Goal: Task Accomplishment & Management: Manage account settings

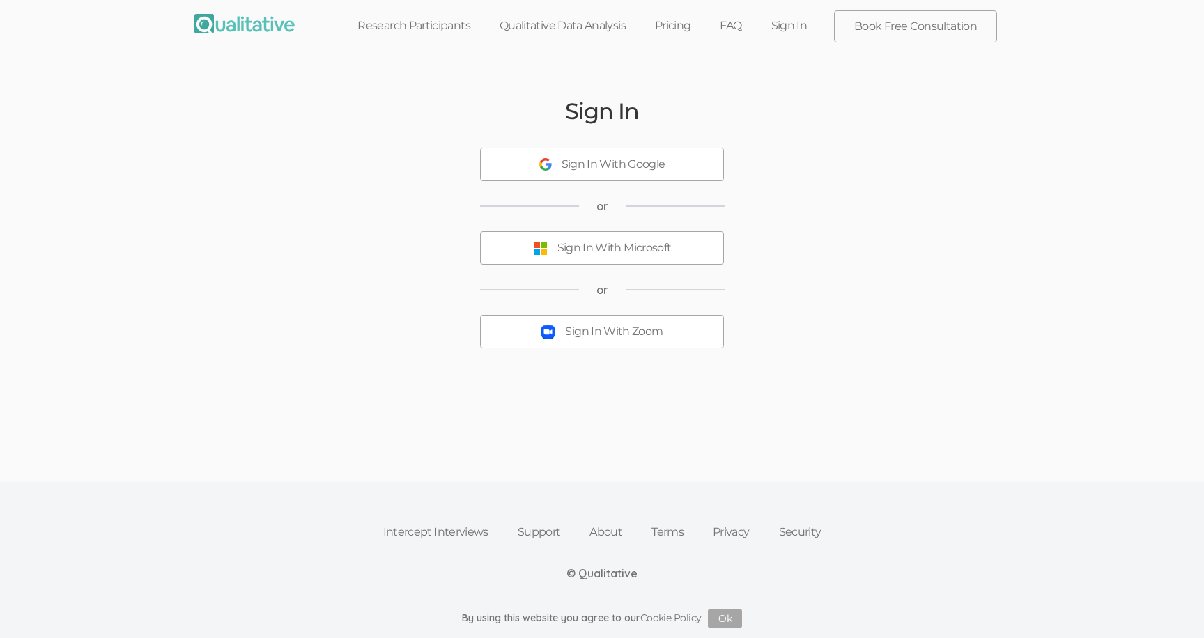
click at [661, 337] on div "Sign In With Zoom" at bounding box center [614, 332] width 98 height 16
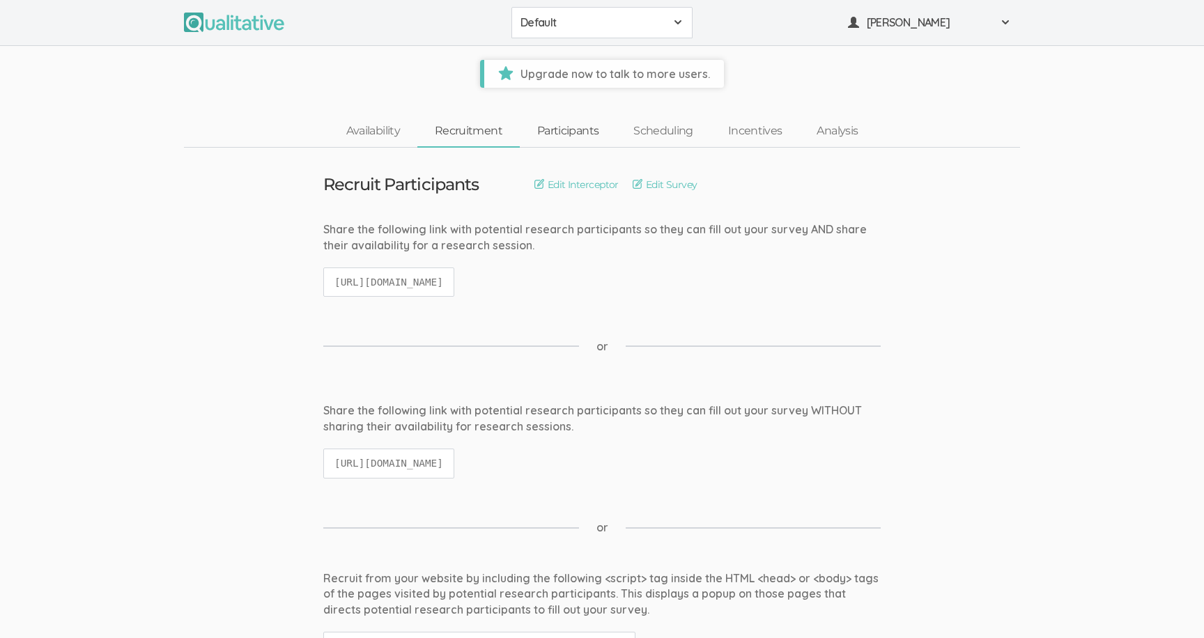
click at [598, 121] on link "Participants" at bounding box center [568, 131] width 96 height 30
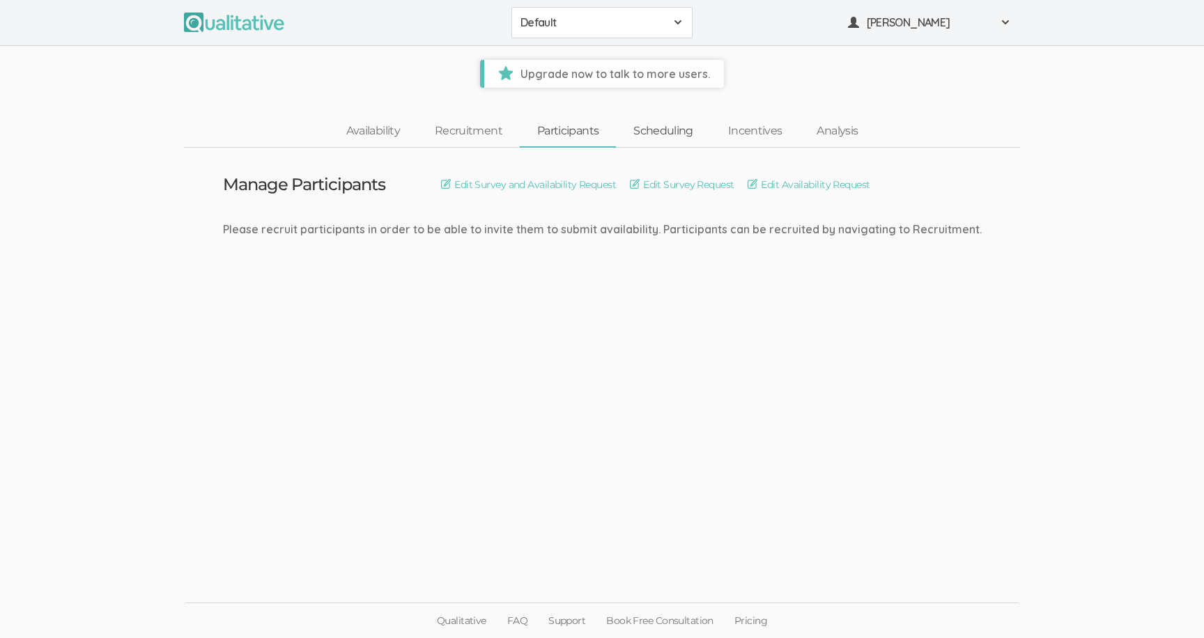
click at [653, 130] on link "Scheduling" at bounding box center [663, 131] width 95 height 30
click at [638, 9] on button "Default" at bounding box center [602, 22] width 181 height 31
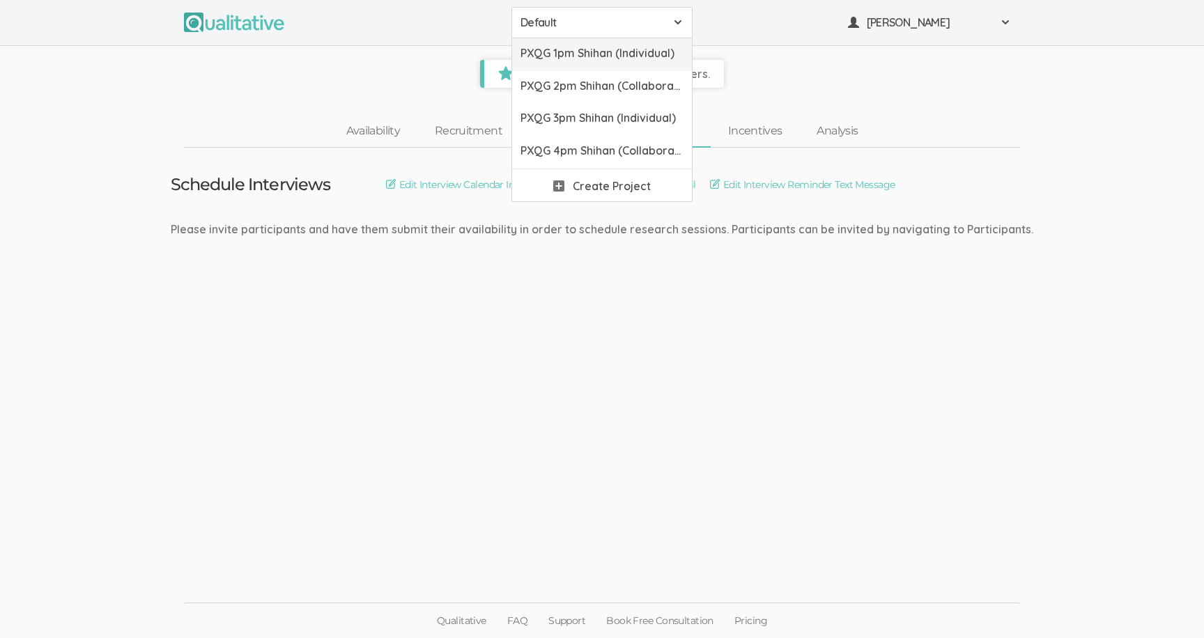
click at [641, 63] on link "PXQG 1pm Shihan (Individual)" at bounding box center [602, 54] width 180 height 33
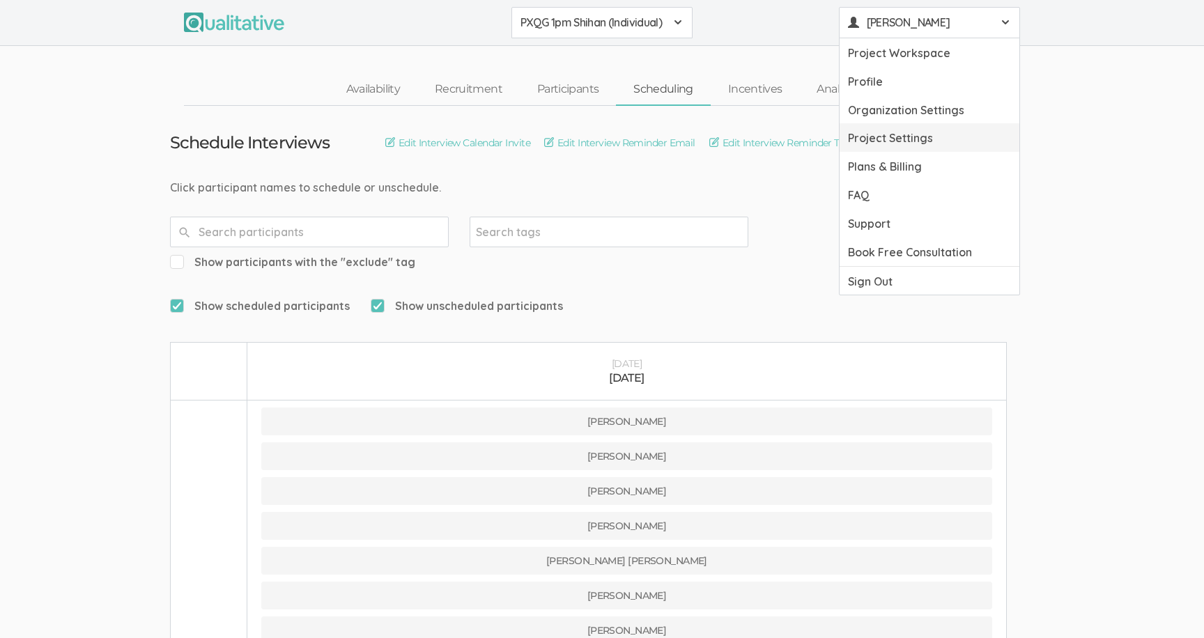
click at [875, 139] on link "Project Settings" at bounding box center [930, 137] width 180 height 29
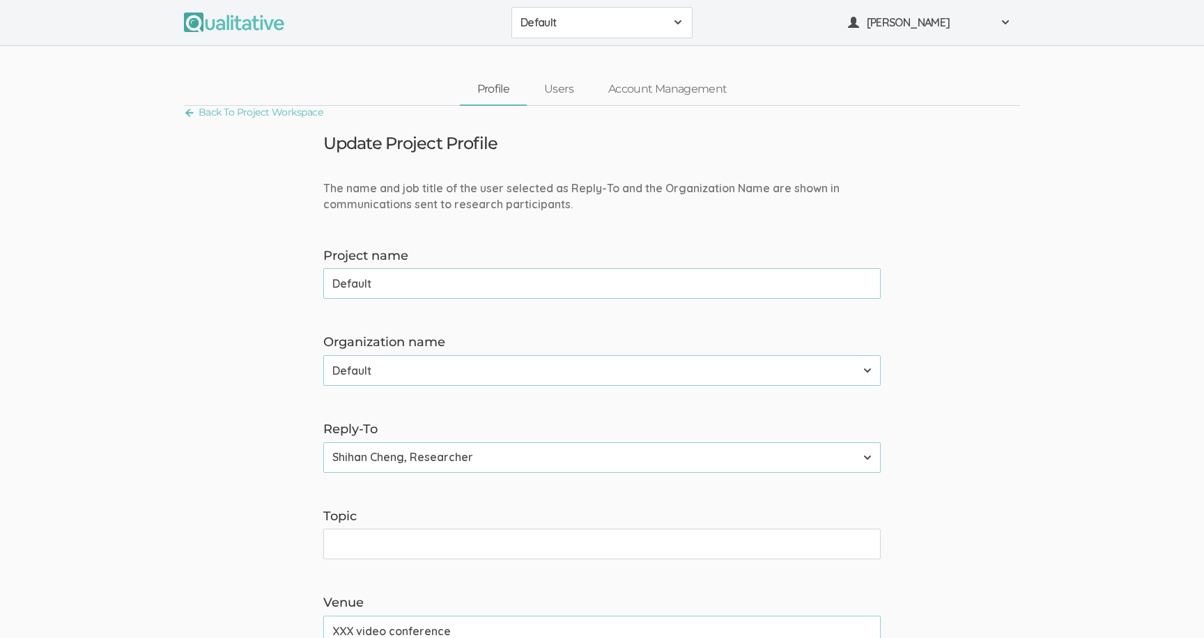
click at [574, 38] on button "Default" at bounding box center [602, 22] width 181 height 31
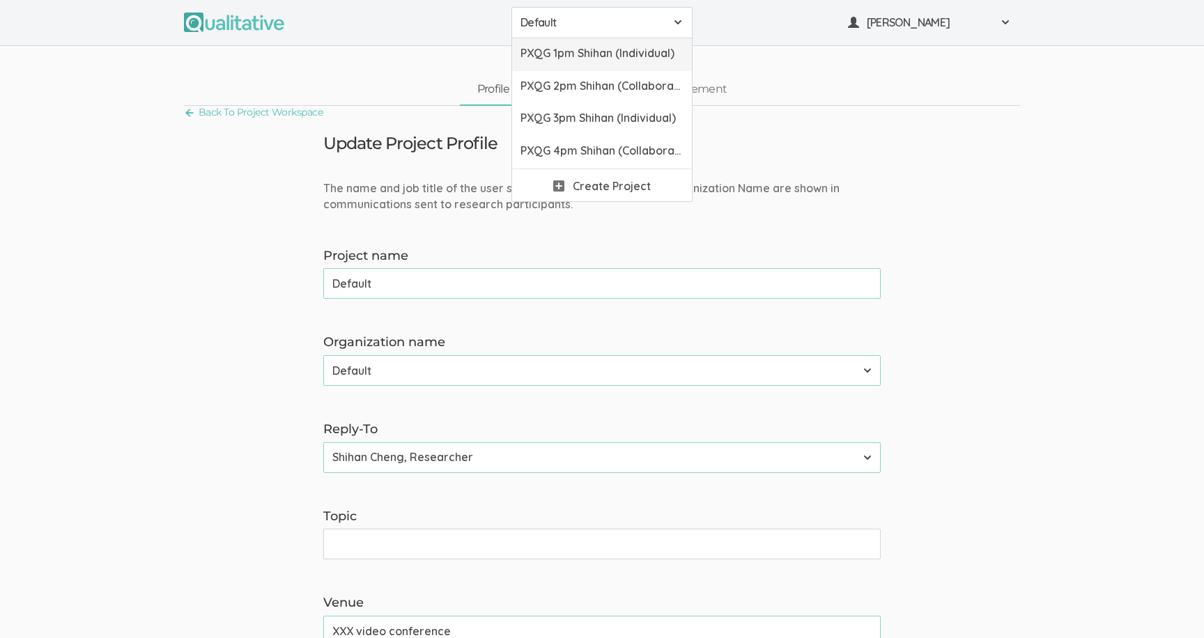
click at [576, 63] on link "PXQG 1pm Shihan (Individual)" at bounding box center [602, 54] width 180 height 33
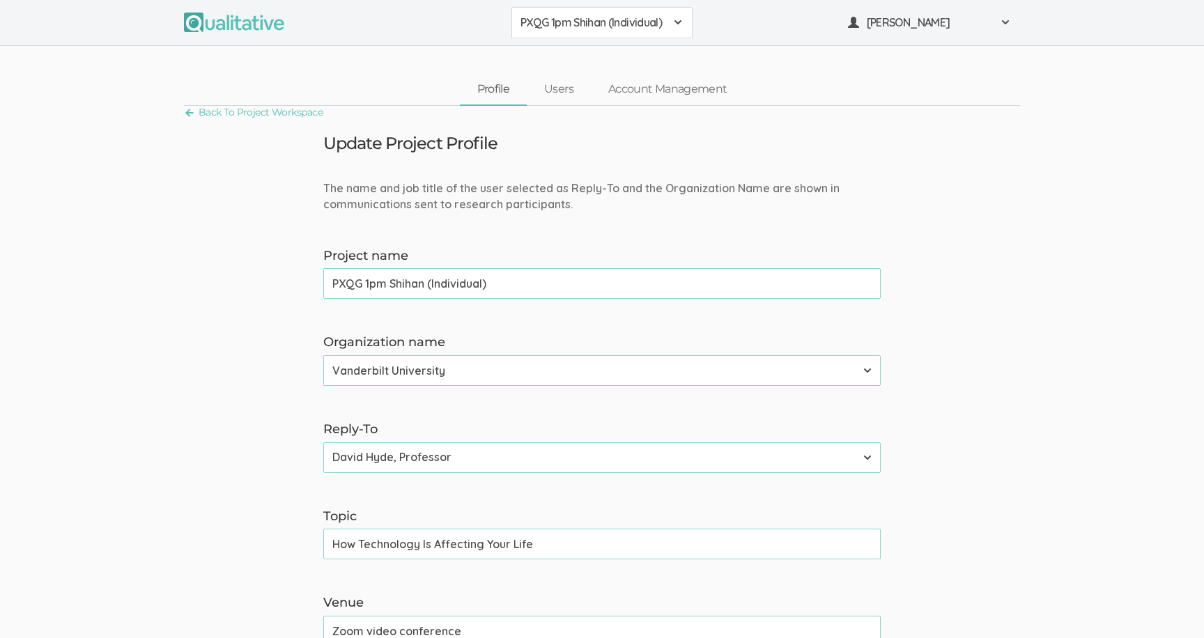
click at [569, 29] on span "PXQG 1pm Shihan (Individual)" at bounding box center [593, 23] width 145 height 16
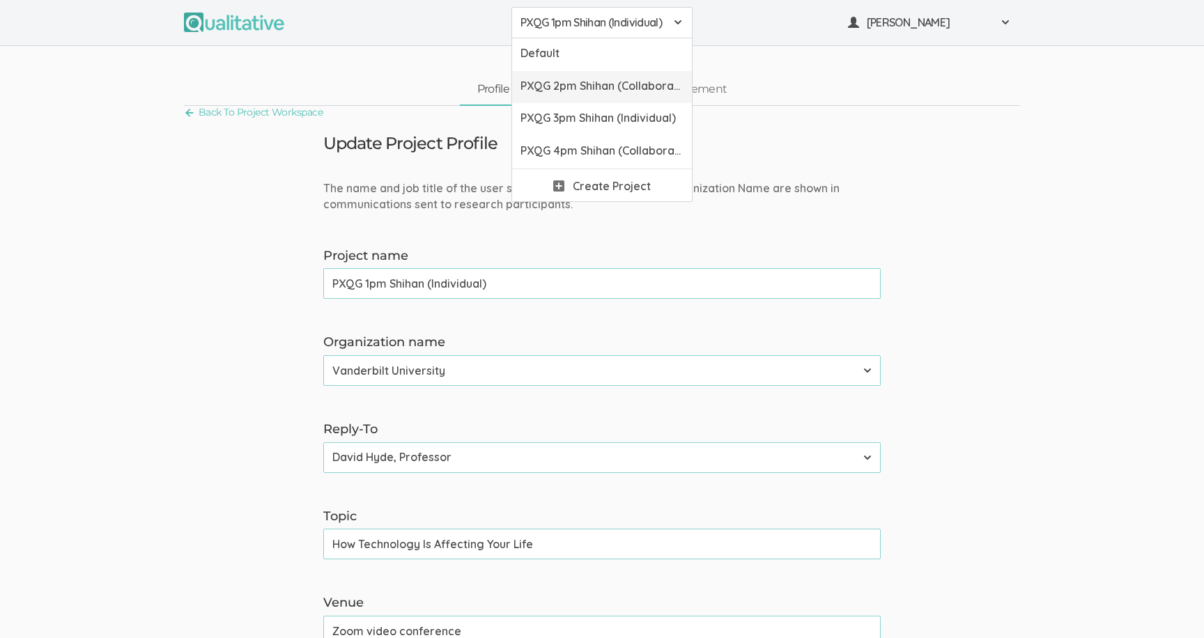
click at [569, 85] on span "PXQG 2pm Shihan (Collaborative)" at bounding box center [602, 86] width 163 height 16
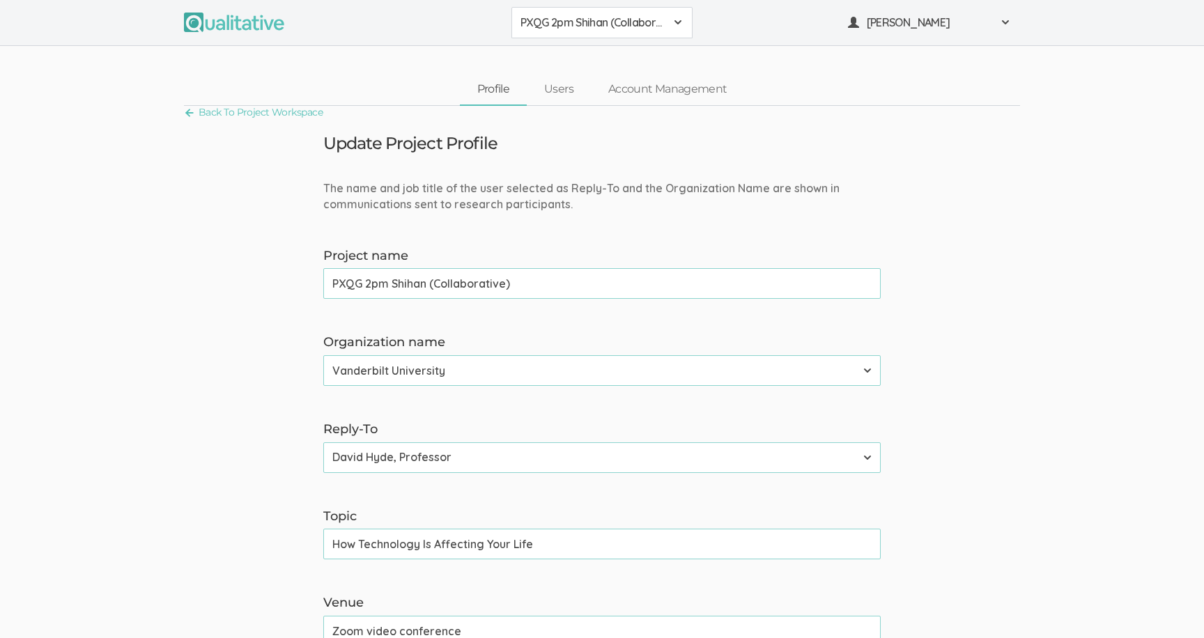
click at [600, 34] on button "PXQG 2pm Shihan (Collaborative)" at bounding box center [602, 22] width 181 height 31
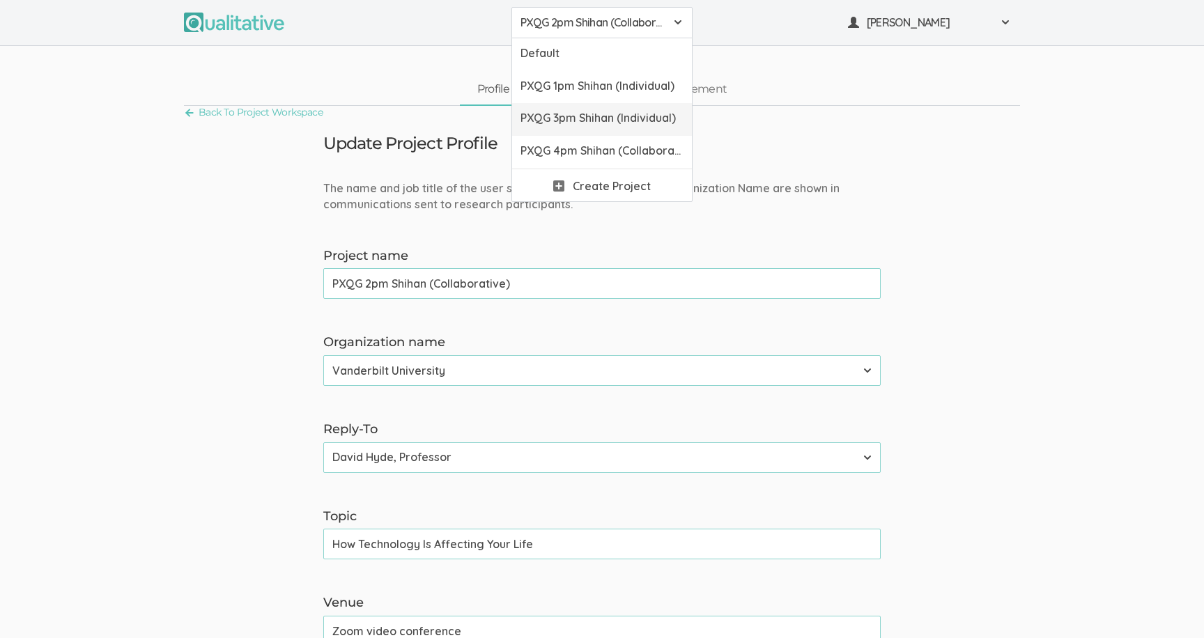
click at [599, 103] on link "PXQG 3pm Shihan (Individual)" at bounding box center [602, 119] width 180 height 33
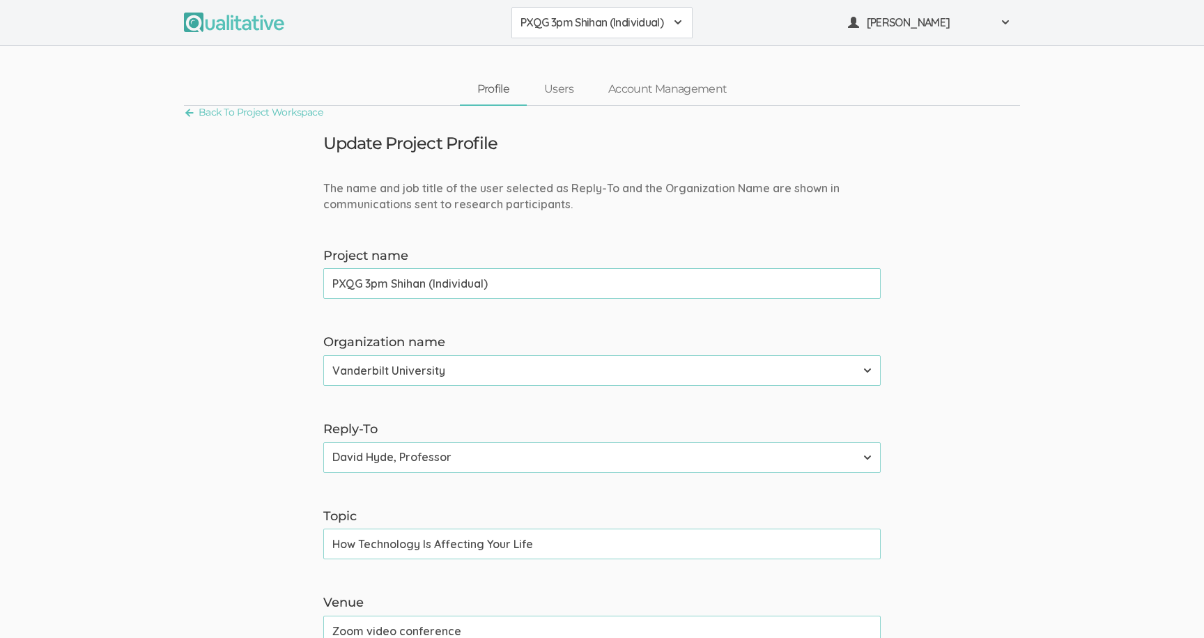
click at [595, 42] on div "PXQG 3pm Shihan (Individual) Default PXQG 1pm Shihan (Individual) PXQG 2pm Shih…" at bounding box center [602, 23] width 1204 height 46
click at [591, 32] on button "PXQG 3pm Shihan (Individual)" at bounding box center [602, 22] width 181 height 31
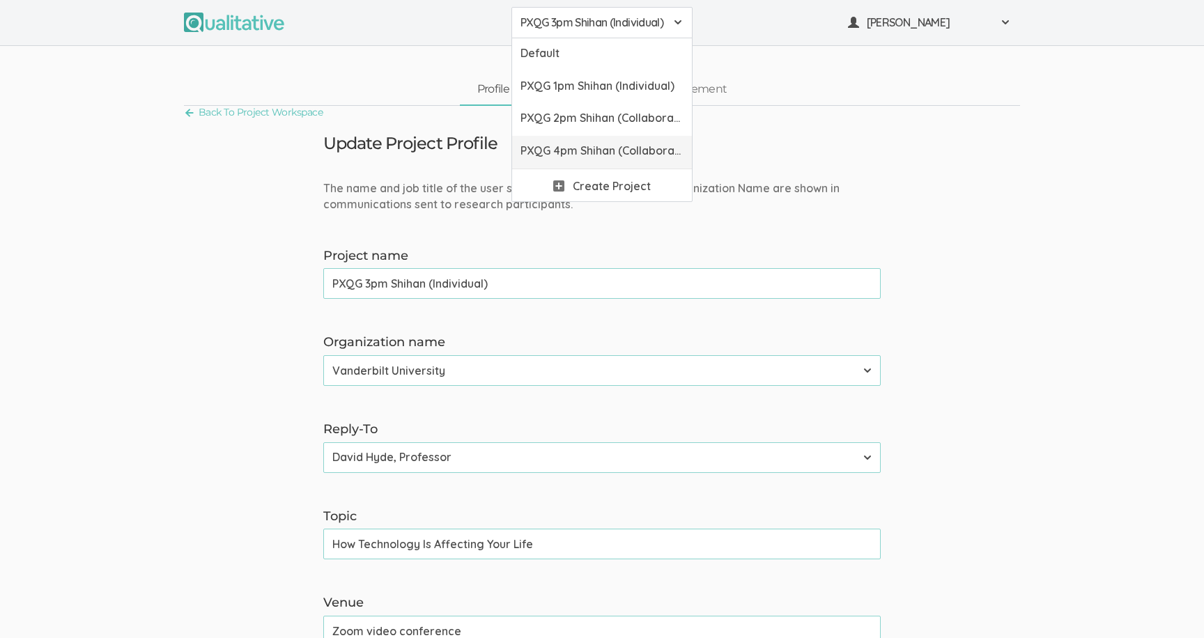
click at [591, 143] on span "PXQG 4pm Shihan (Collaborative)" at bounding box center [602, 151] width 163 height 16
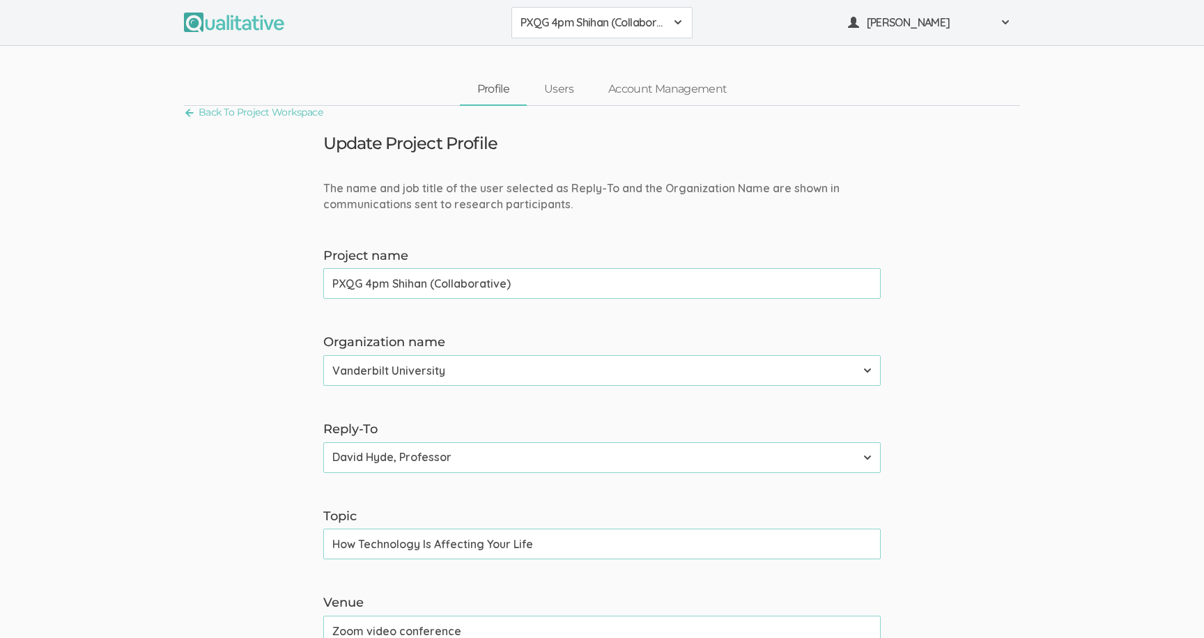
click at [593, 33] on button "PXQG 4pm Shihan (Collaborative)" at bounding box center [602, 22] width 181 height 31
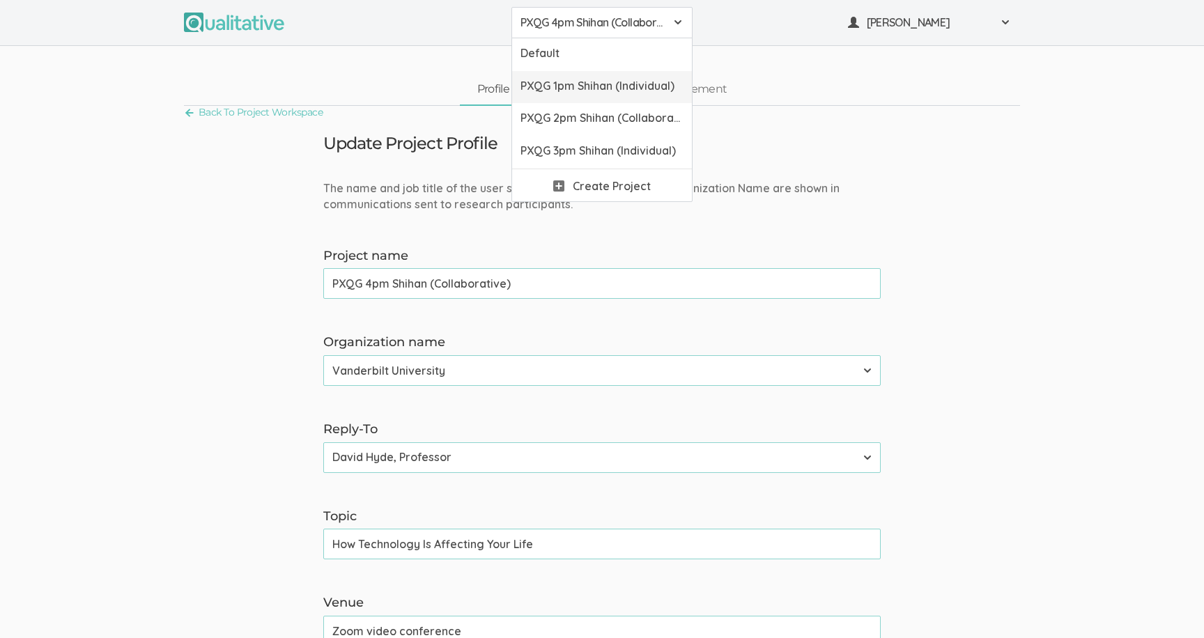
click at [594, 74] on link "PXQG 1pm Shihan (Individual)" at bounding box center [602, 87] width 180 height 33
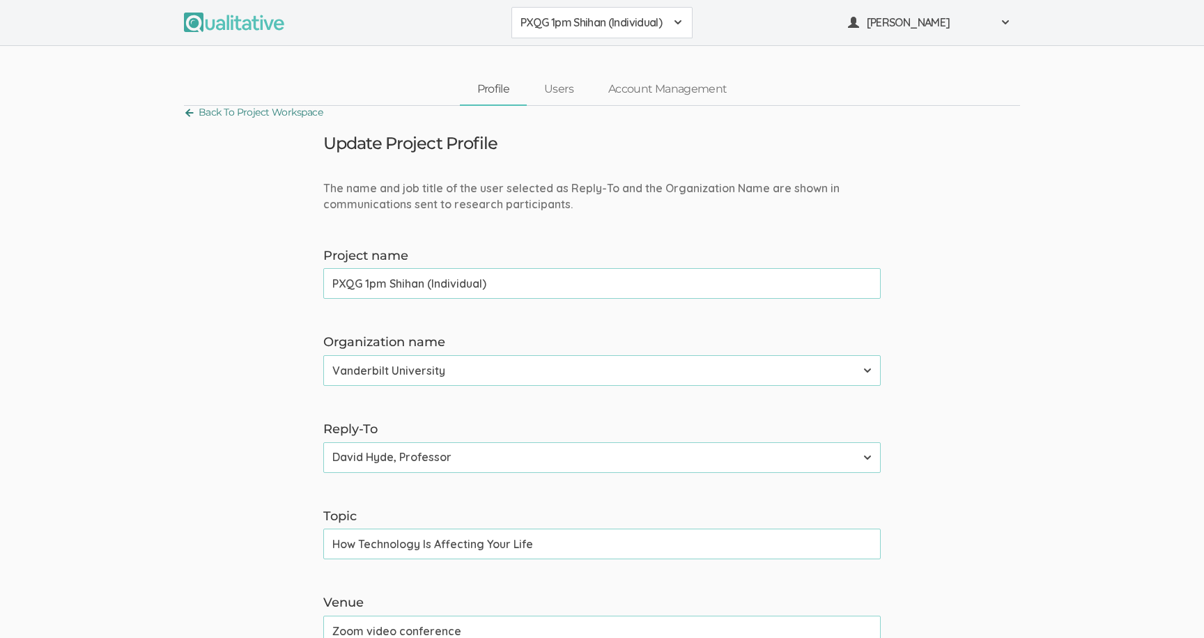
click at [291, 107] on link "Back To Project Workspace" at bounding box center [253, 112] width 139 height 19
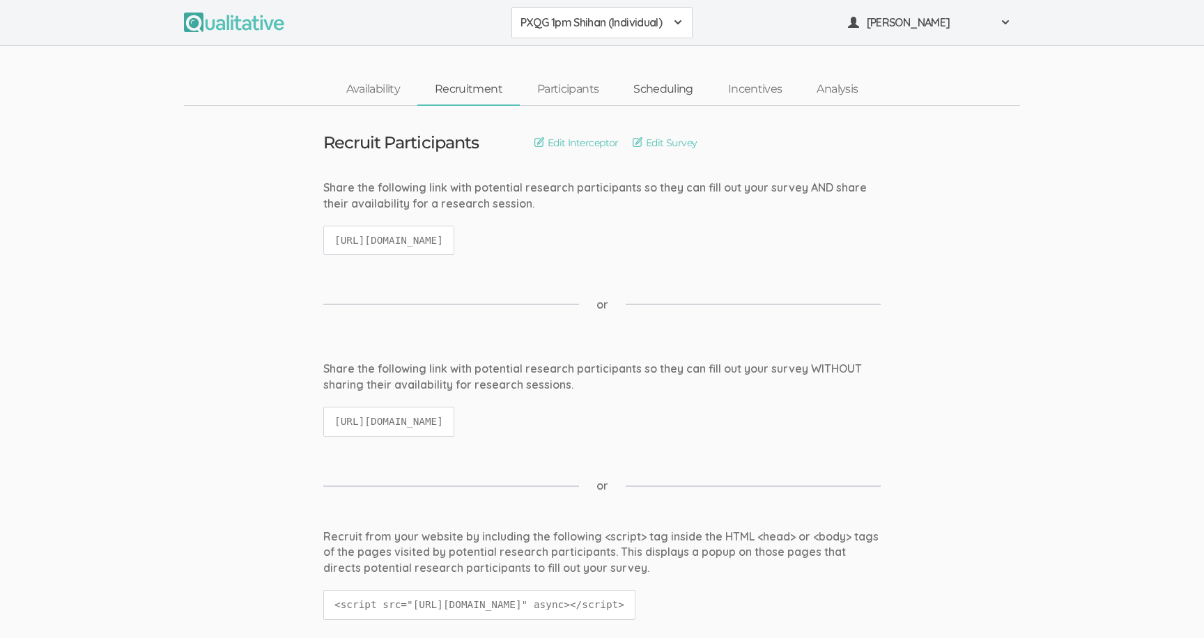
click at [636, 91] on link "Scheduling" at bounding box center [663, 90] width 95 height 30
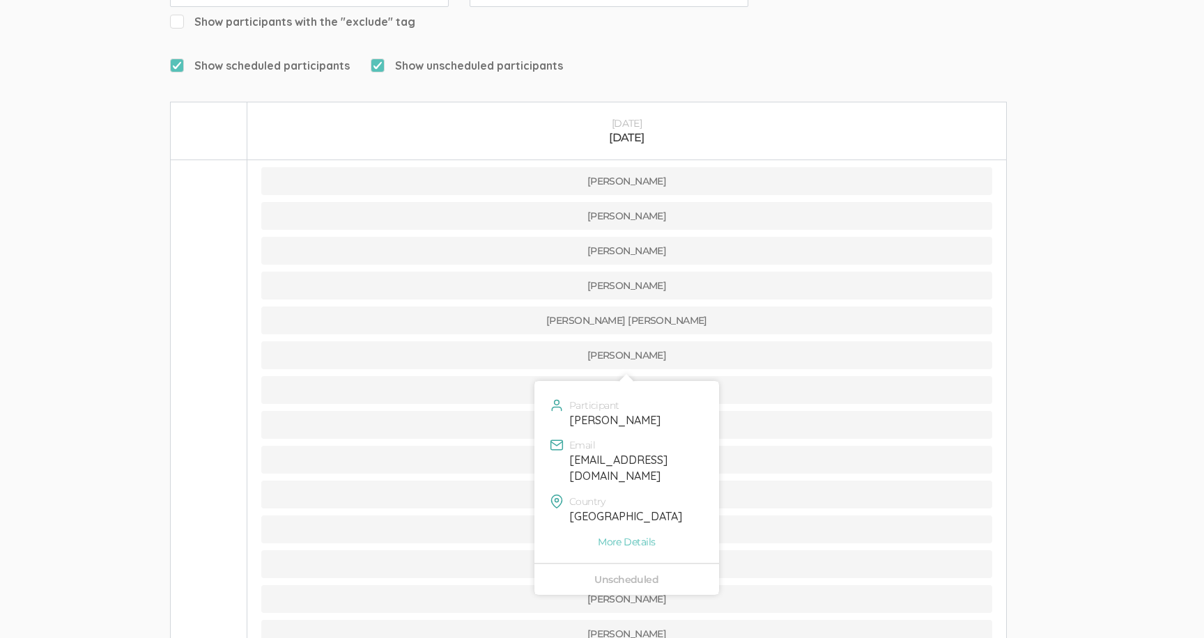
scroll to position [90, 0]
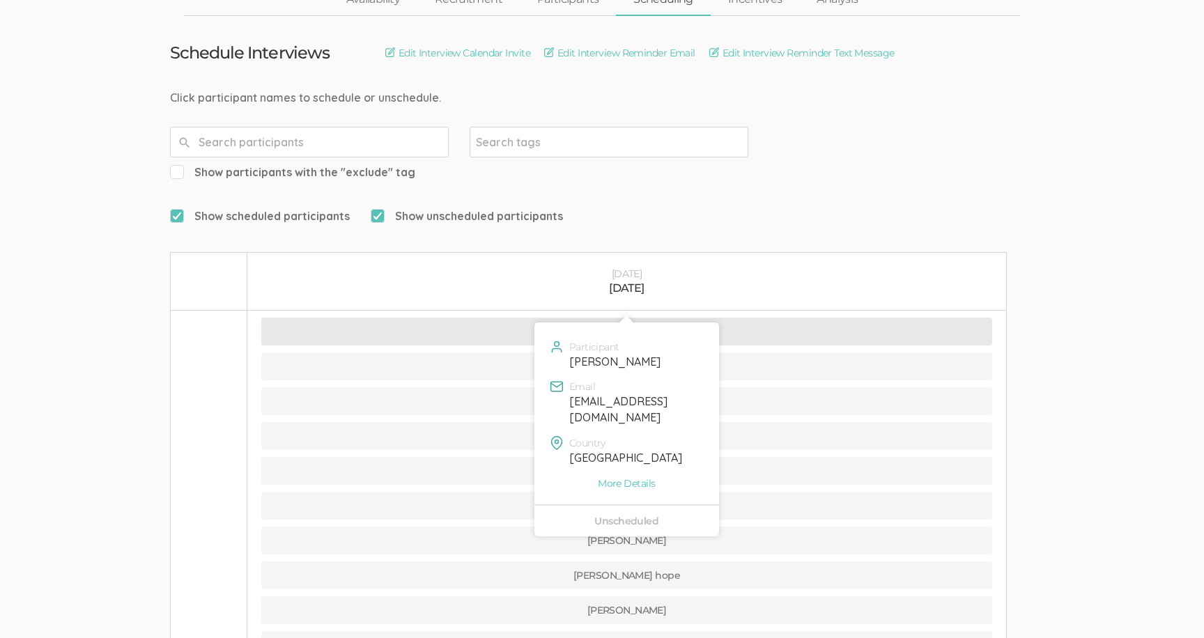
click at [575, 318] on button "[PERSON_NAME]" at bounding box center [626, 332] width 731 height 28
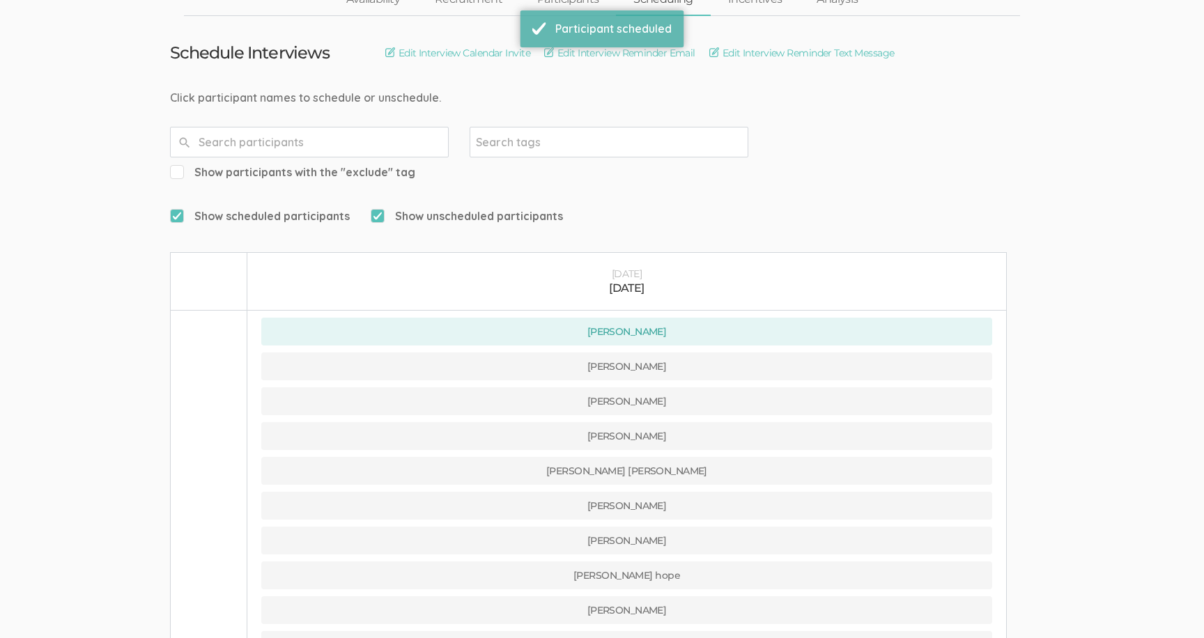
scroll to position [0, 0]
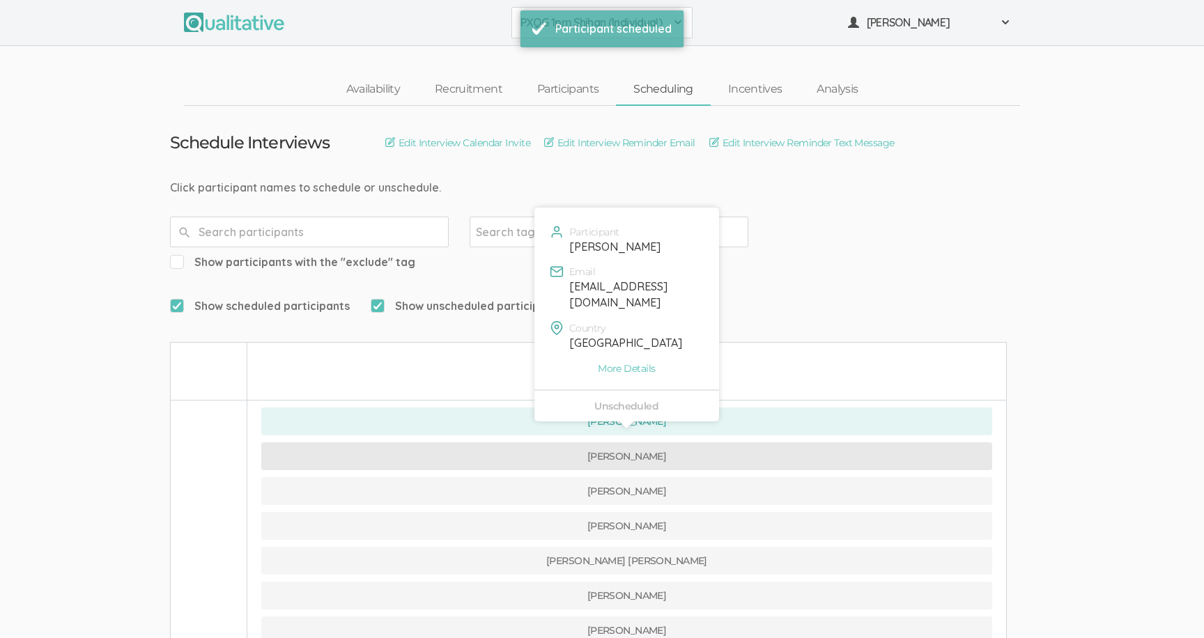
click at [501, 443] on button "[PERSON_NAME]" at bounding box center [626, 457] width 731 height 28
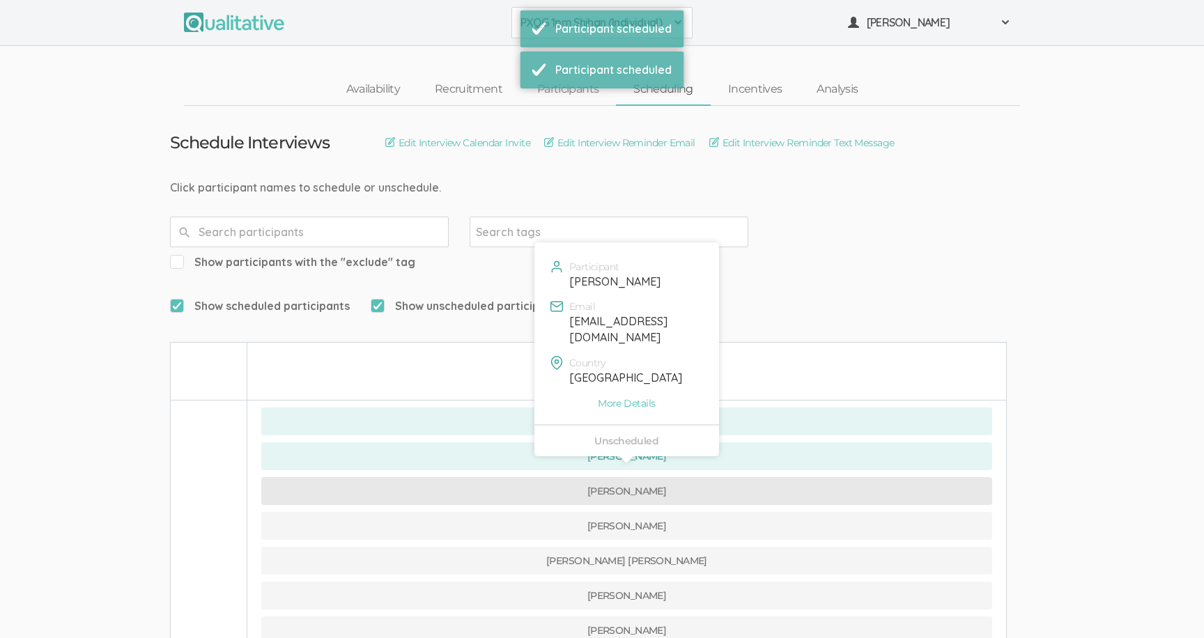
click at [467, 477] on button "[PERSON_NAME]" at bounding box center [626, 491] width 731 height 28
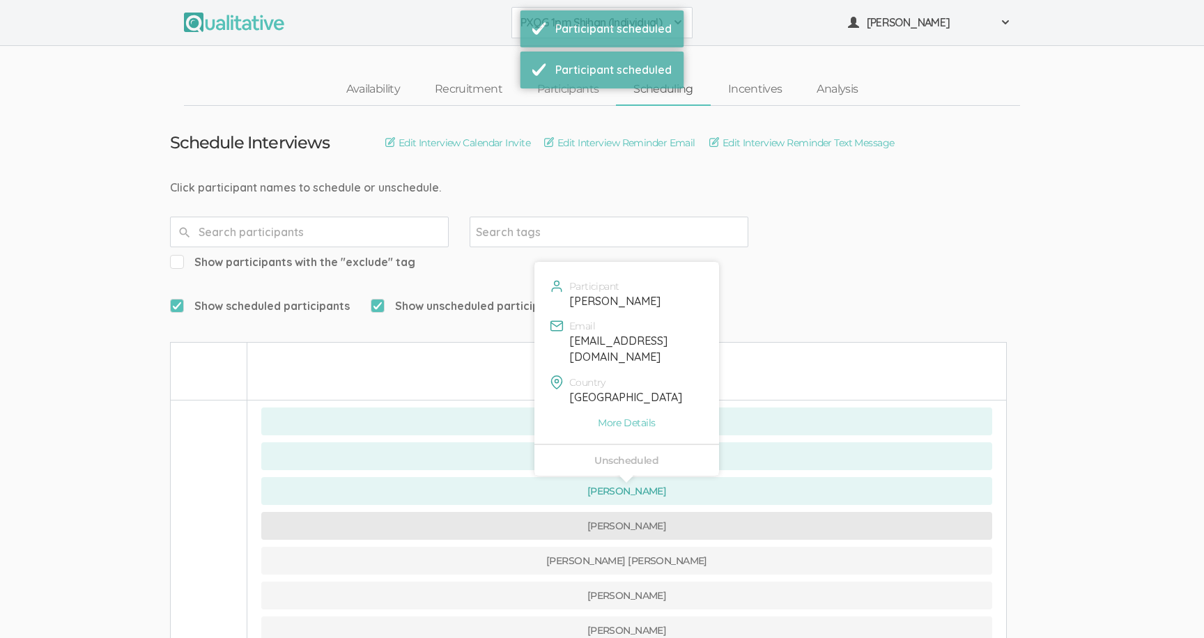
click at [453, 512] on button "[PERSON_NAME]" at bounding box center [626, 526] width 731 height 28
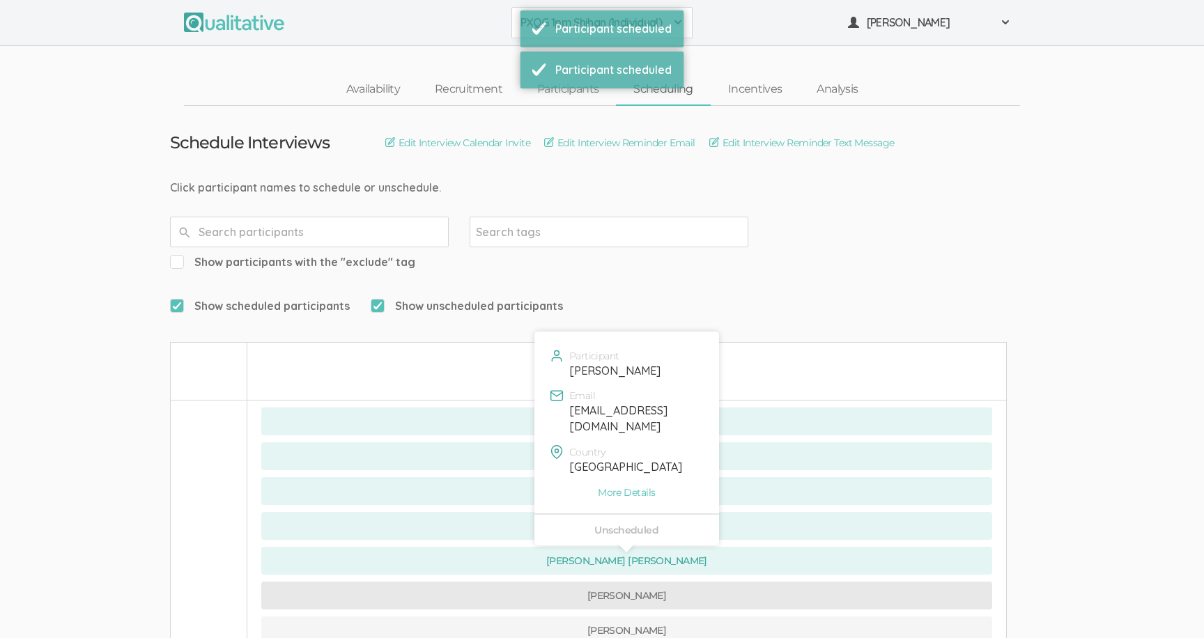
click at [435, 582] on button "[PERSON_NAME]" at bounding box center [626, 596] width 731 height 28
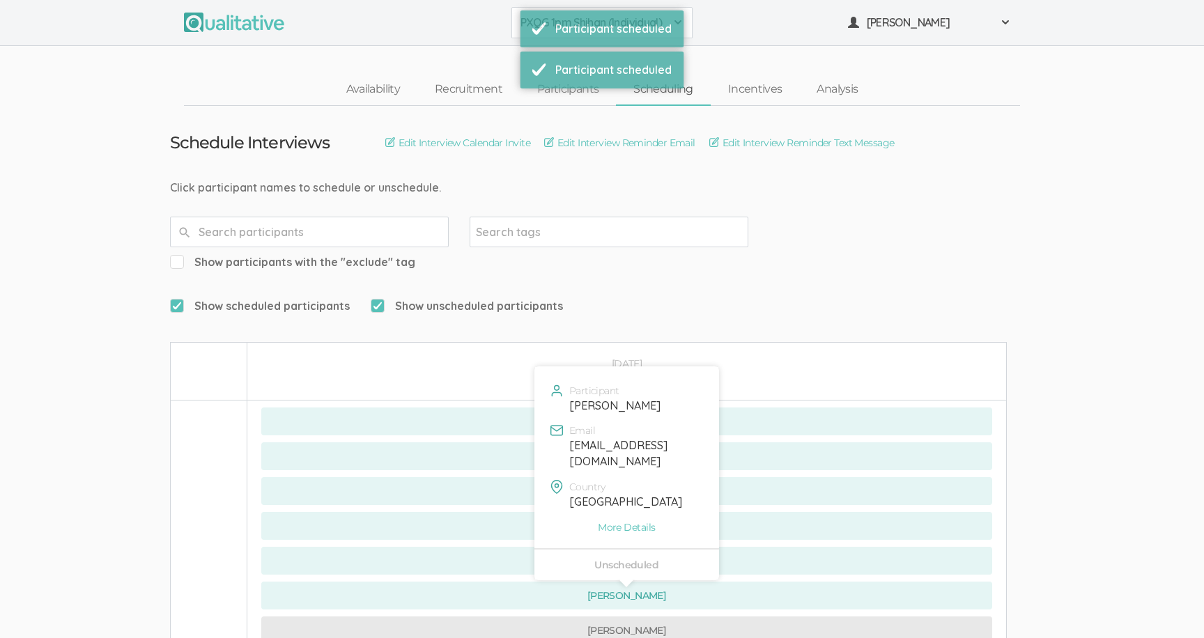
click at [433, 617] on button "[PERSON_NAME]" at bounding box center [626, 631] width 731 height 28
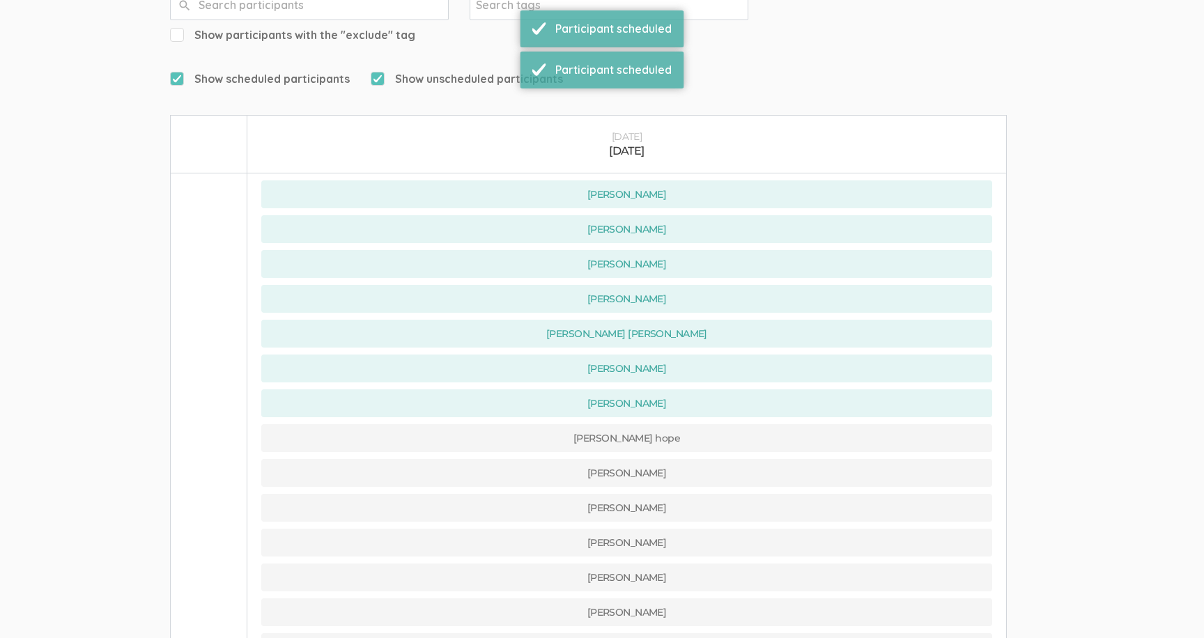
scroll to position [342, 0]
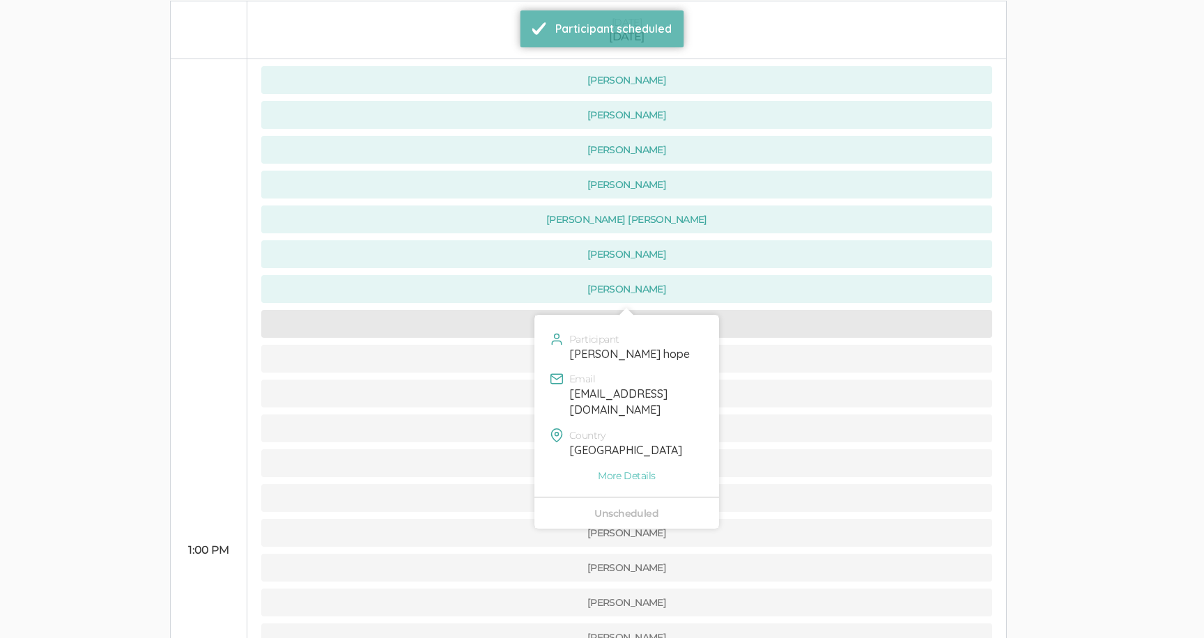
click at [452, 310] on button "[PERSON_NAME] hope" at bounding box center [626, 324] width 731 height 28
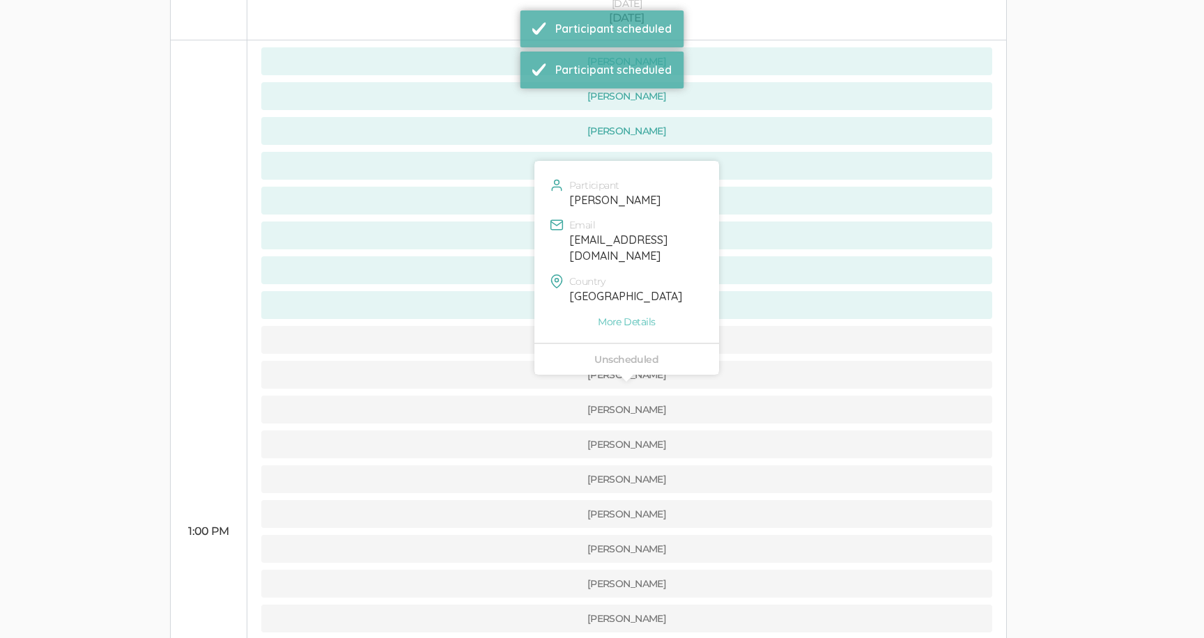
scroll to position [366, 0]
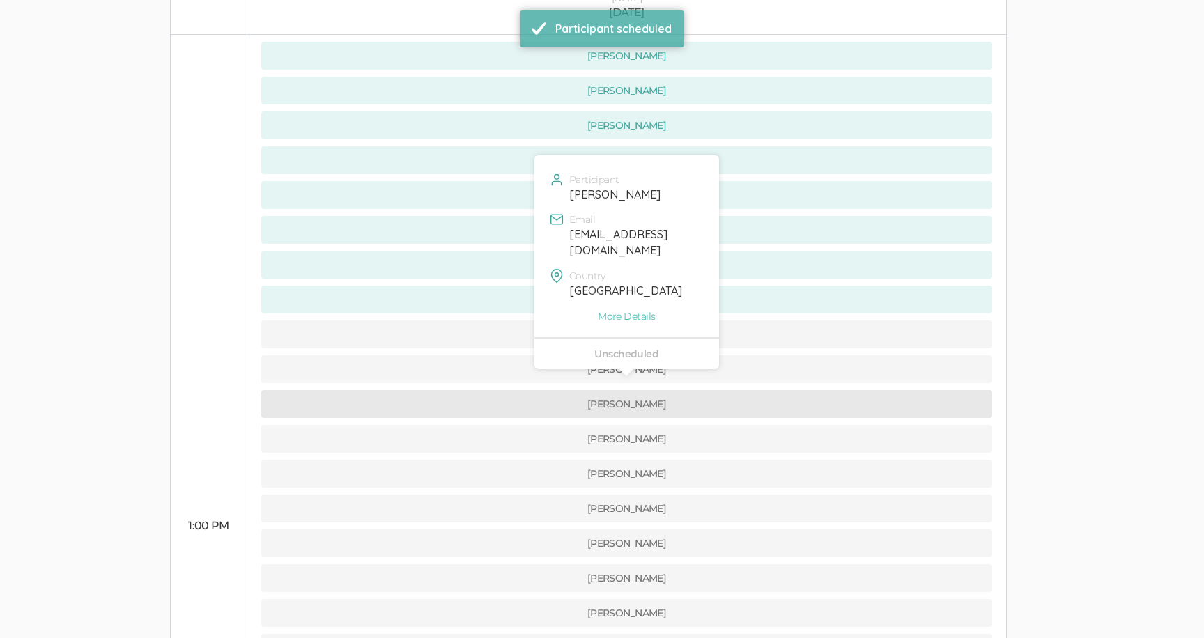
click at [455, 390] on button "[PERSON_NAME]" at bounding box center [626, 404] width 731 height 28
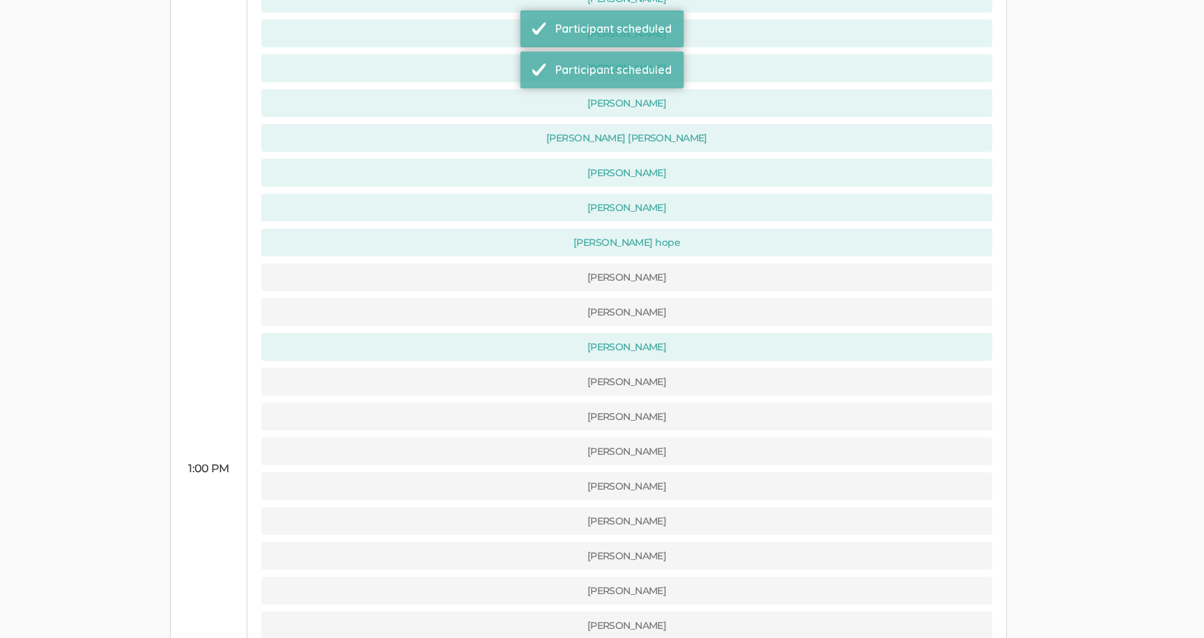
scroll to position [438, 0]
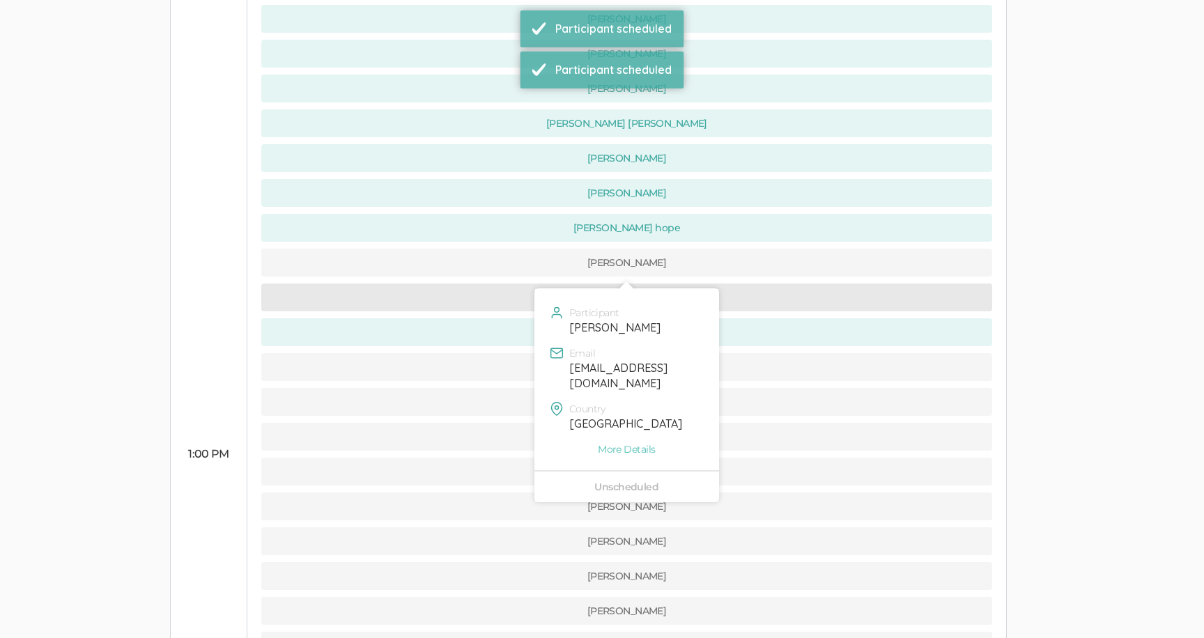
click at [453, 284] on button "[PERSON_NAME]" at bounding box center [626, 298] width 731 height 28
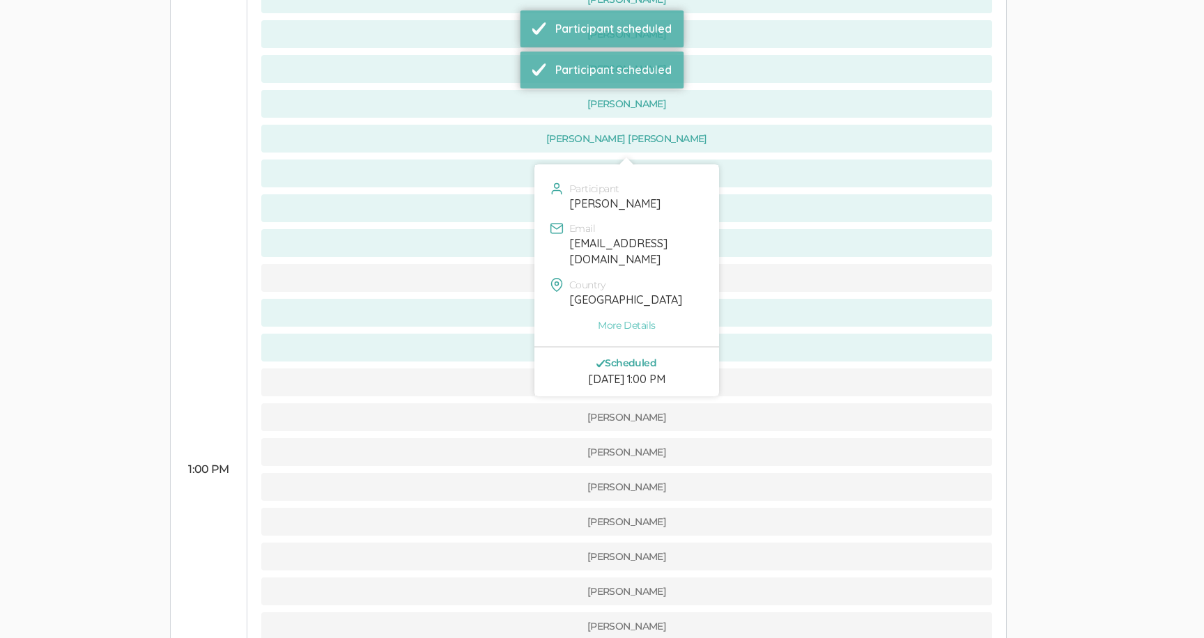
scroll to position [425, 0]
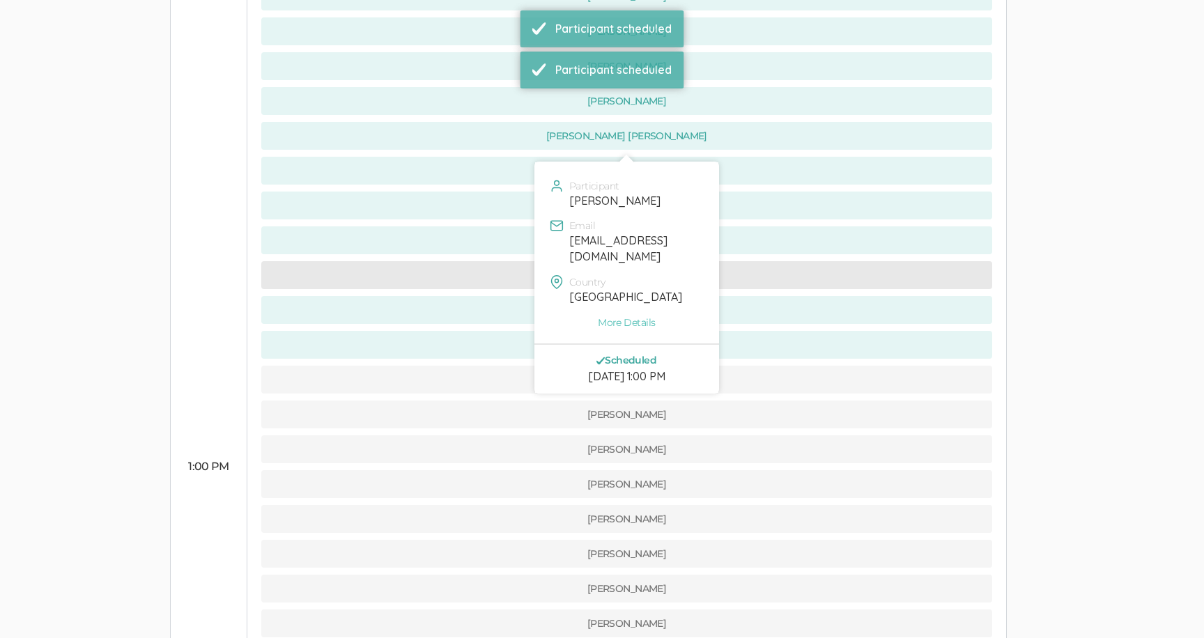
click at [454, 261] on button "[PERSON_NAME]" at bounding box center [626, 275] width 731 height 28
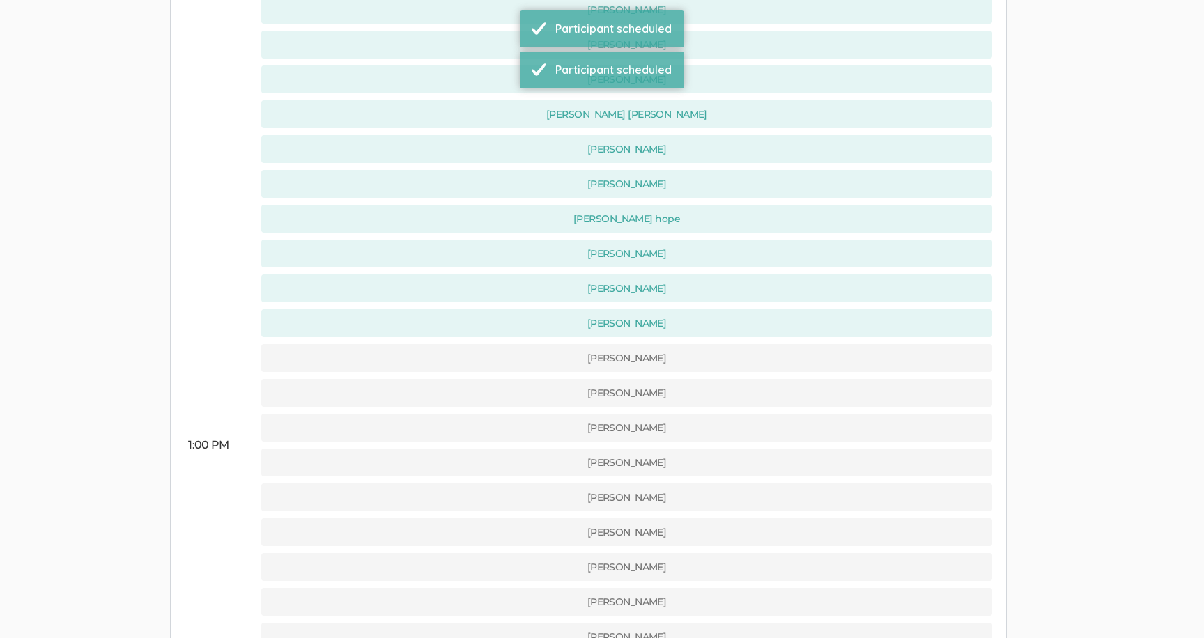
scroll to position [526, 0]
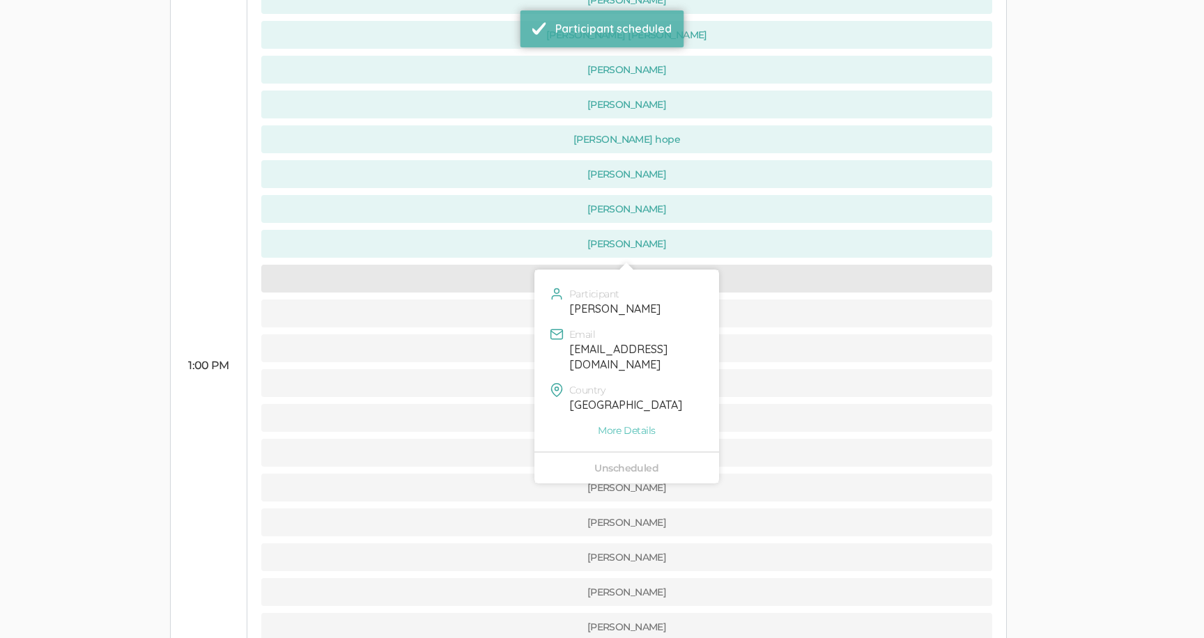
click at [468, 265] on button "[PERSON_NAME]" at bounding box center [626, 279] width 731 height 28
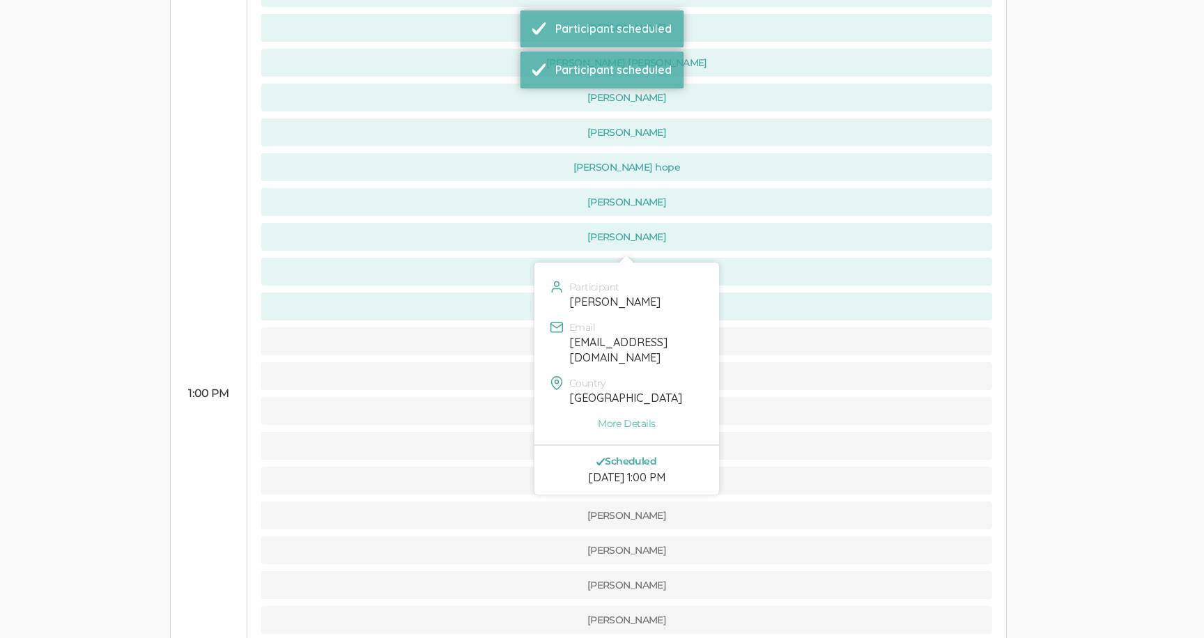
scroll to position [503, 0]
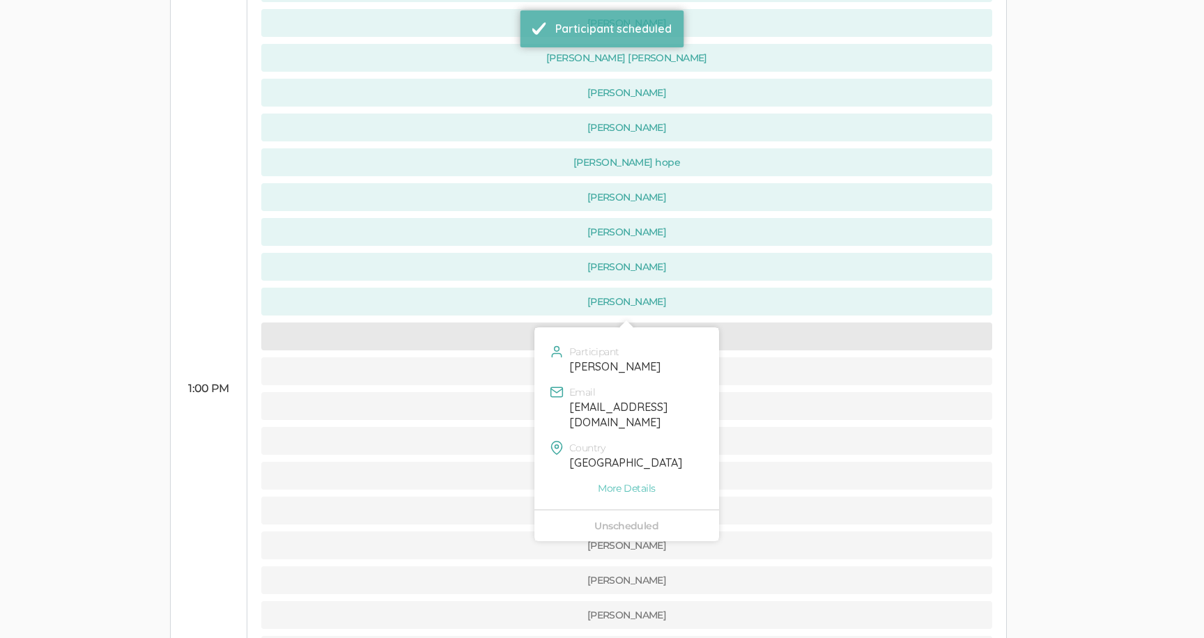
click at [480, 323] on button "[PERSON_NAME]" at bounding box center [626, 337] width 731 height 28
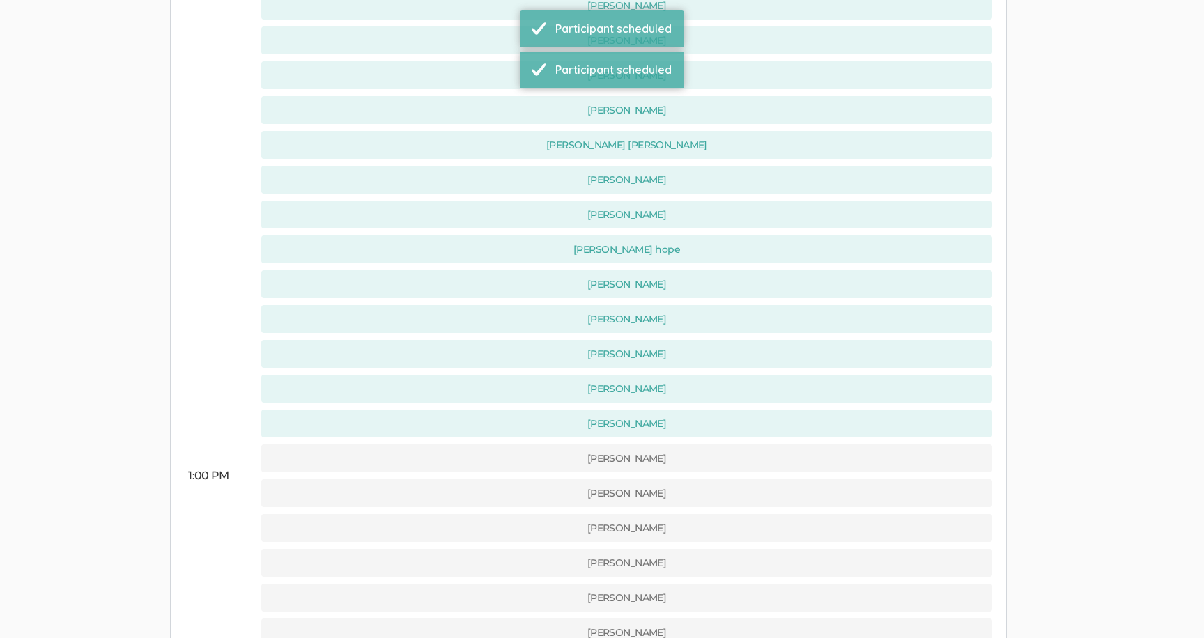
scroll to position [673, 0]
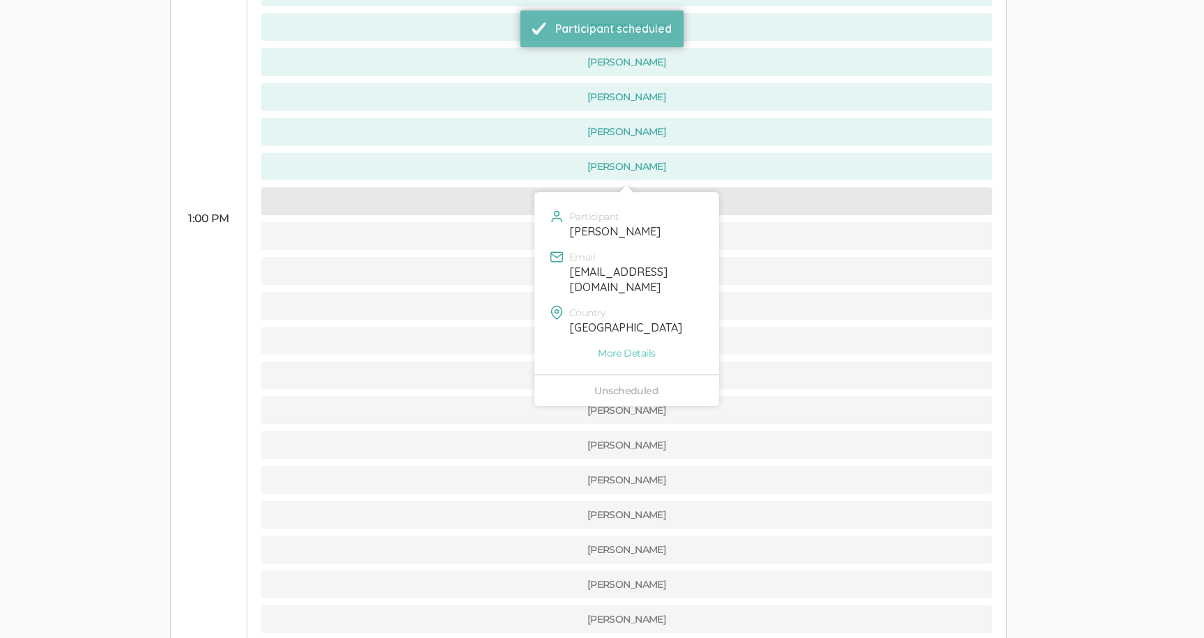
click at [477, 187] on button "[PERSON_NAME]" at bounding box center [626, 201] width 731 height 28
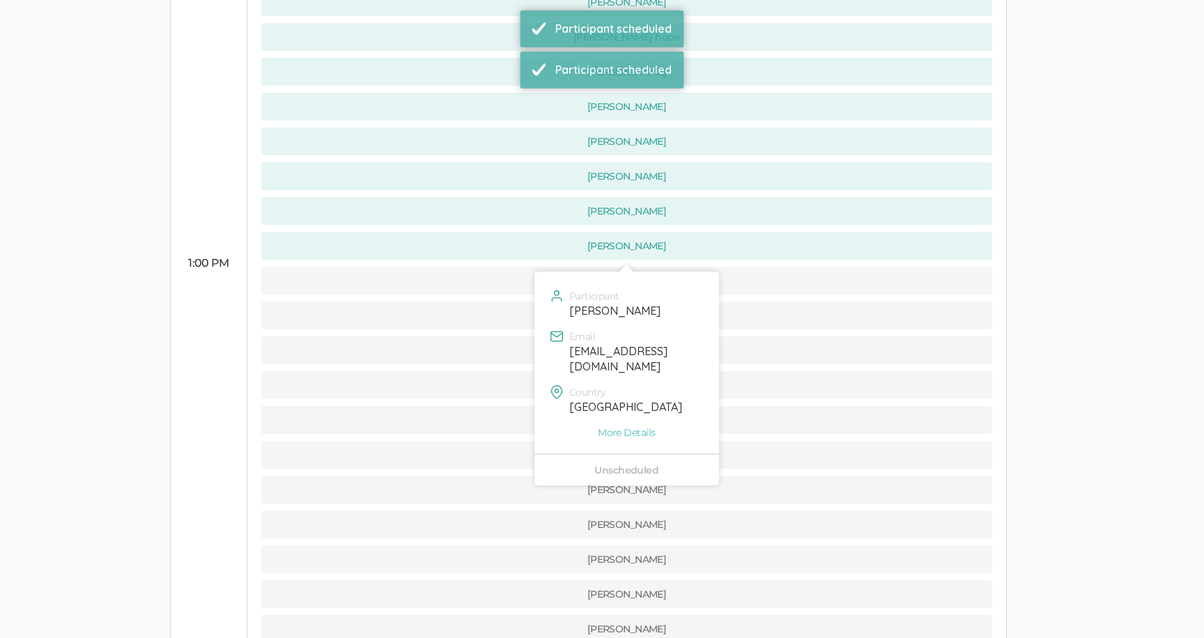
scroll to position [666, 0]
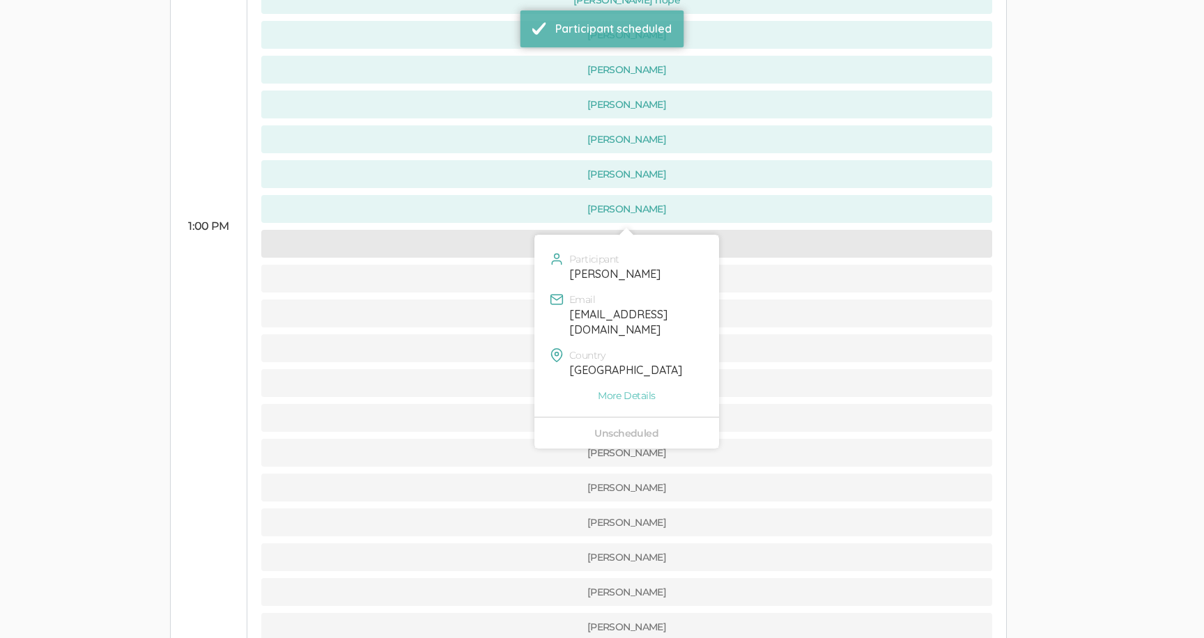
click at [489, 230] on button "[PERSON_NAME]" at bounding box center [626, 244] width 731 height 28
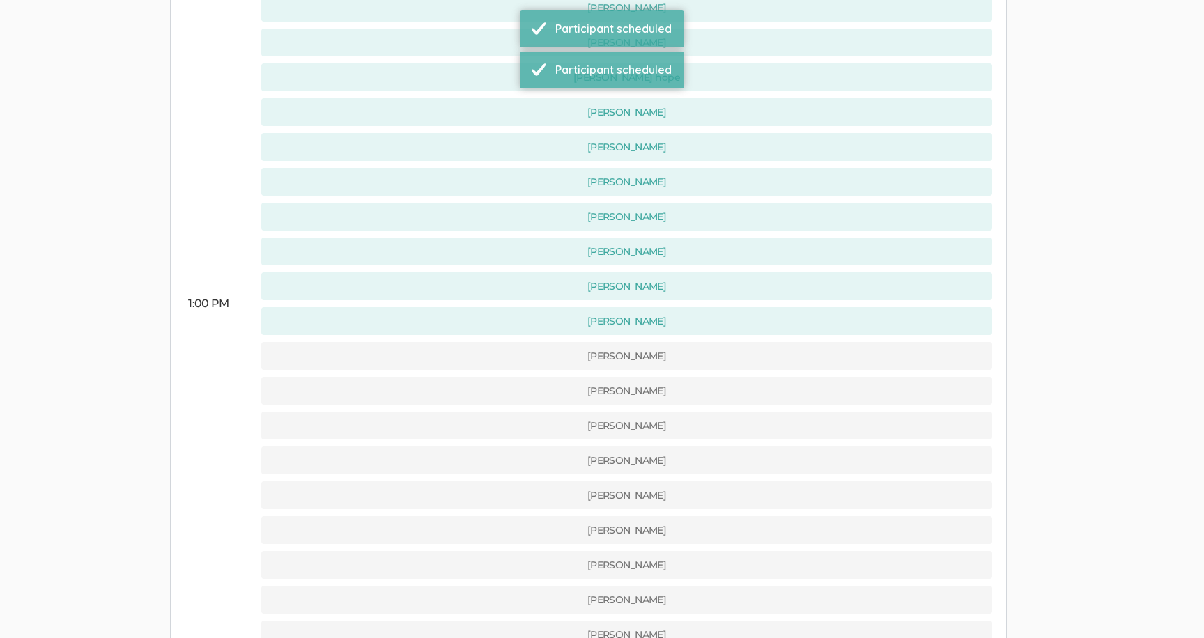
scroll to position [621, 0]
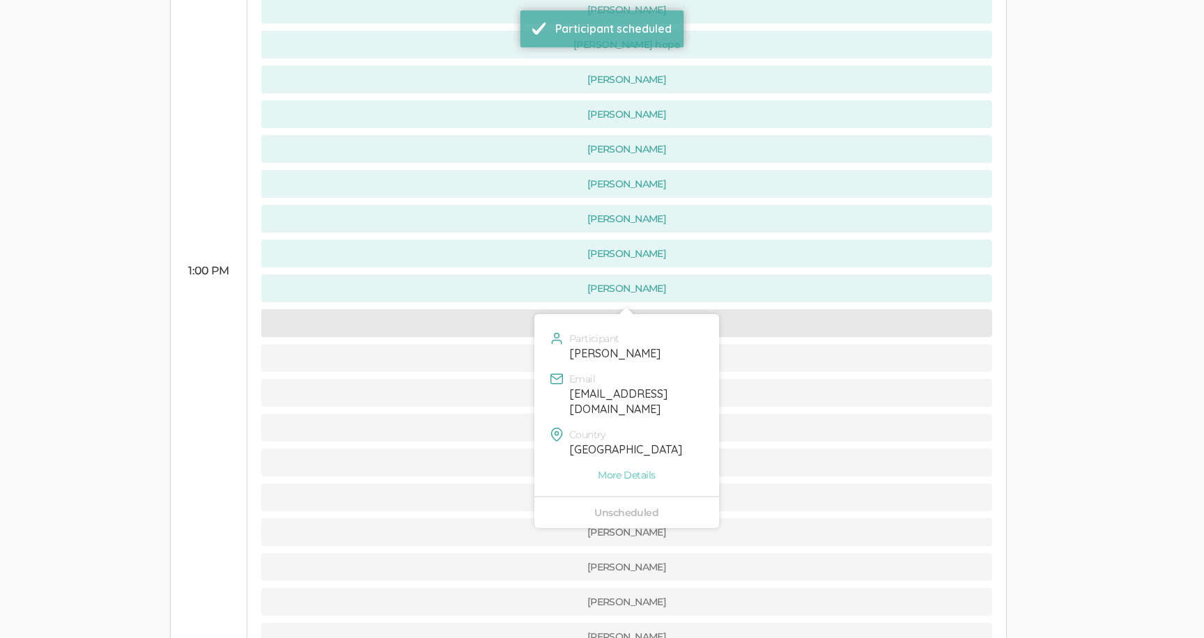
click at [495, 309] on button "[PERSON_NAME]" at bounding box center [626, 323] width 731 height 28
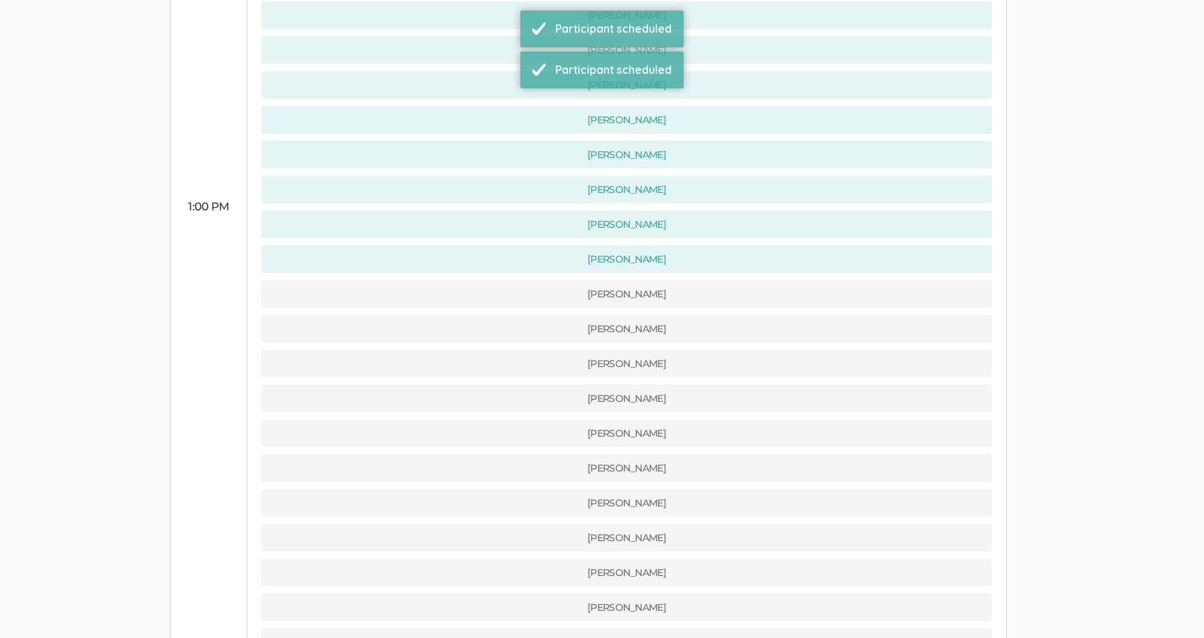
scroll to position [770, 0]
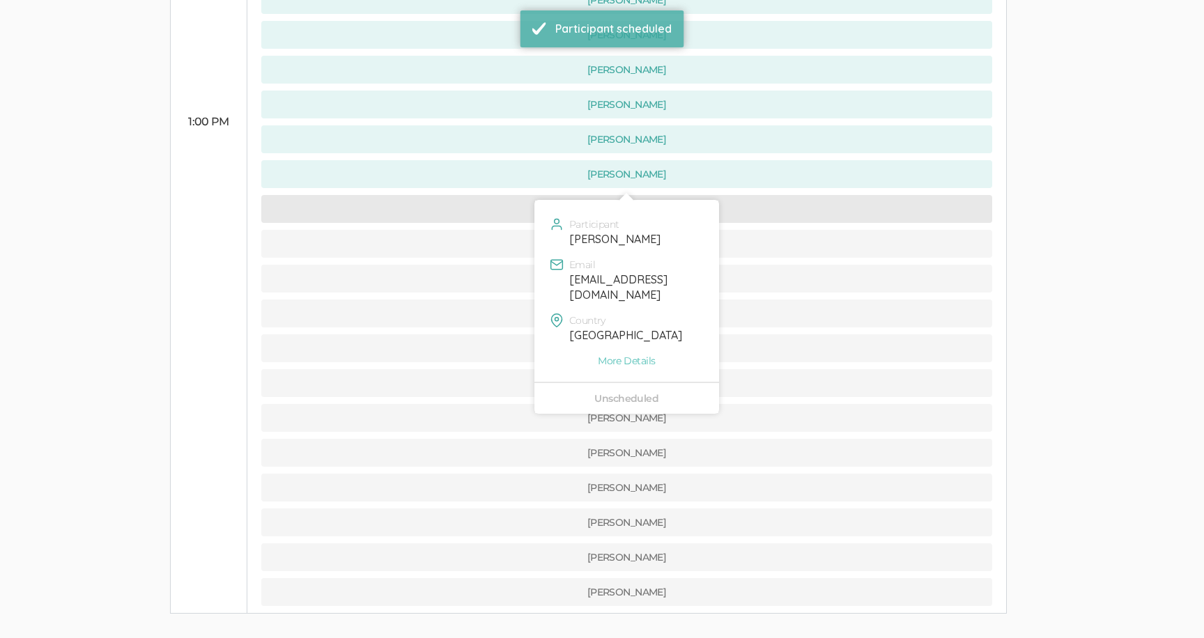
click at [496, 195] on button "[PERSON_NAME]" at bounding box center [626, 209] width 731 height 28
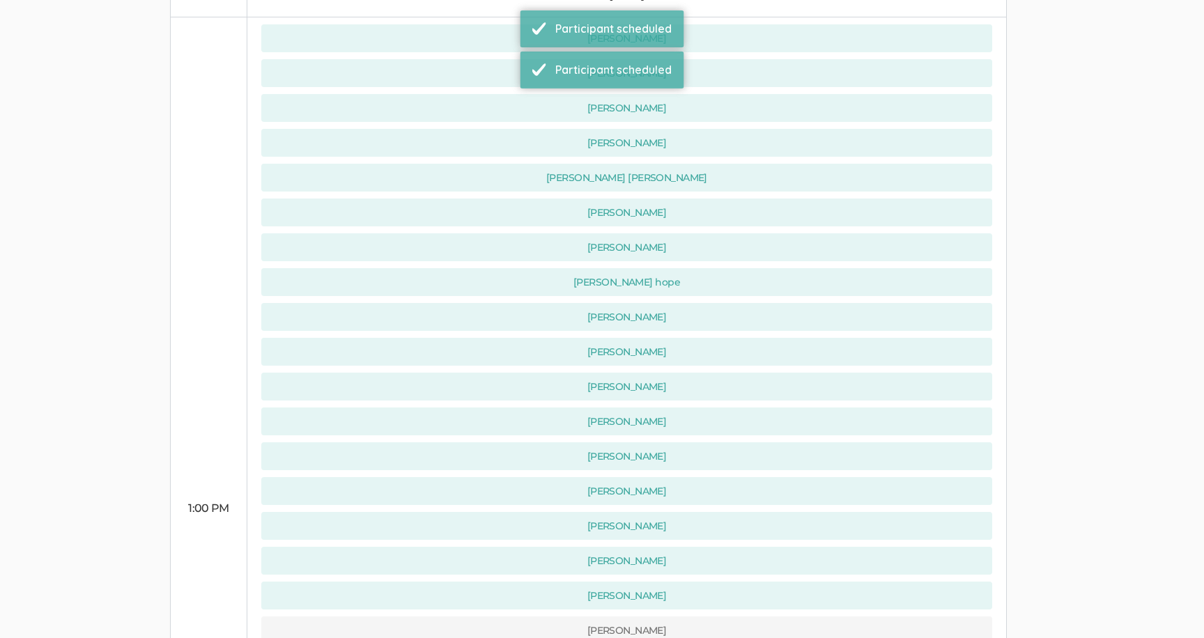
scroll to position [736, 0]
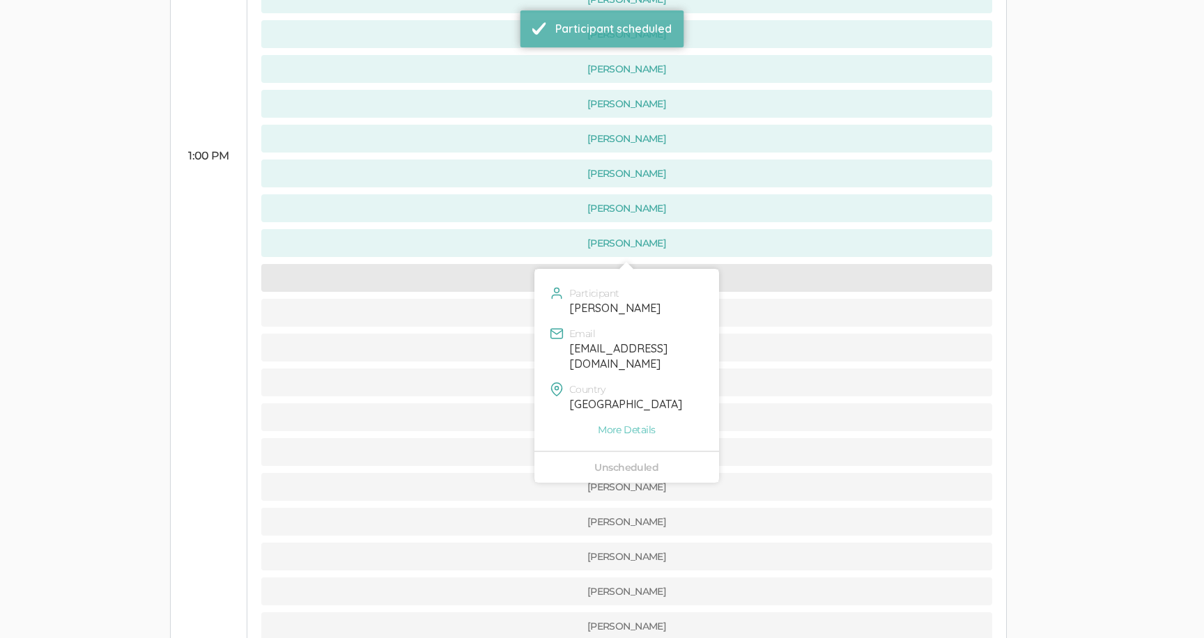
click at [500, 264] on button "[PERSON_NAME]" at bounding box center [626, 278] width 731 height 28
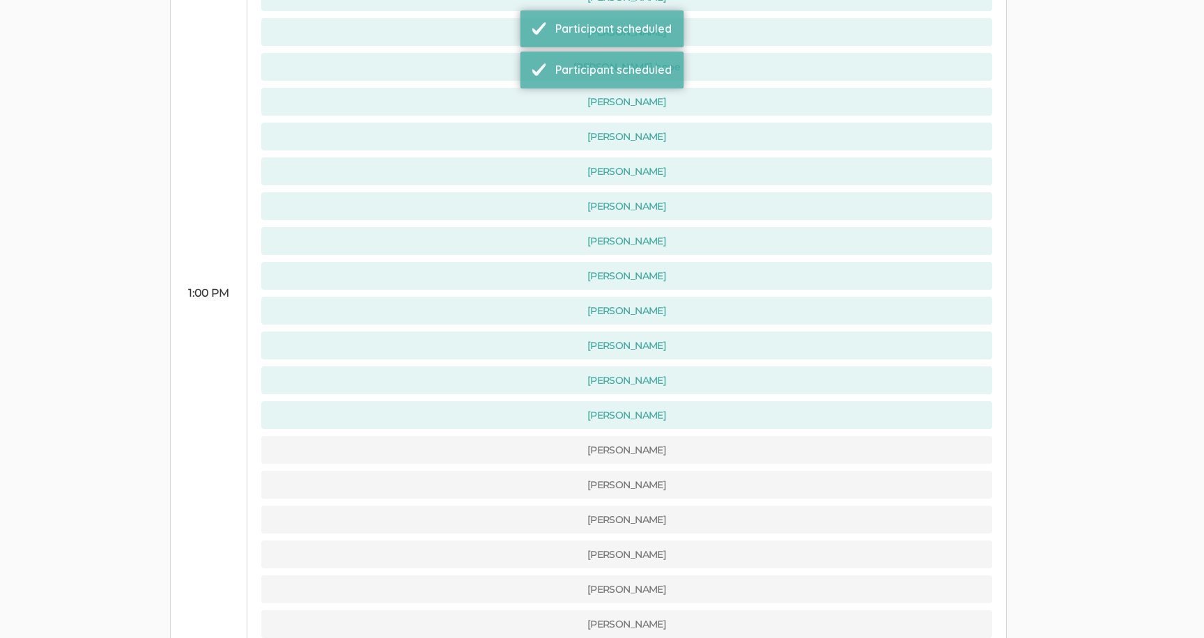
scroll to position [820, 0]
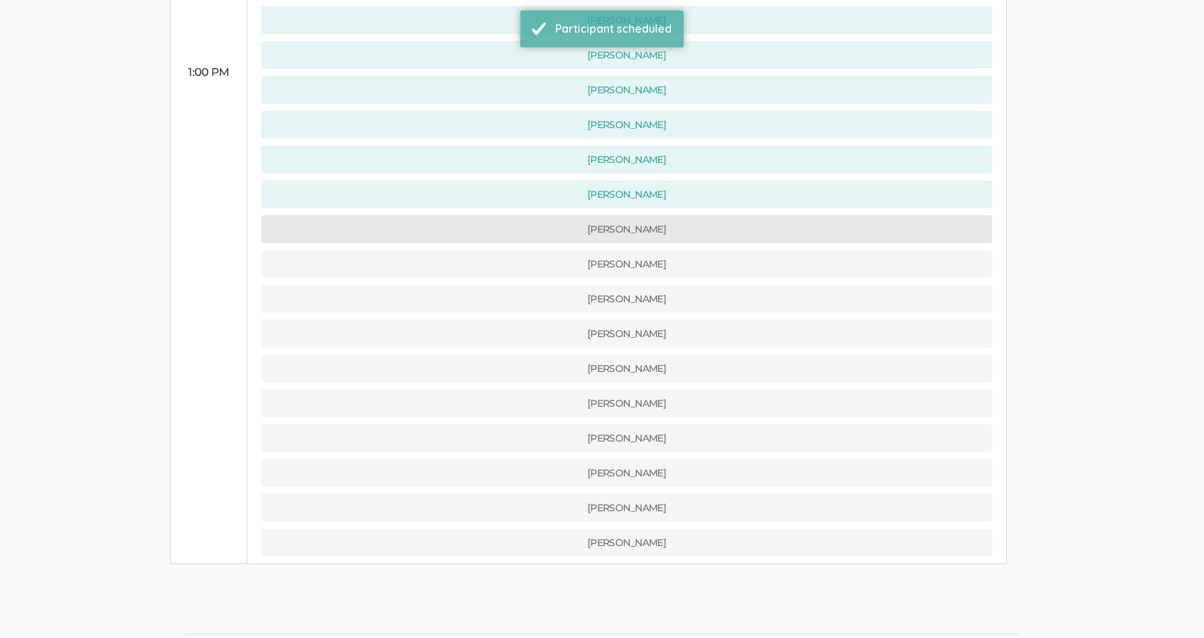
click at [500, 215] on button "[PERSON_NAME]" at bounding box center [626, 229] width 731 height 28
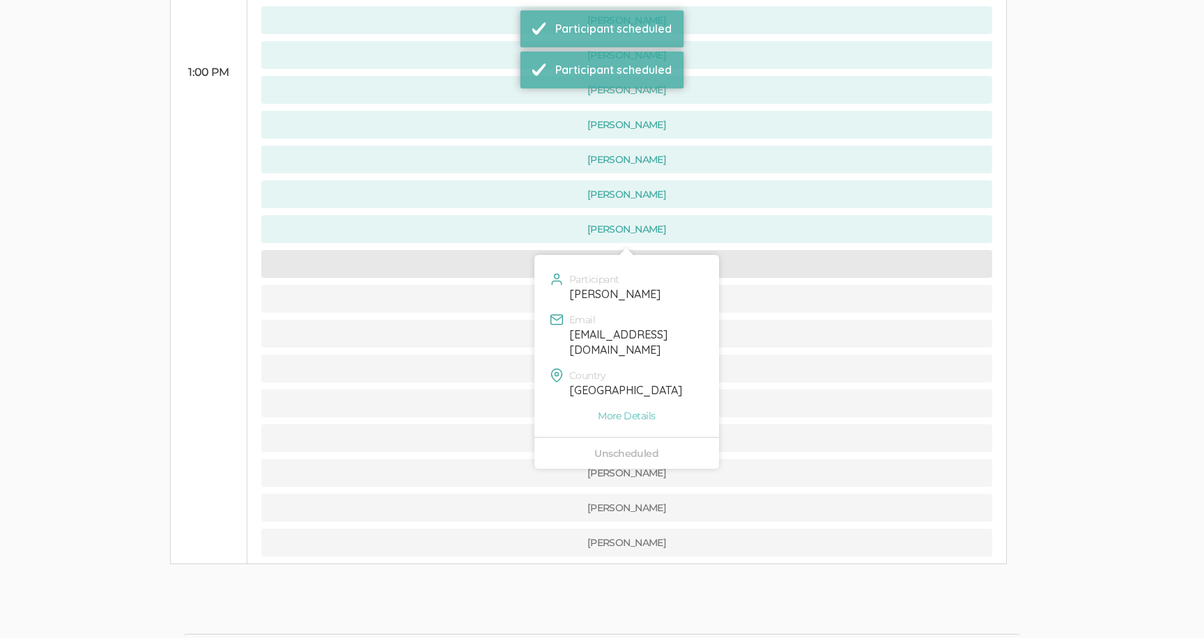
click at [500, 250] on button "[PERSON_NAME]" at bounding box center [626, 264] width 731 height 28
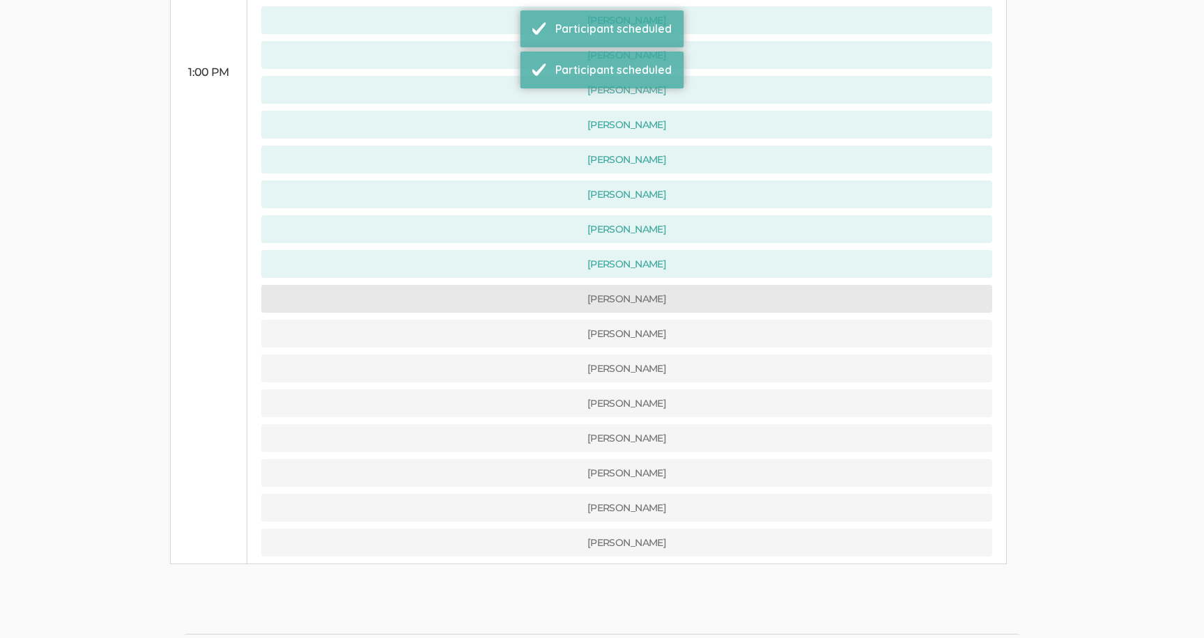
click at [500, 285] on button "[PERSON_NAME]" at bounding box center [626, 299] width 731 height 28
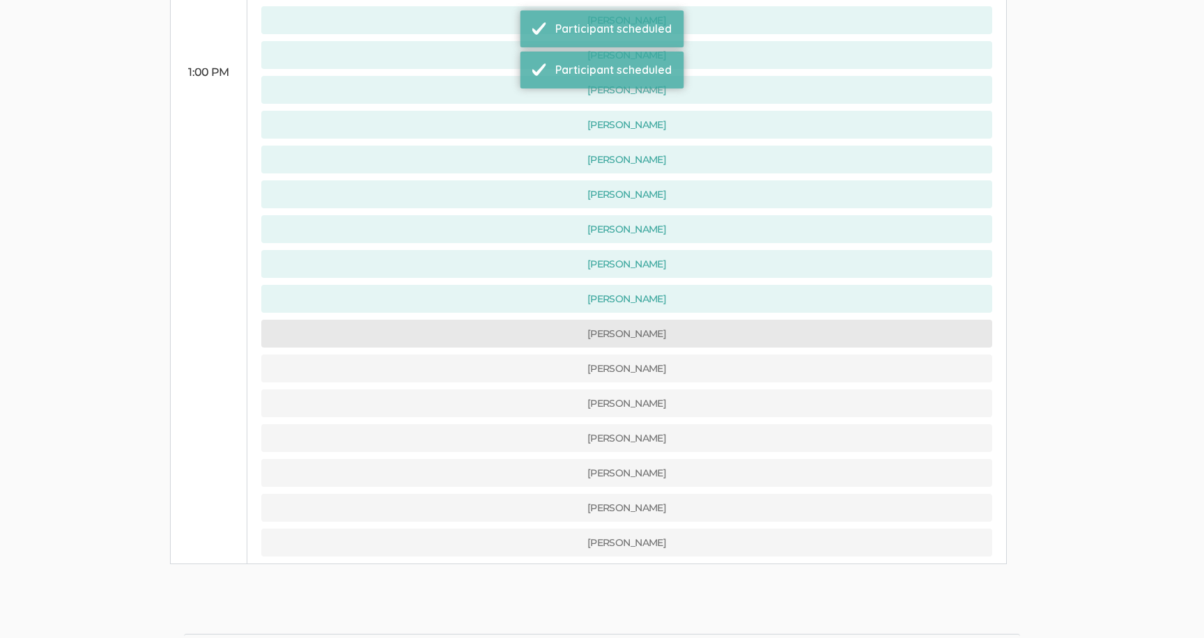
click at [507, 320] on button "[PERSON_NAME]" at bounding box center [626, 334] width 731 height 28
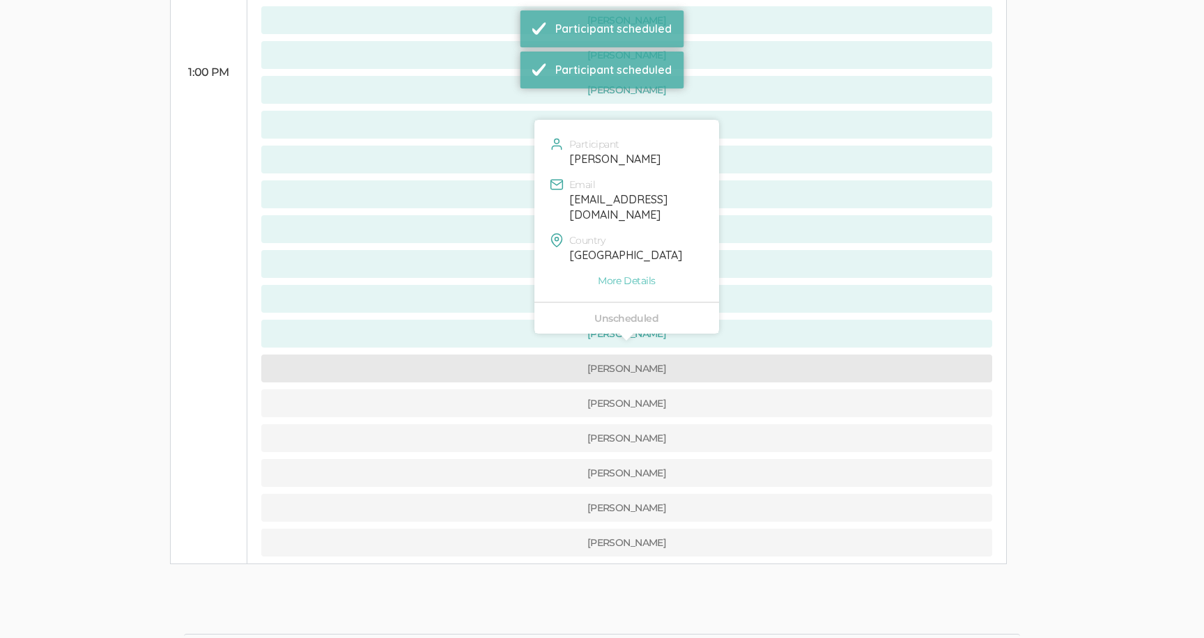
click at [506, 355] on button "[PERSON_NAME]" at bounding box center [626, 369] width 731 height 28
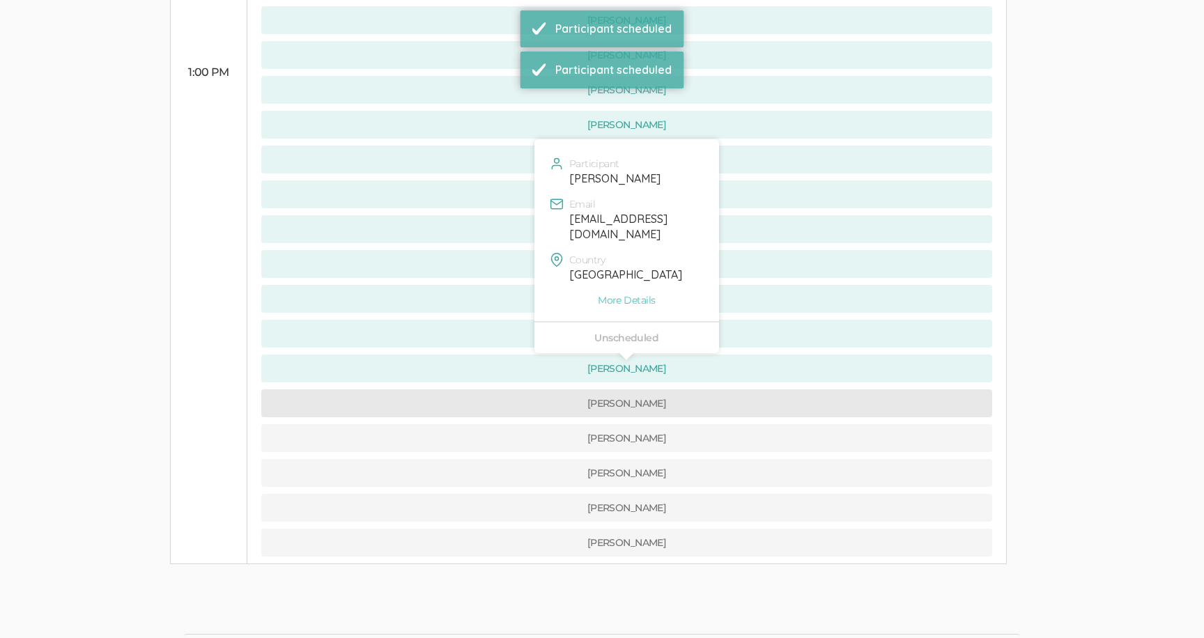
click at [507, 390] on button "[PERSON_NAME]" at bounding box center [626, 404] width 731 height 28
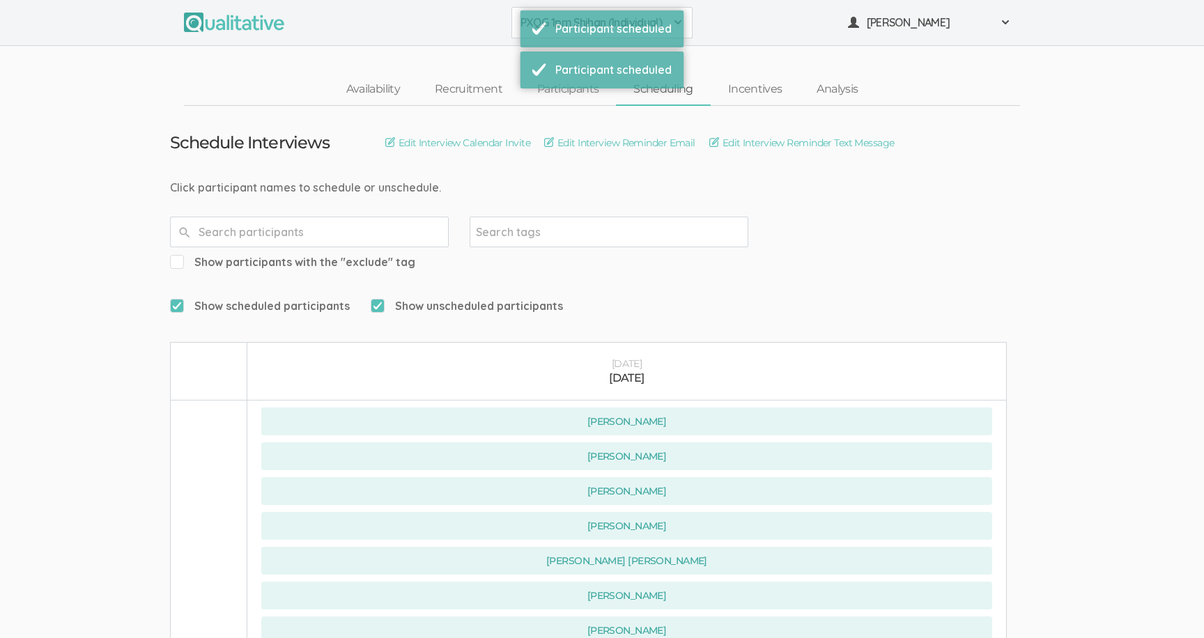
scroll to position [0, 0]
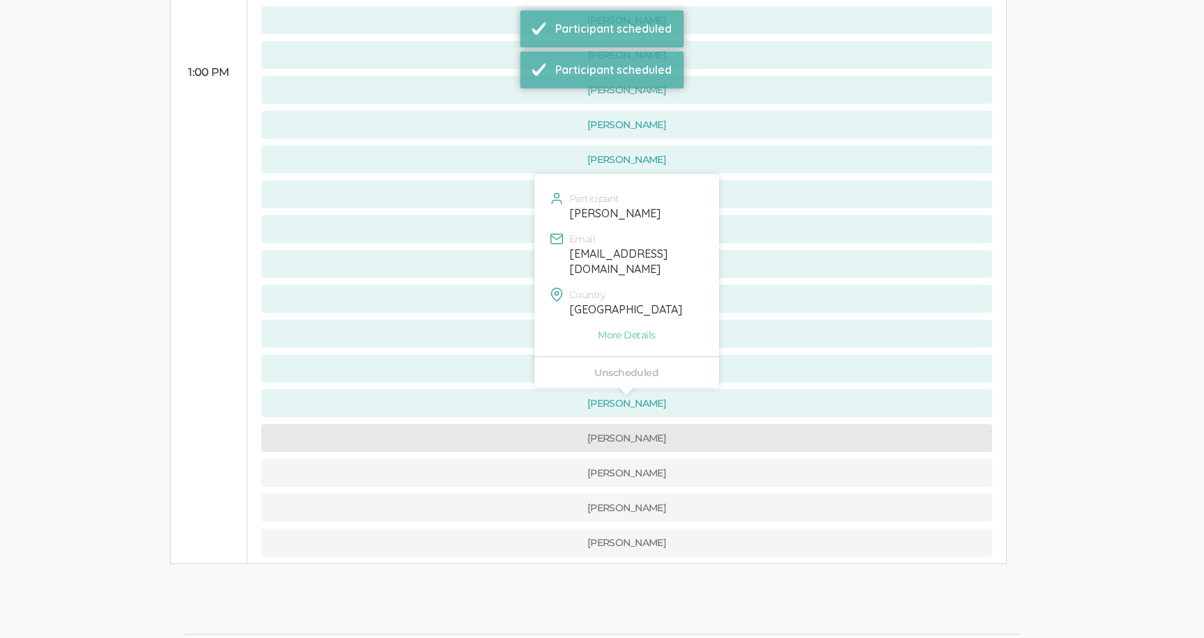
click at [509, 424] on button "[PERSON_NAME]" at bounding box center [626, 438] width 731 height 28
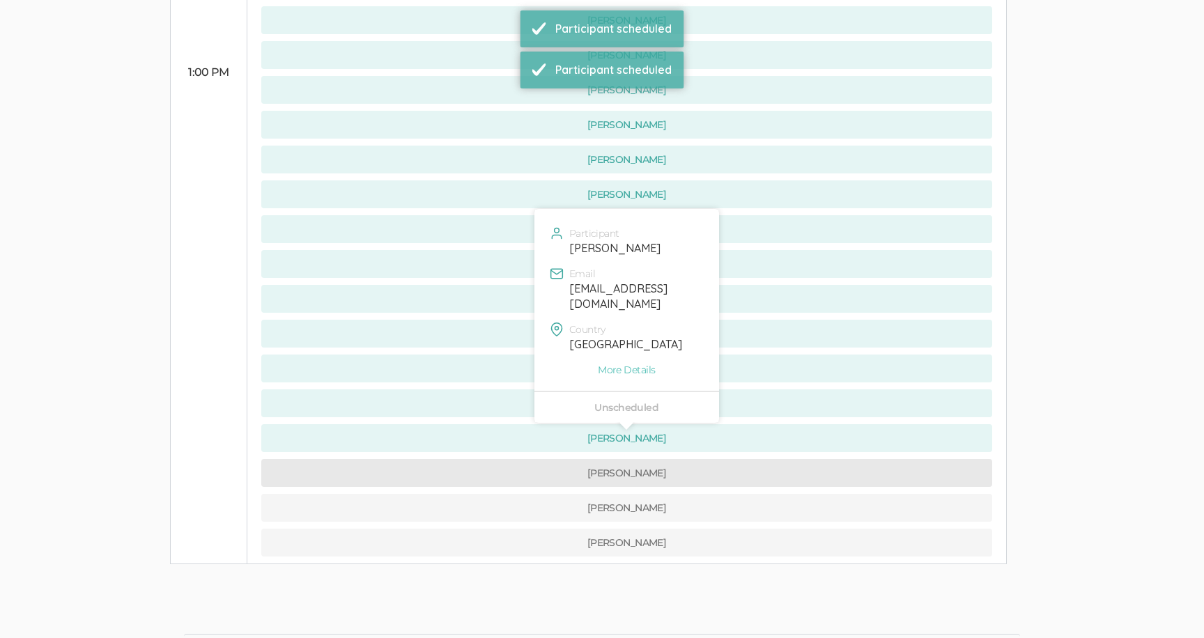
click at [510, 459] on button "[PERSON_NAME]" at bounding box center [626, 473] width 731 height 28
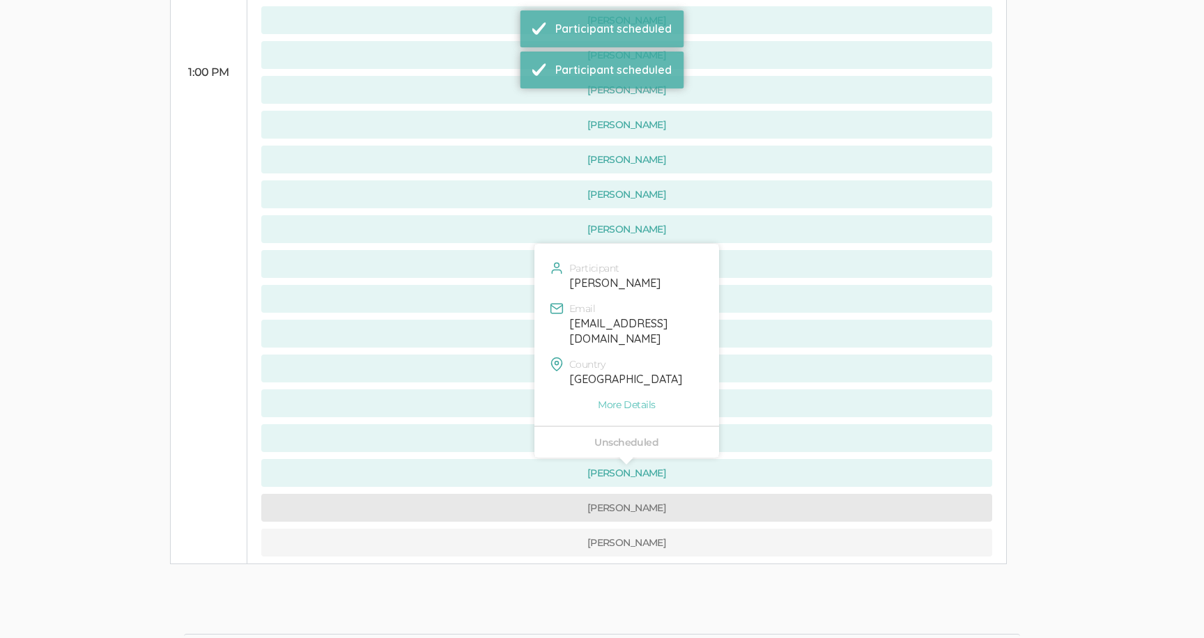
click at [505, 494] on button "[PERSON_NAME]" at bounding box center [626, 508] width 731 height 28
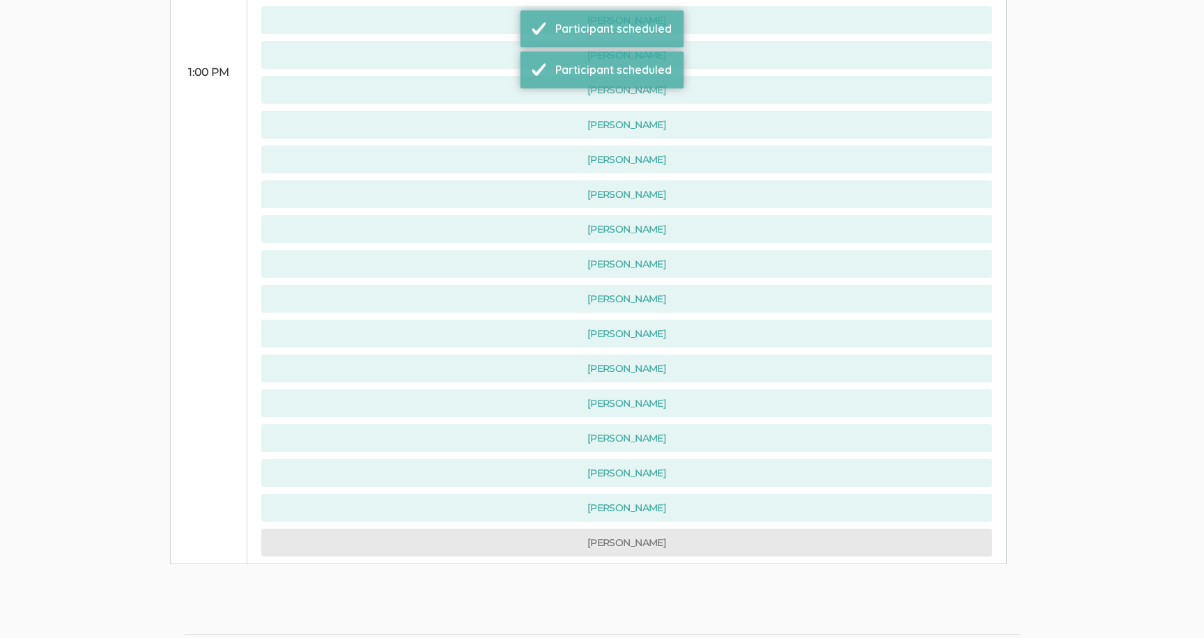
click at [505, 529] on button "[PERSON_NAME]" at bounding box center [626, 543] width 731 height 28
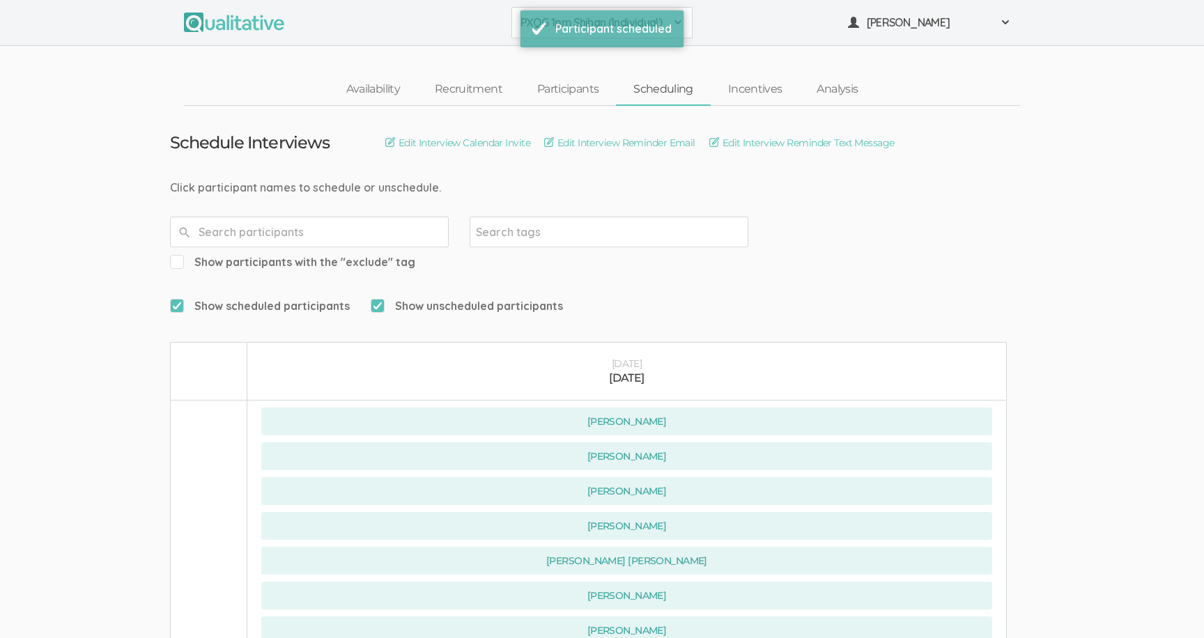
click at [683, 27] on span at bounding box center [678, 22] width 11 height 11
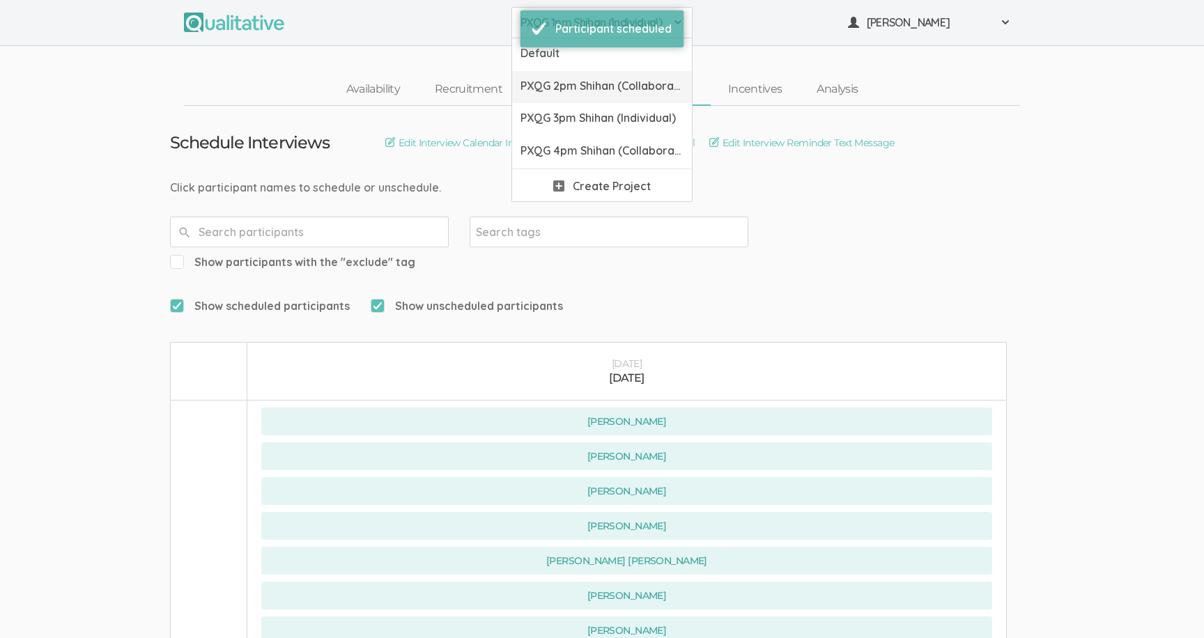
click at [666, 79] on span "PXQG 2pm Shihan (Collaborative)" at bounding box center [602, 86] width 163 height 16
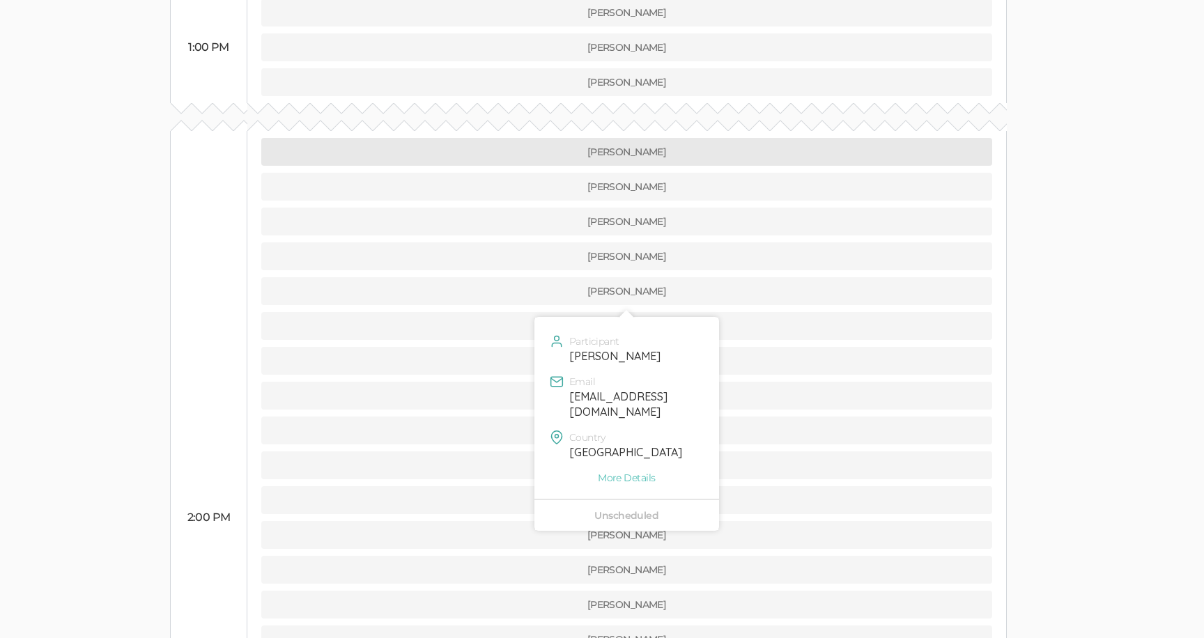
scroll to position [378, 0]
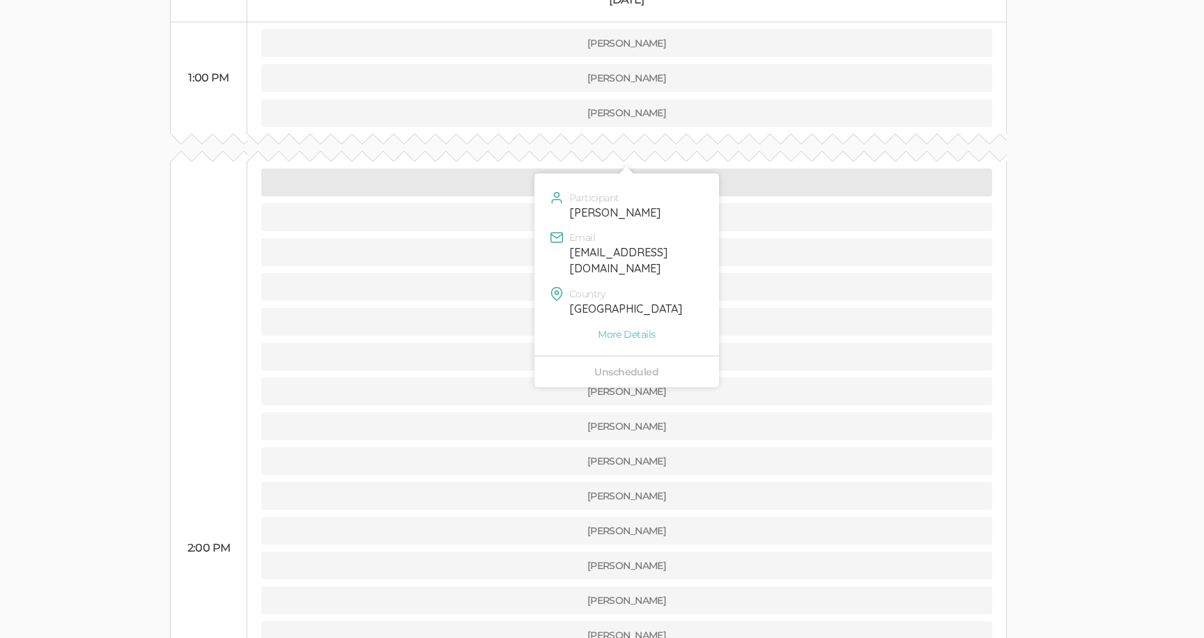
click at [489, 169] on button "[PERSON_NAME]" at bounding box center [626, 183] width 731 height 28
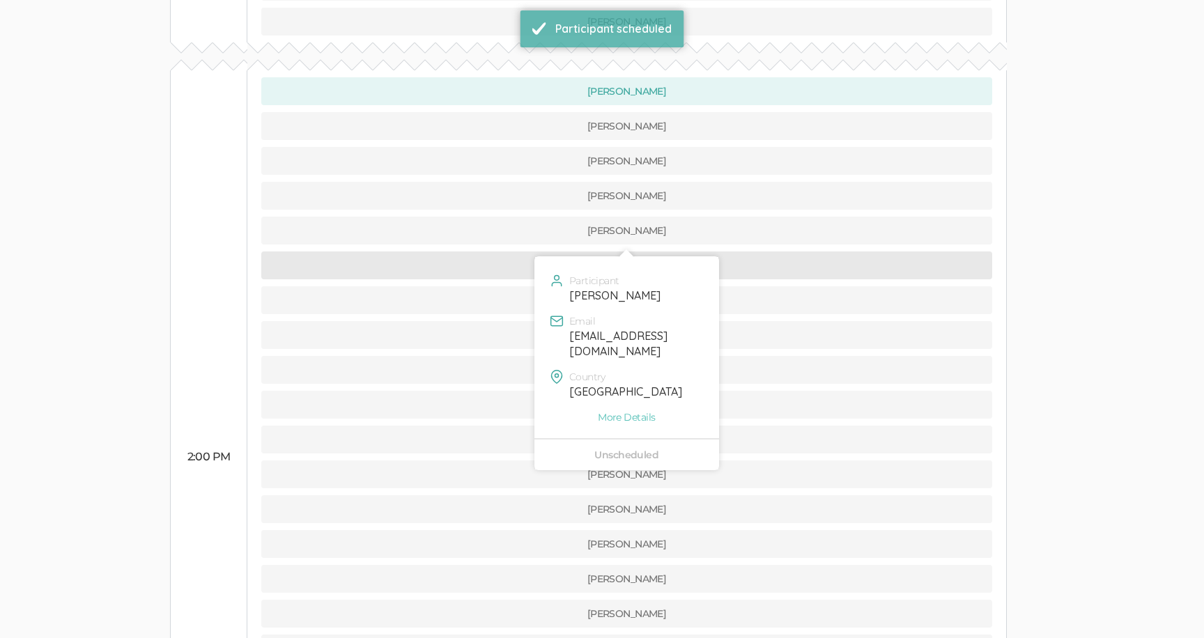
scroll to position [450, 0]
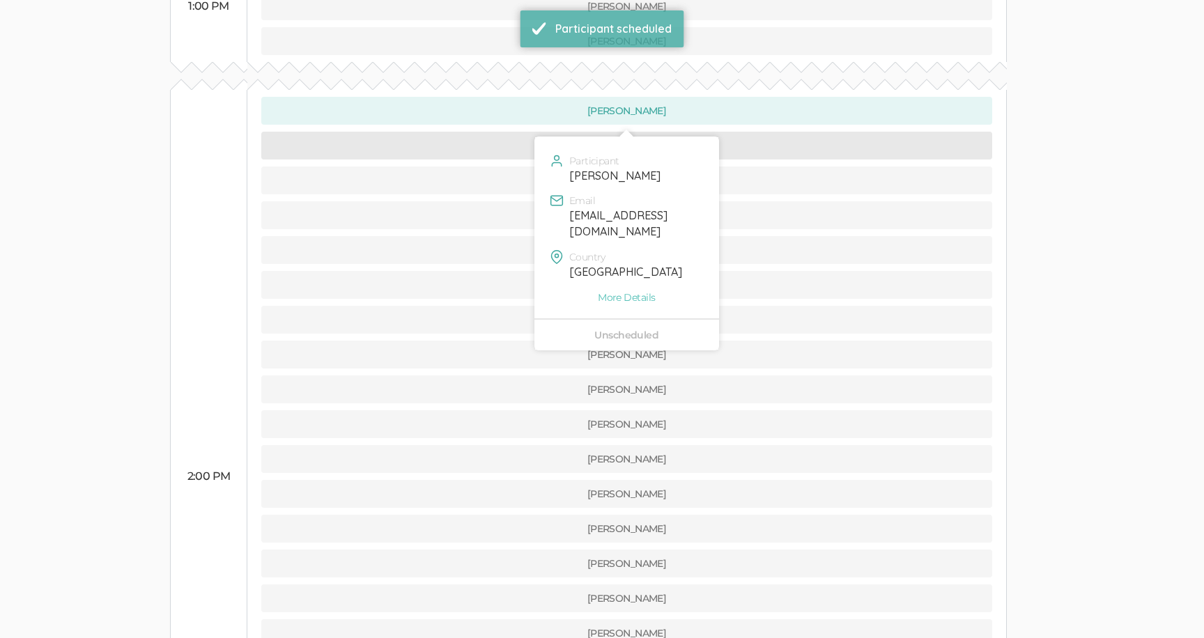
click at [495, 132] on button "[PERSON_NAME]" at bounding box center [626, 146] width 731 height 28
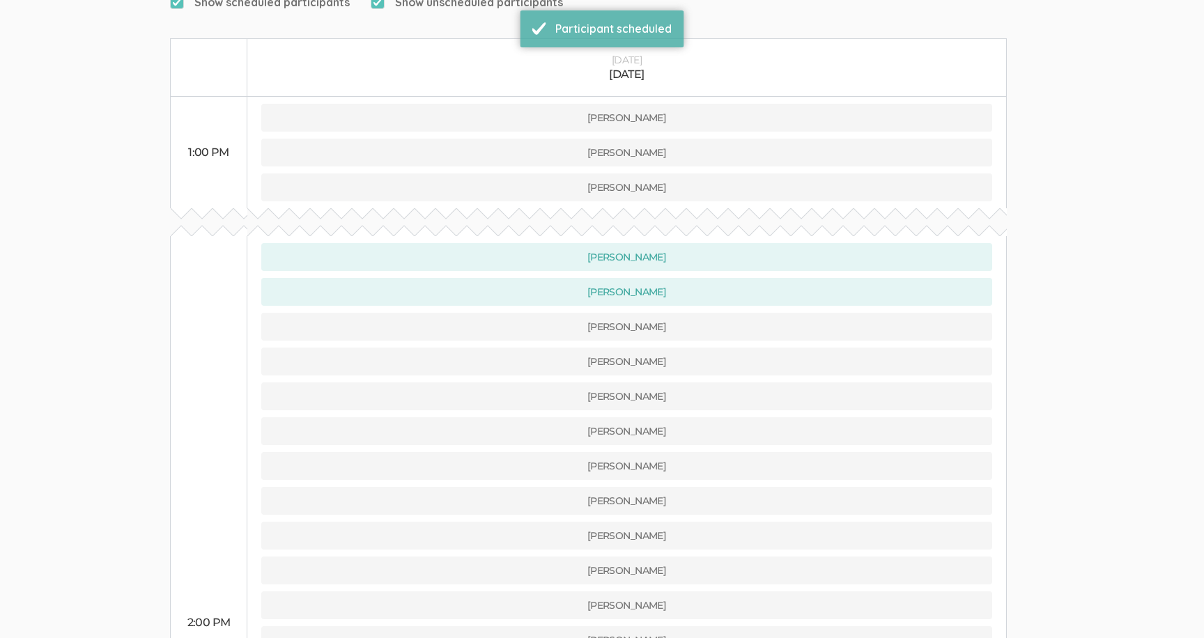
scroll to position [480, 0]
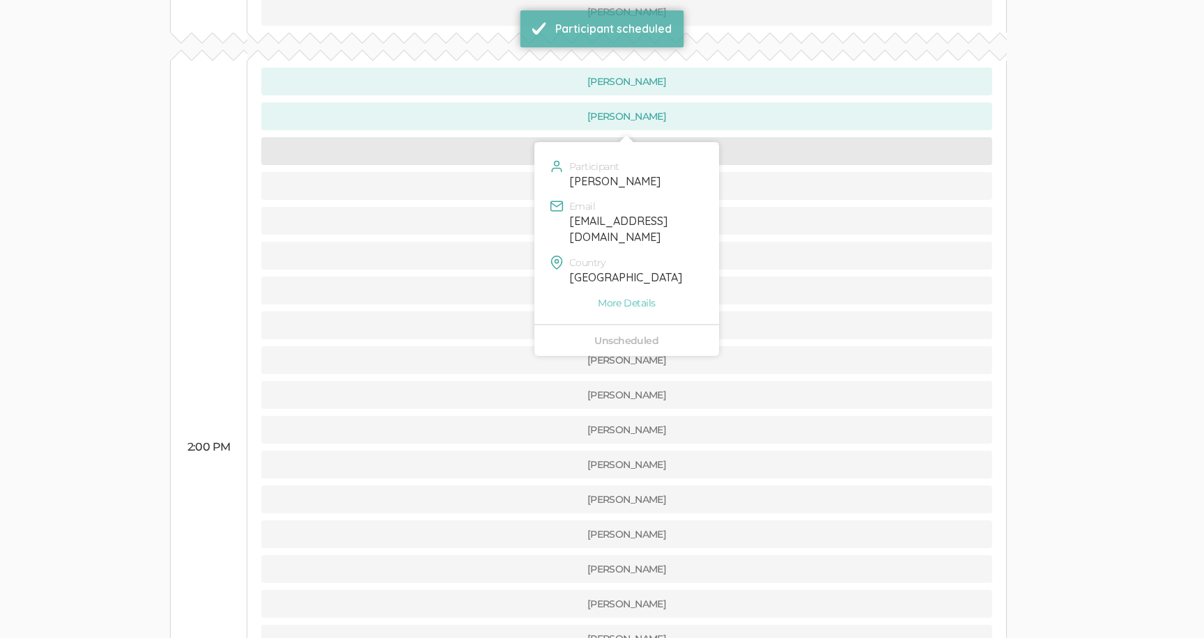
click at [498, 137] on button "[PERSON_NAME]" at bounding box center [626, 151] width 731 height 28
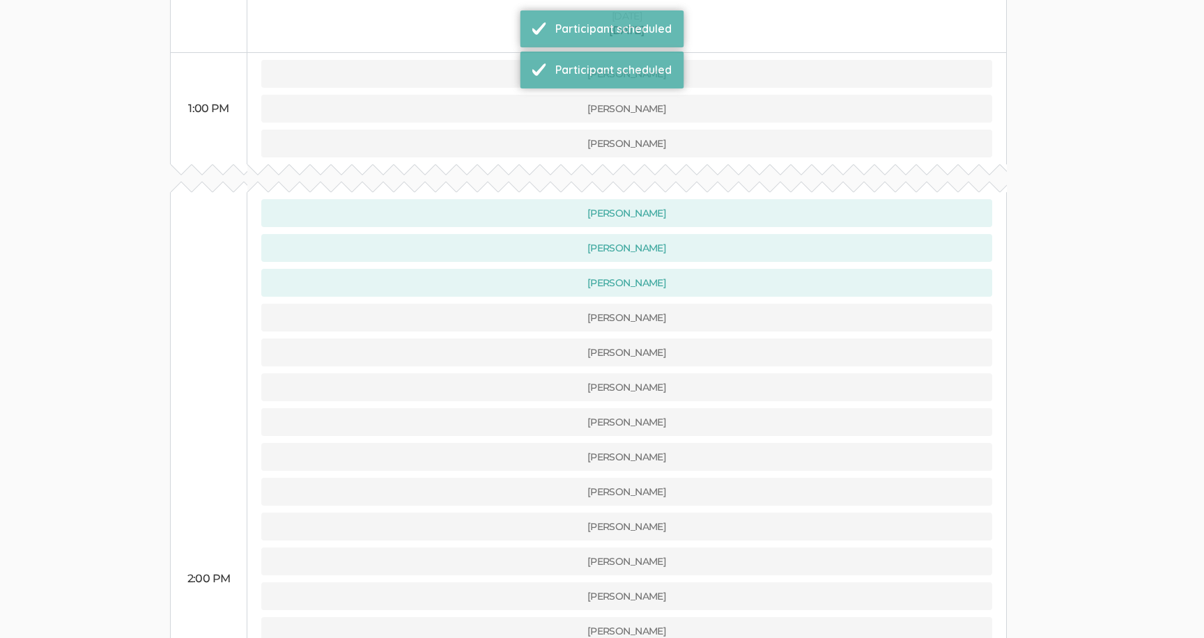
scroll to position [498, 0]
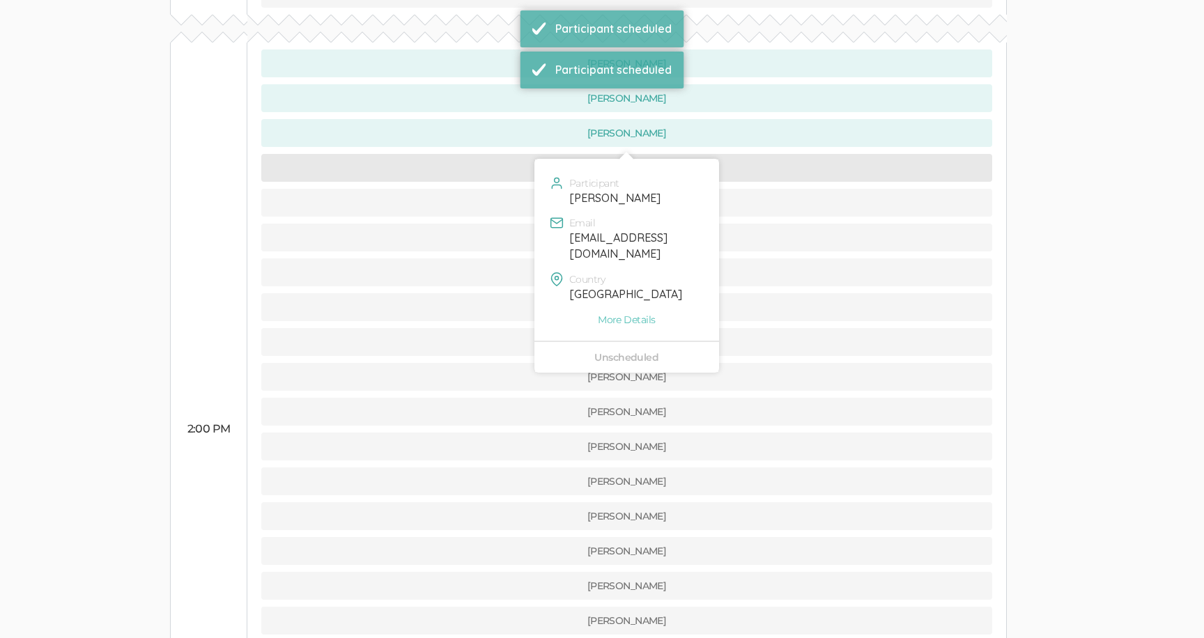
click at [499, 154] on button "[PERSON_NAME]" at bounding box center [626, 168] width 731 height 28
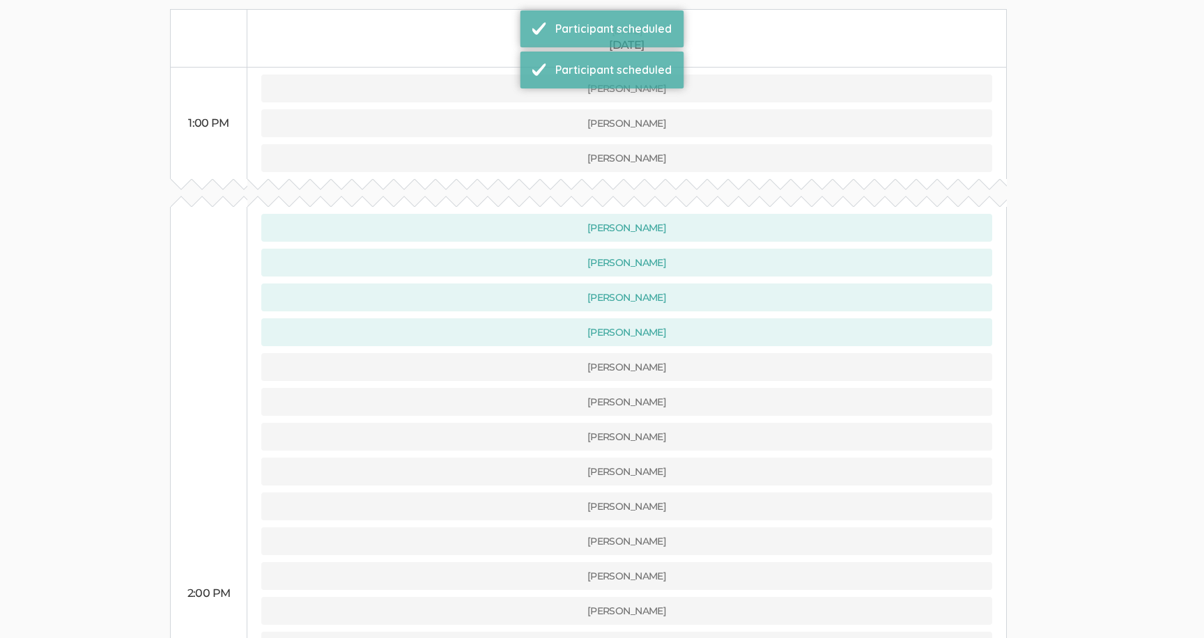
scroll to position [366, 0]
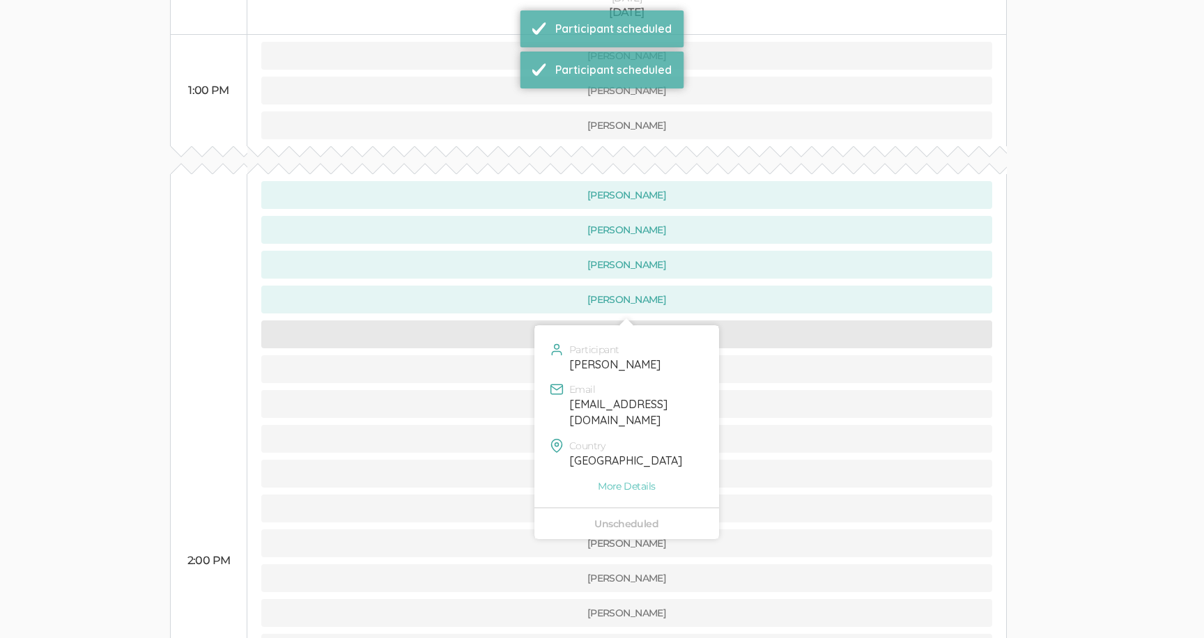
click at [513, 321] on button "[PERSON_NAME]" at bounding box center [626, 335] width 731 height 28
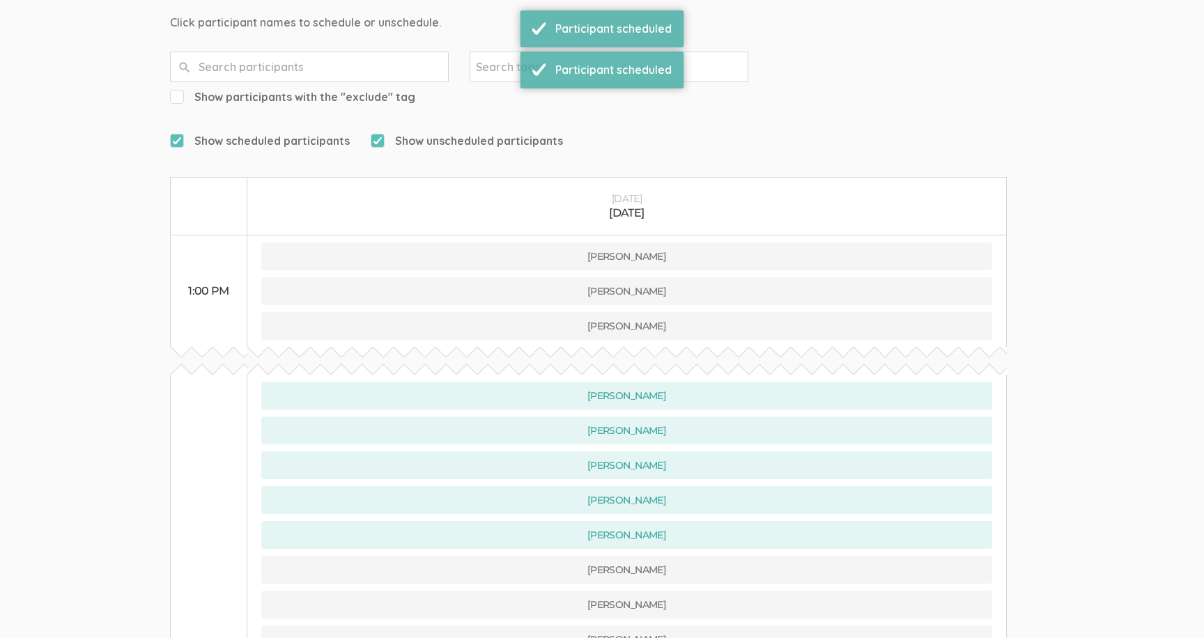
scroll to position [380, 0]
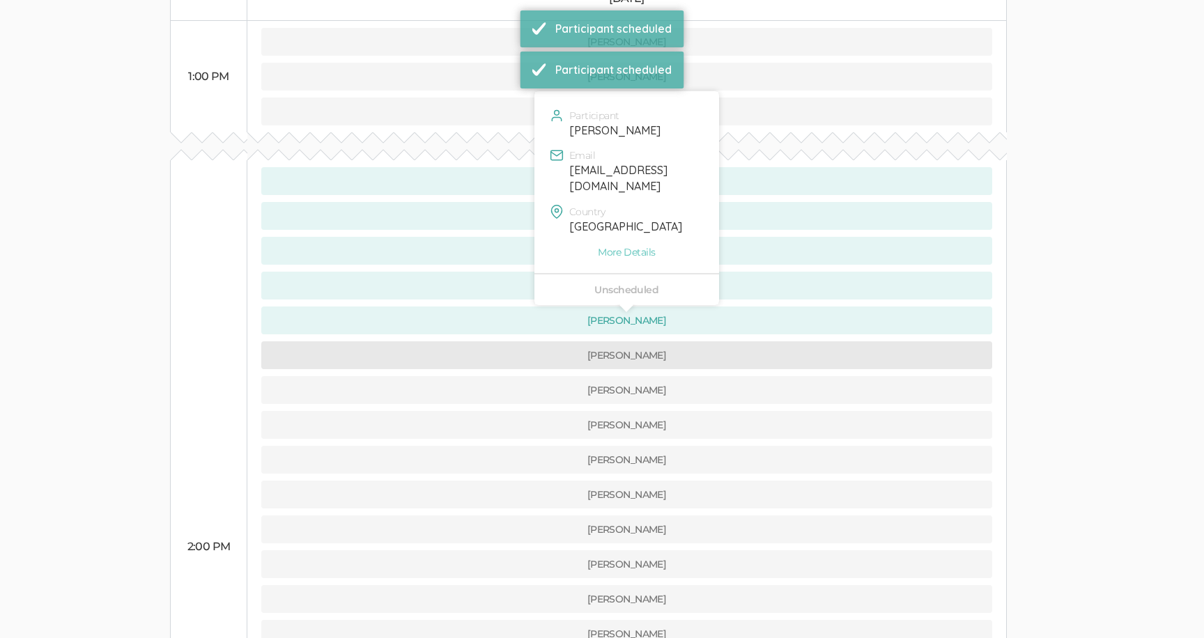
click at [514, 342] on button "[PERSON_NAME]" at bounding box center [626, 356] width 731 height 28
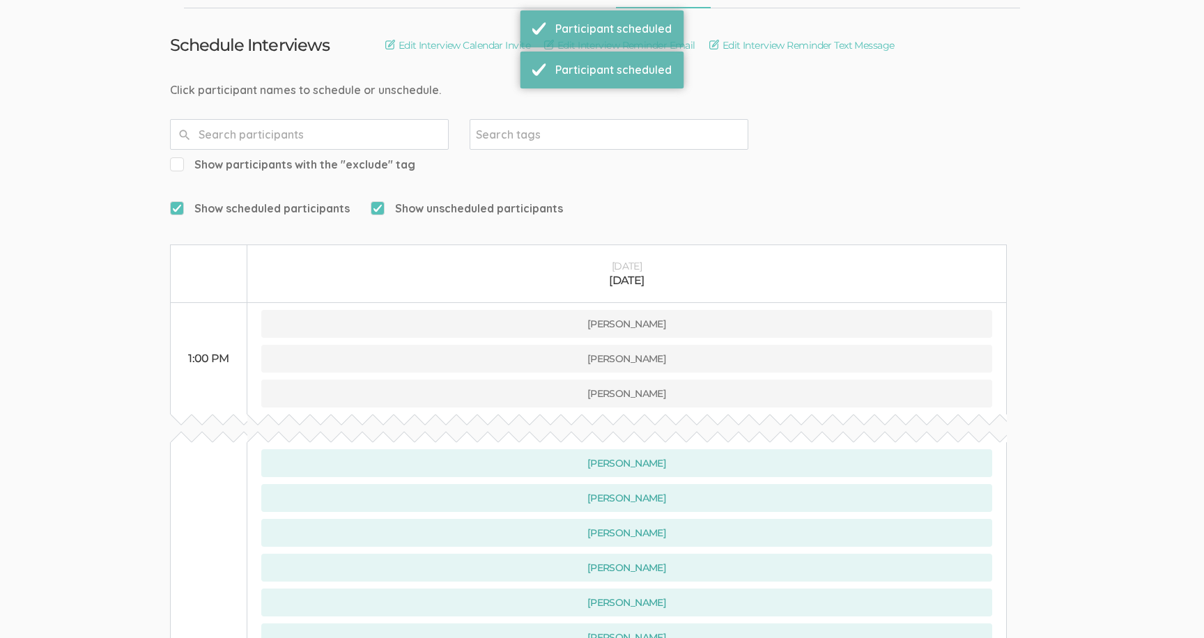
scroll to position [211, 0]
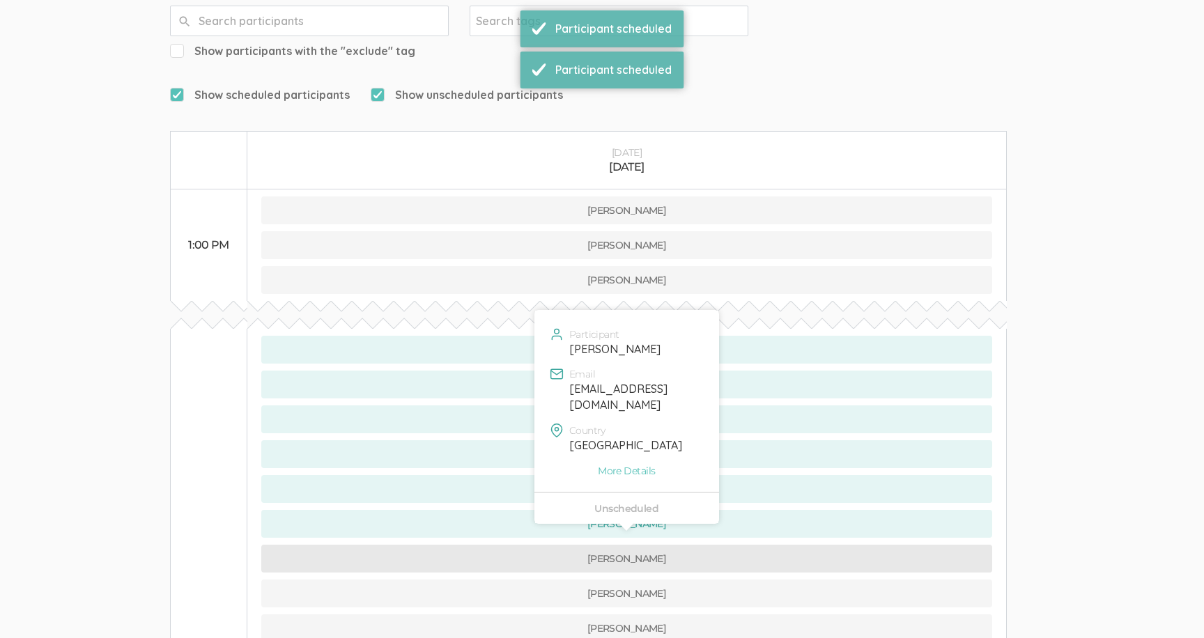
click at [511, 545] on button "[PERSON_NAME]" at bounding box center [626, 559] width 731 height 28
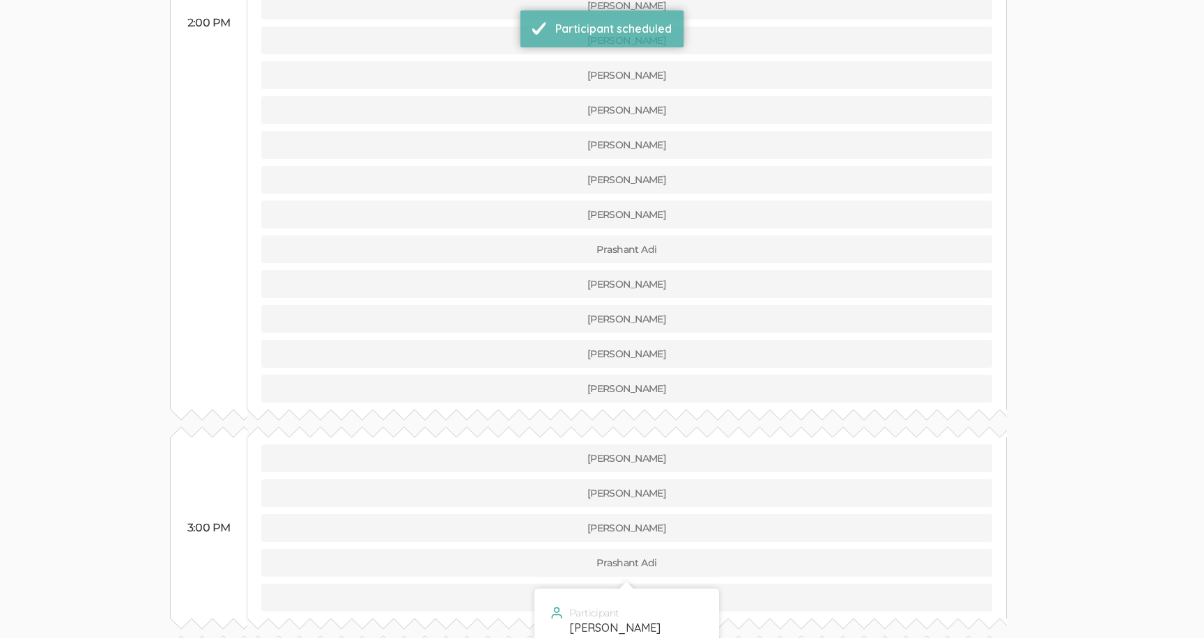
scroll to position [871, 0]
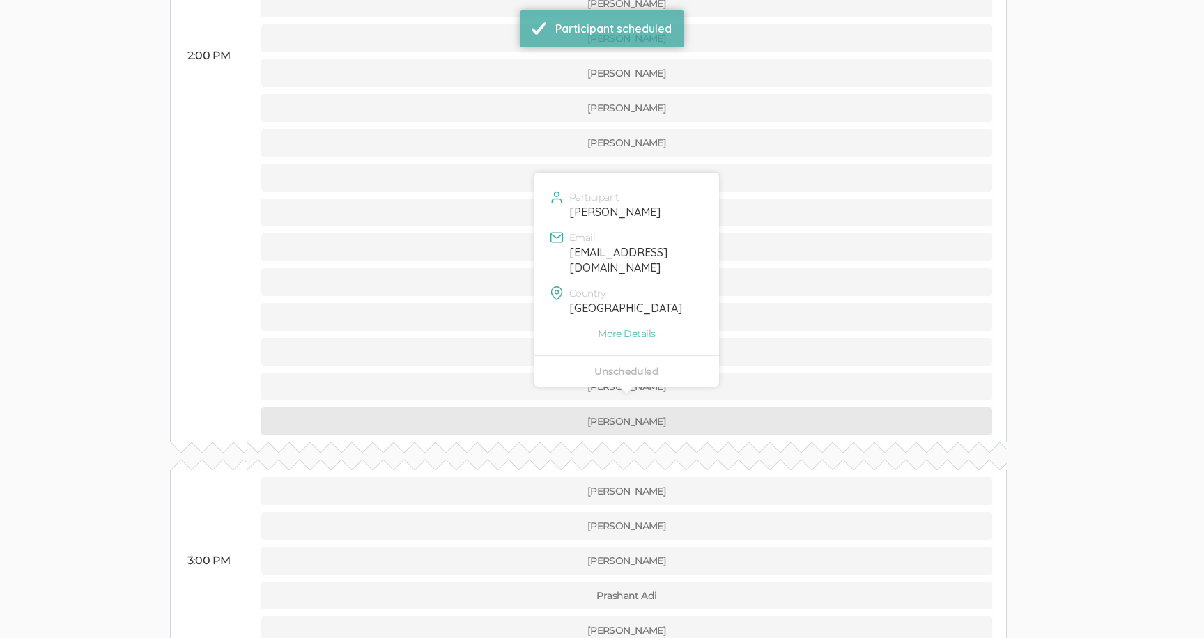
click at [504, 408] on button "[PERSON_NAME]" at bounding box center [626, 422] width 731 height 28
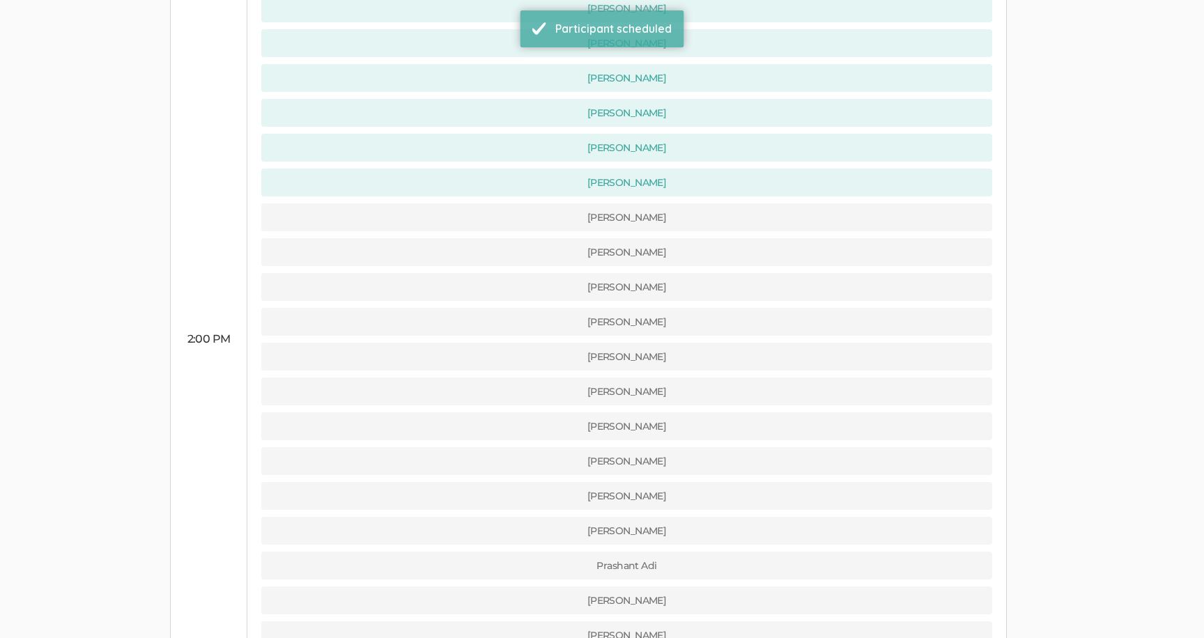
scroll to position [632, 0]
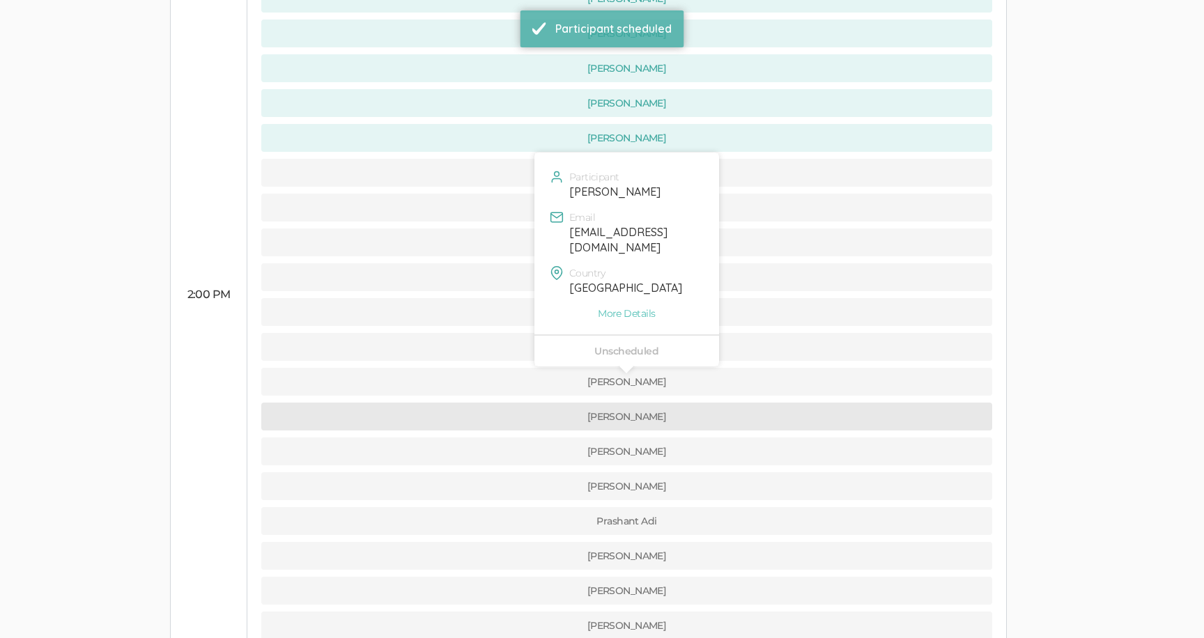
click at [504, 403] on button "[PERSON_NAME]" at bounding box center [626, 417] width 731 height 28
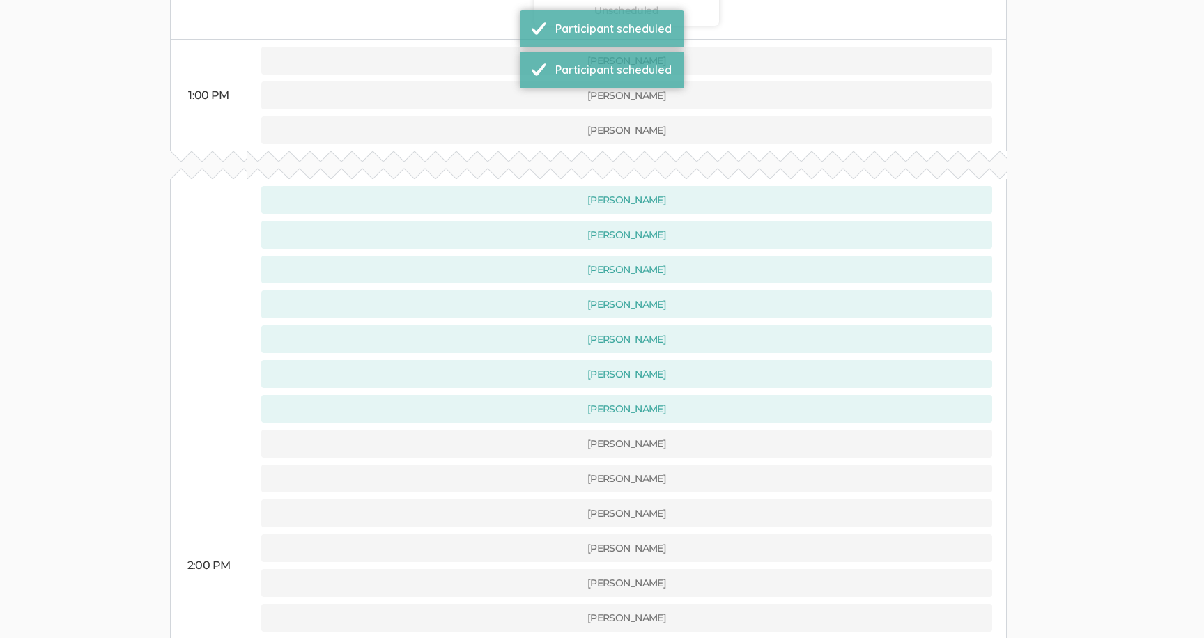
scroll to position [383, 0]
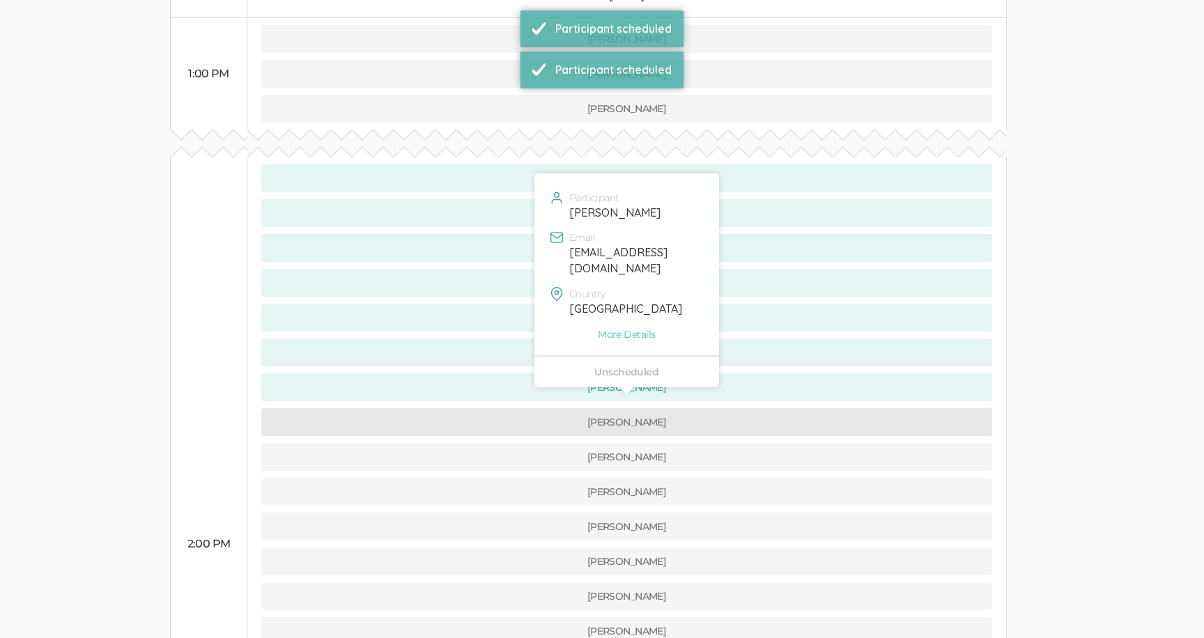
click at [505, 408] on button "[PERSON_NAME]" at bounding box center [626, 422] width 731 height 28
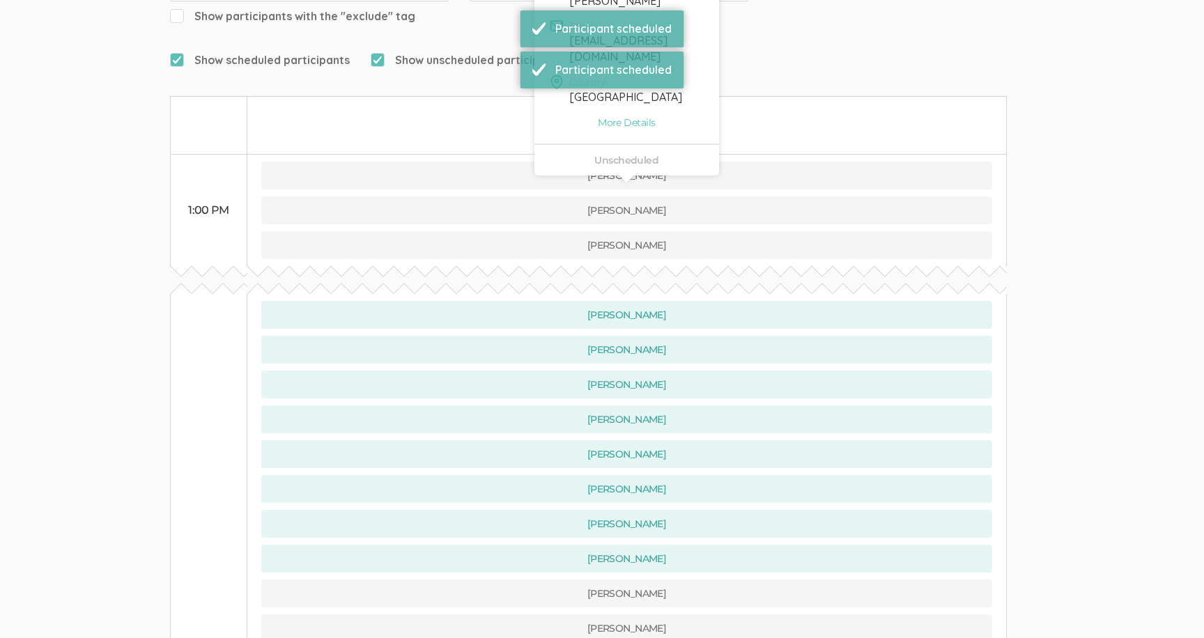
scroll to position [514, 0]
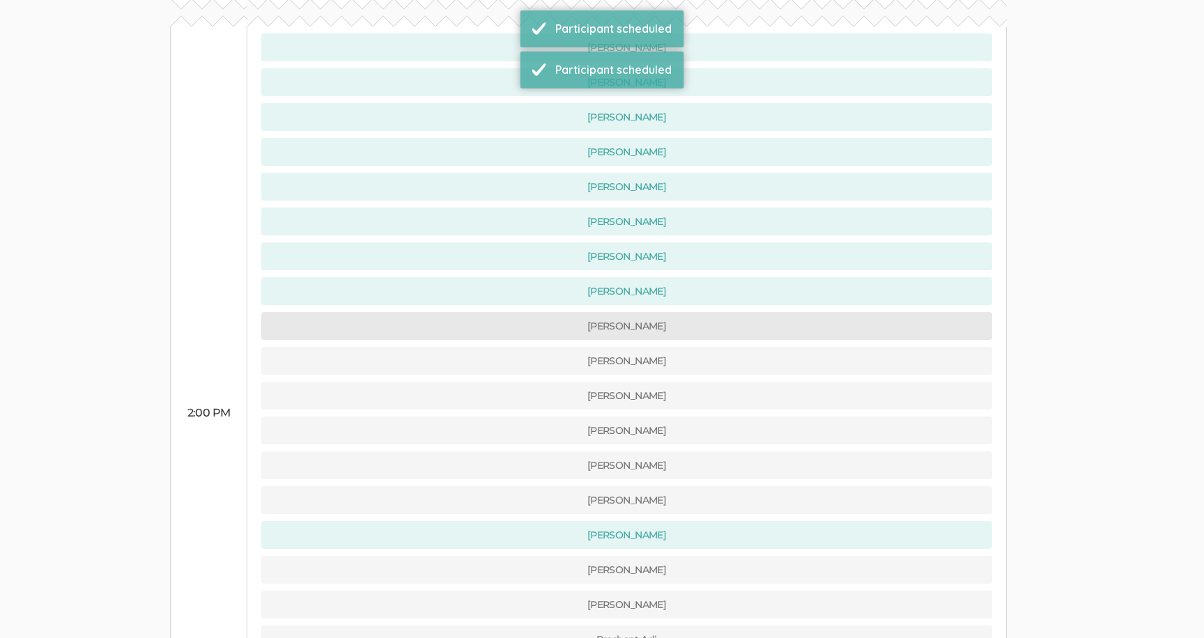
click at [503, 312] on button "[PERSON_NAME]" at bounding box center [626, 326] width 731 height 28
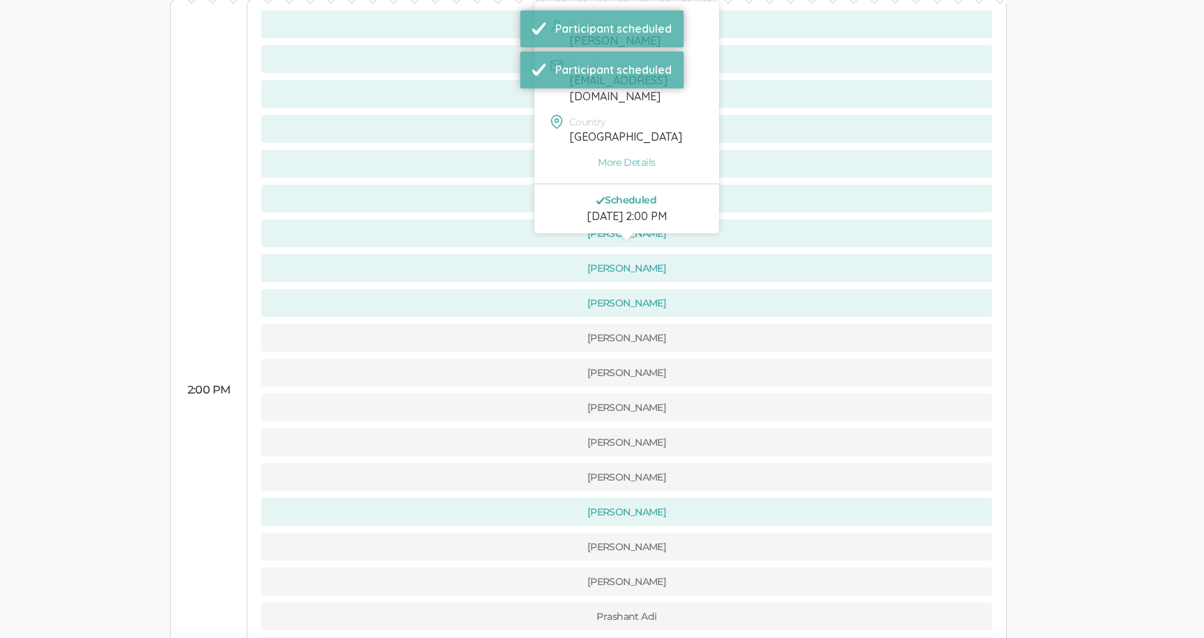
scroll to position [555, 0]
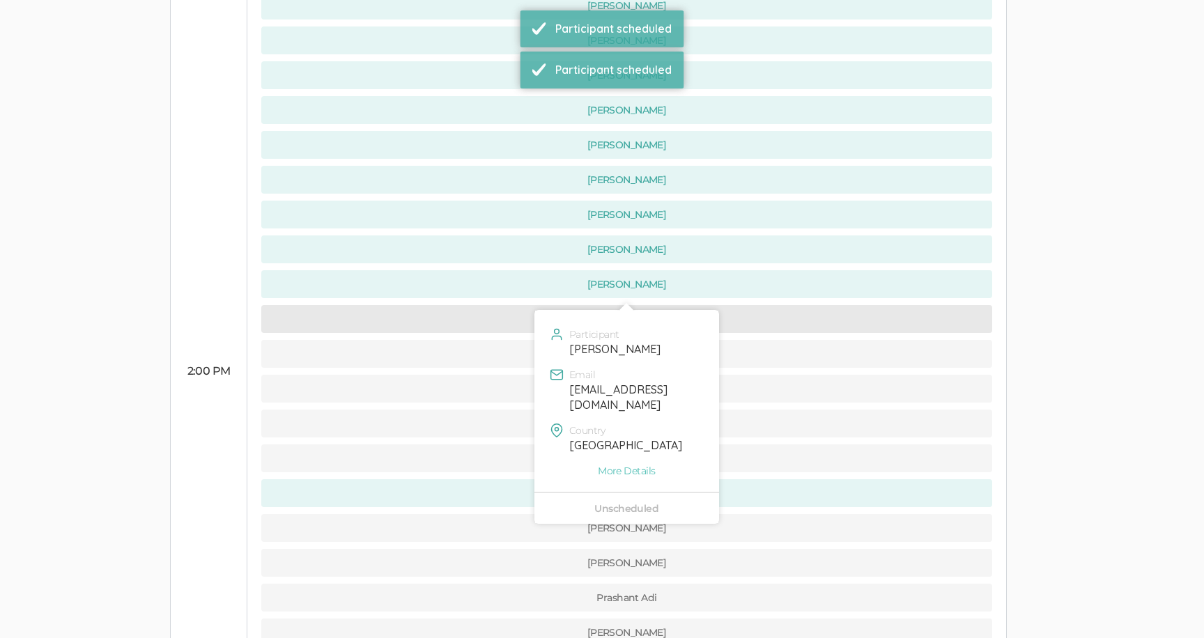
click at [498, 305] on button "[PERSON_NAME]" at bounding box center [626, 319] width 731 height 28
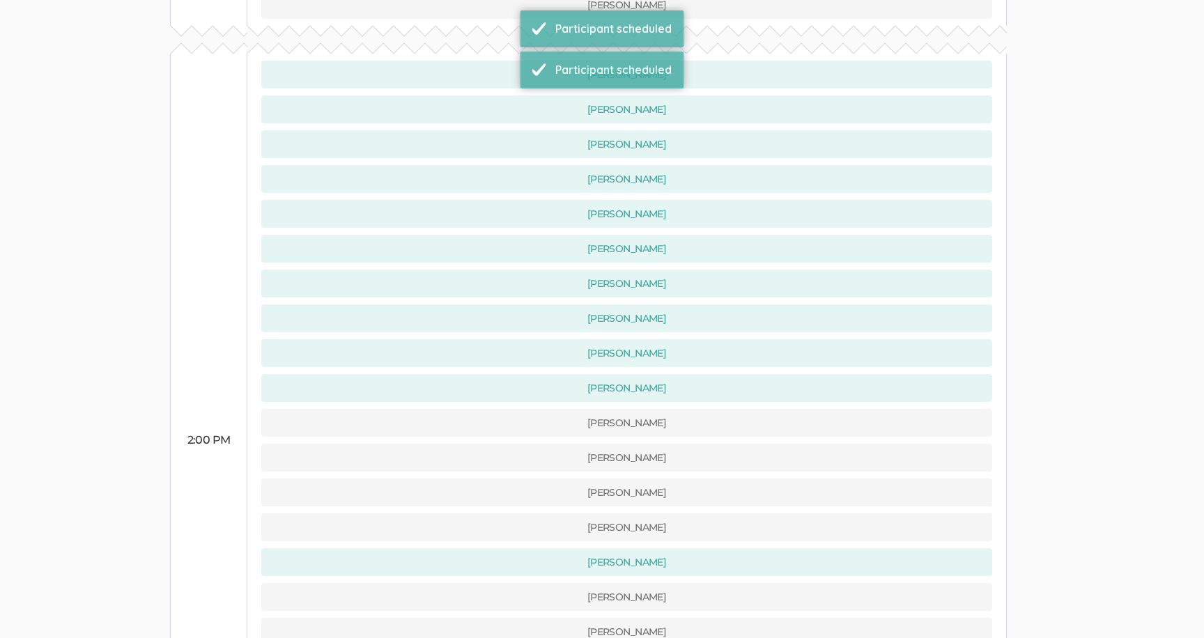
scroll to position [535, 0]
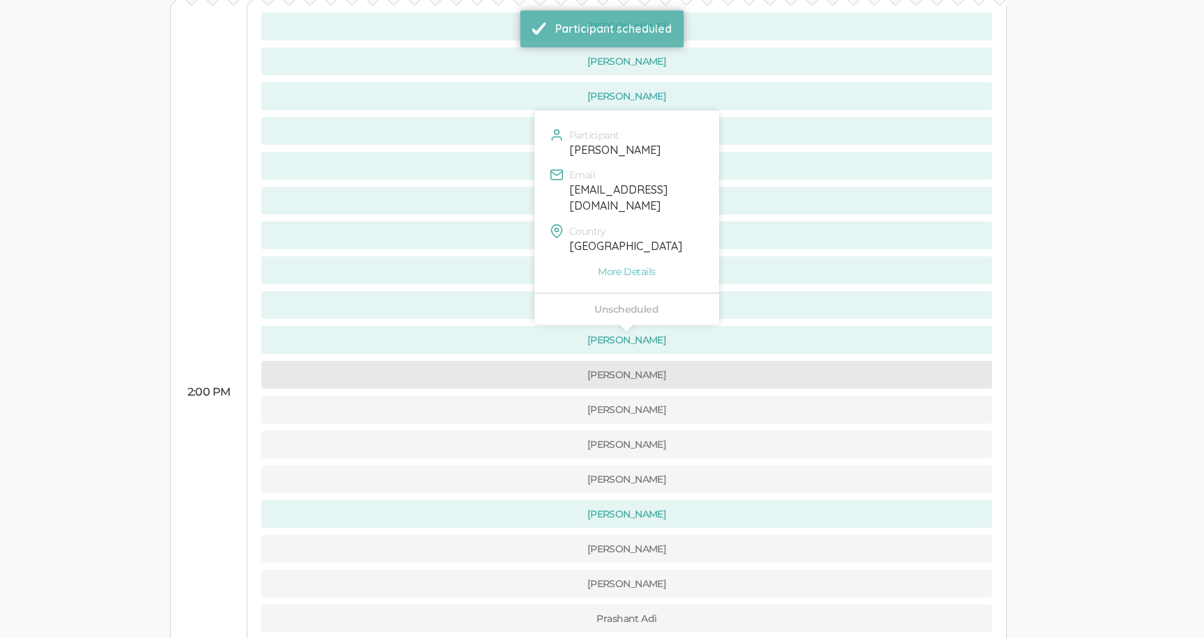
click at [503, 361] on button "[PERSON_NAME]" at bounding box center [626, 375] width 731 height 28
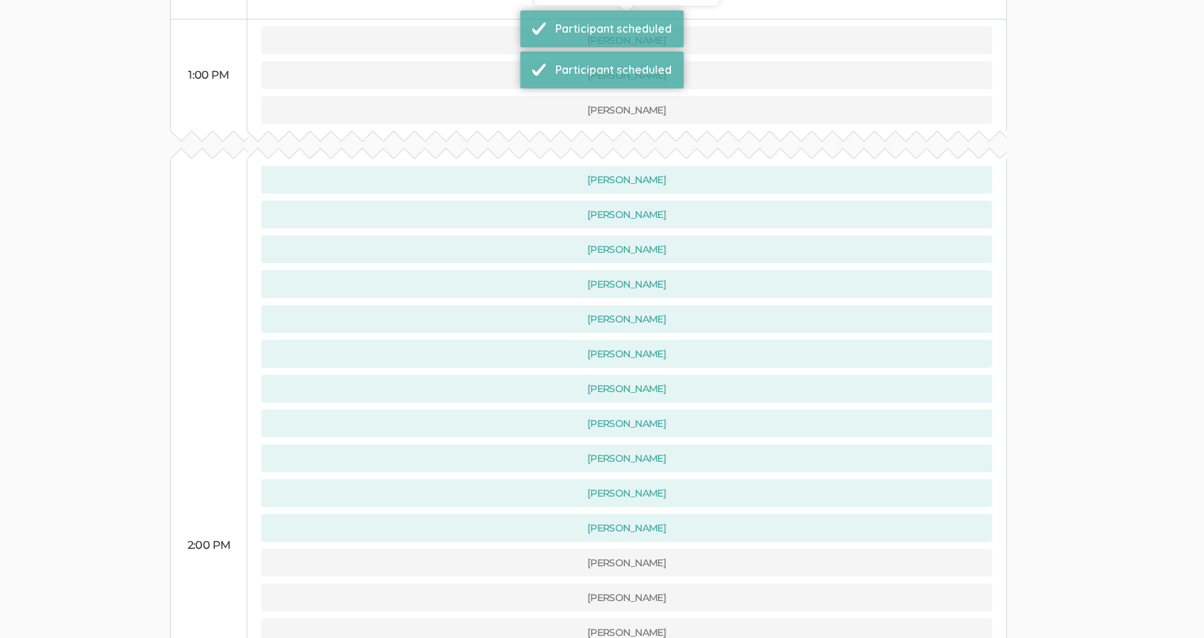
scroll to position [544, 0]
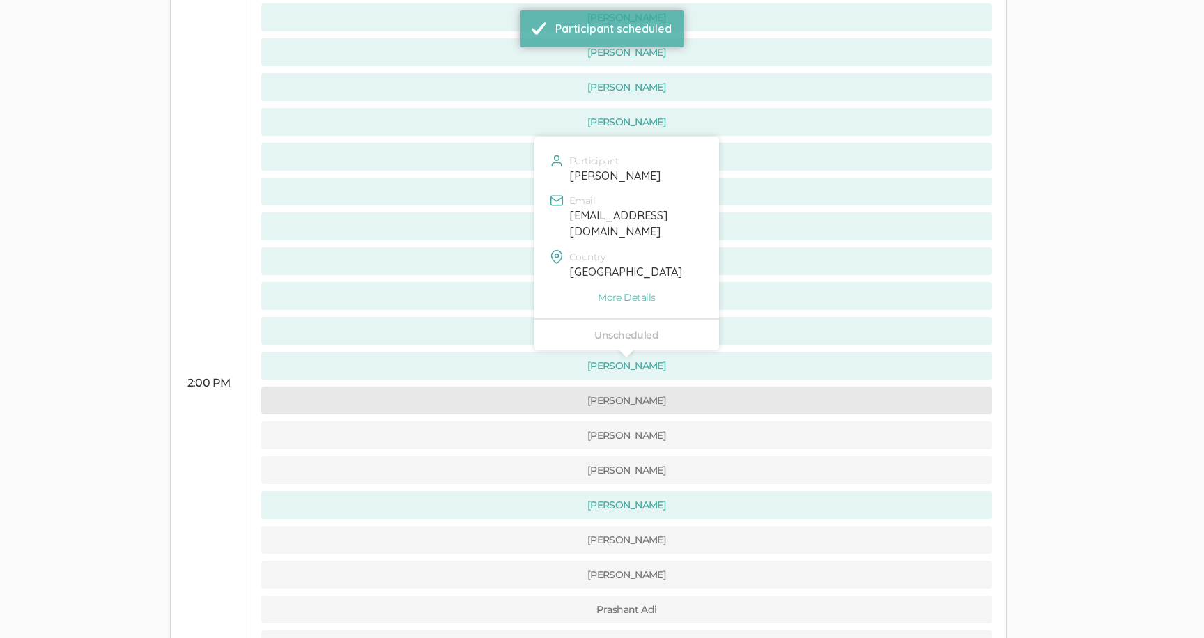
click at [504, 387] on button "[PERSON_NAME]" at bounding box center [626, 401] width 731 height 28
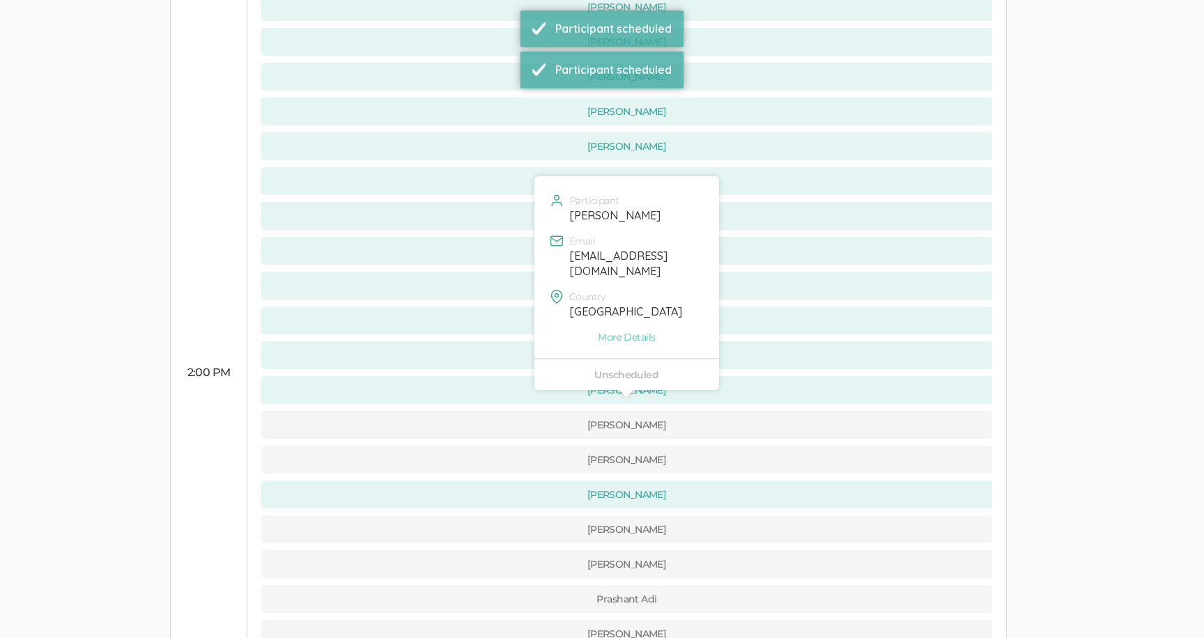
scroll to position [559, 0]
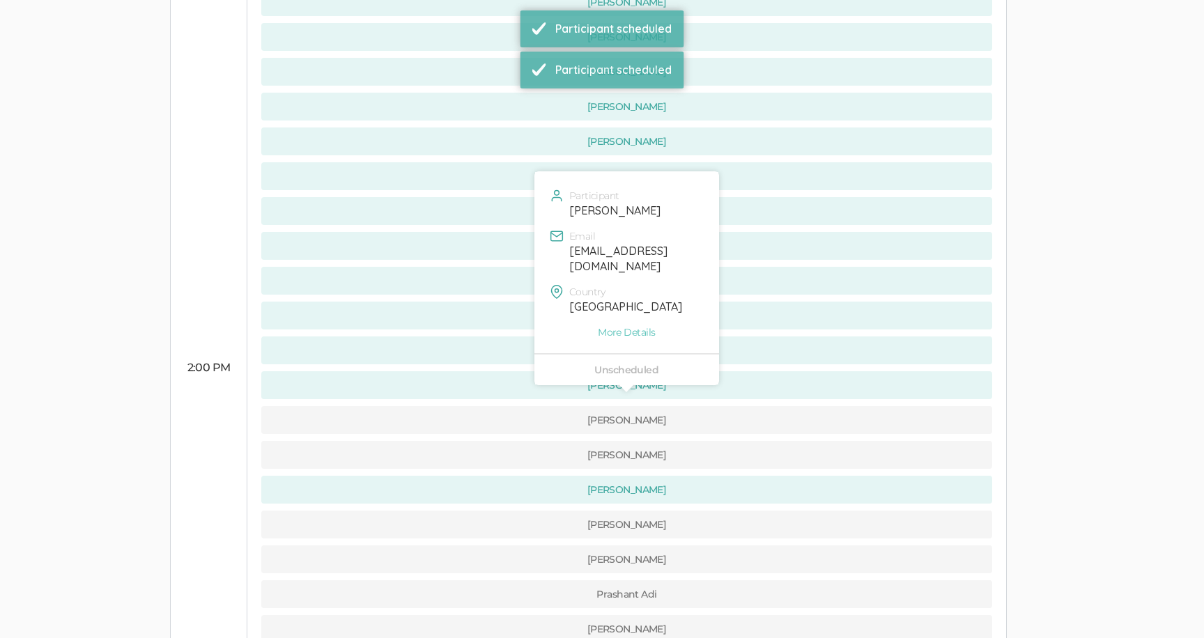
click at [505, 405] on td "[PERSON_NAME] Brooklyn [PERSON_NAME] [PERSON_NAME] [PERSON_NAME] [PERSON_NAME]" at bounding box center [627, 368] width 760 height 774
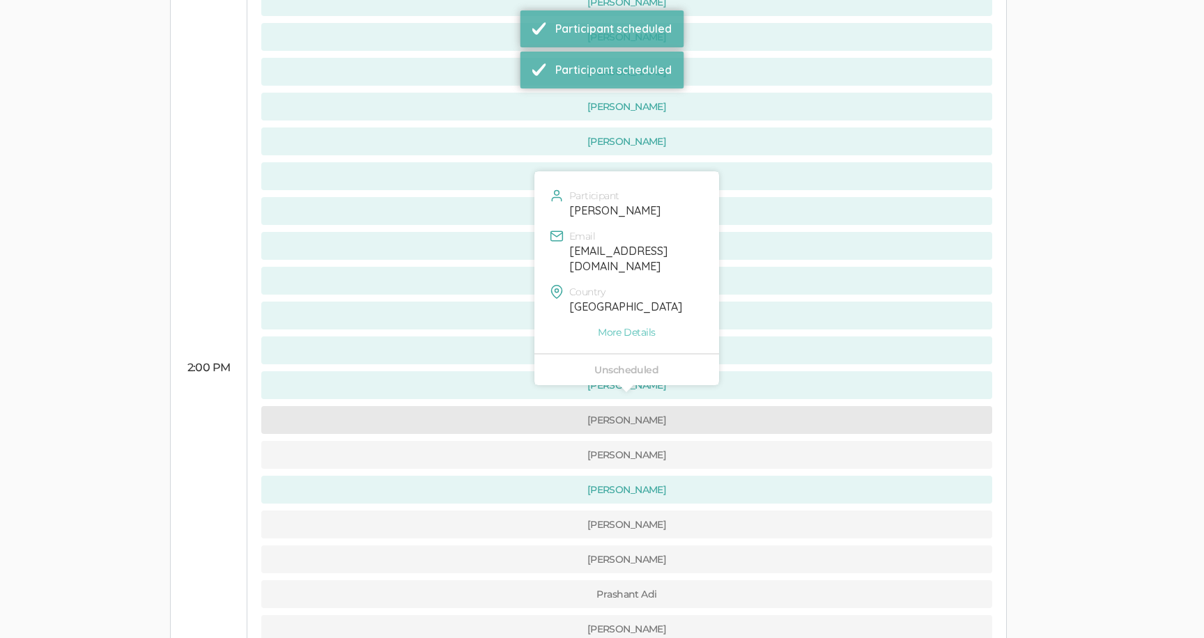
click at [505, 406] on button "[PERSON_NAME]" at bounding box center [626, 420] width 731 height 28
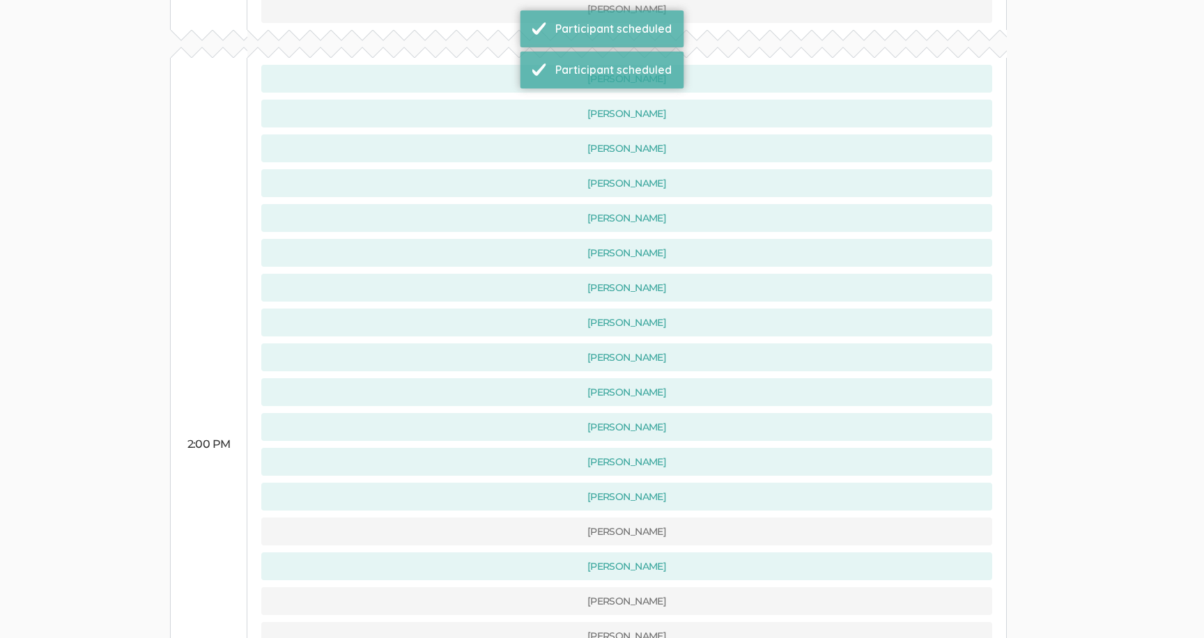
scroll to position [658, 0]
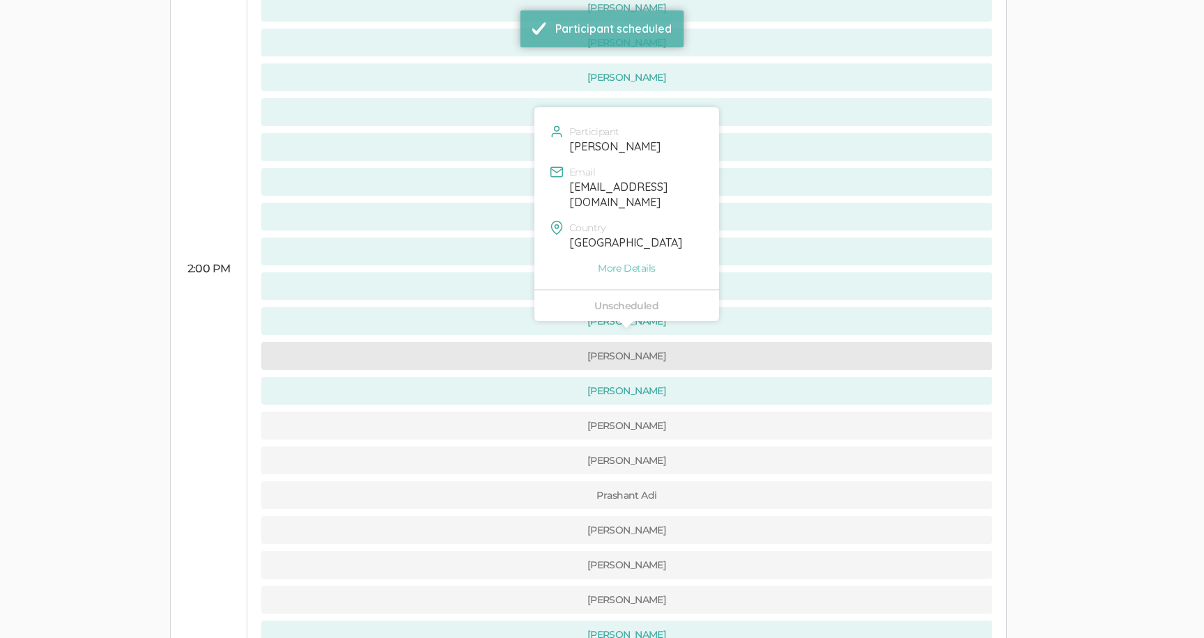
click at [505, 342] on button "[PERSON_NAME]" at bounding box center [626, 356] width 731 height 28
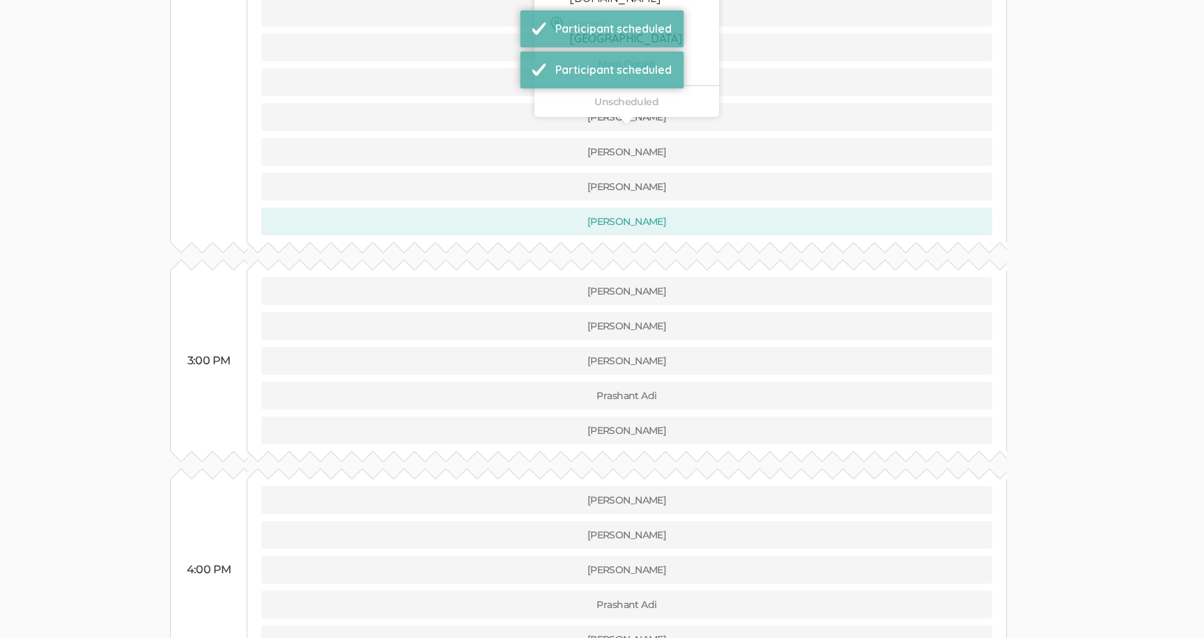
scroll to position [0, 0]
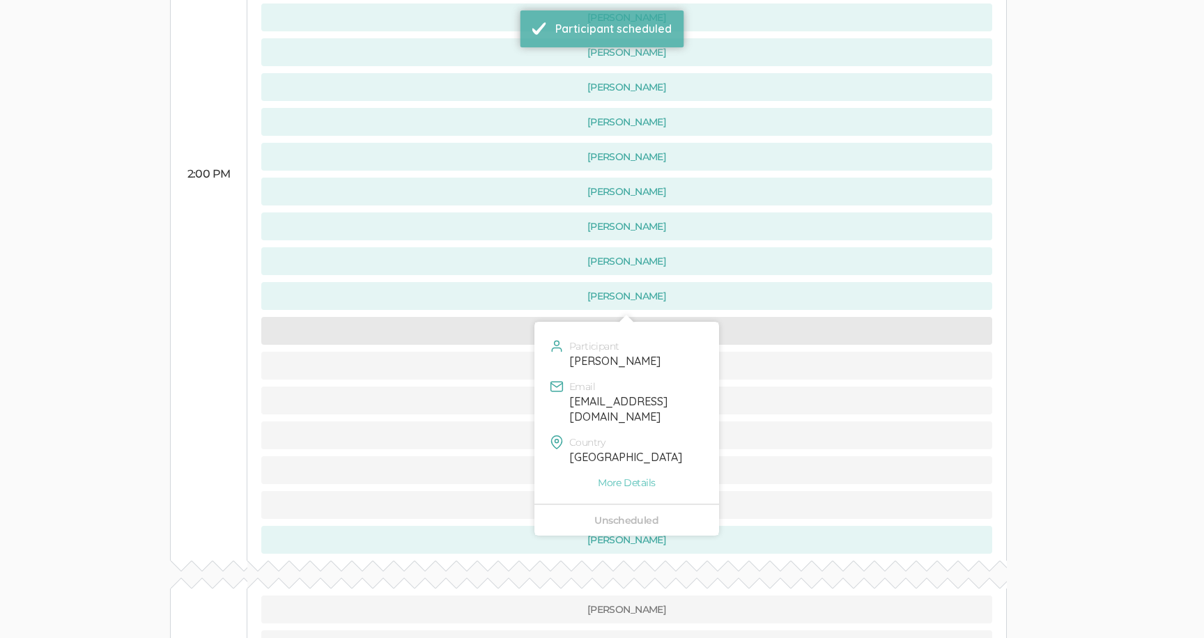
click at [507, 317] on button "[PERSON_NAME]" at bounding box center [626, 331] width 731 height 28
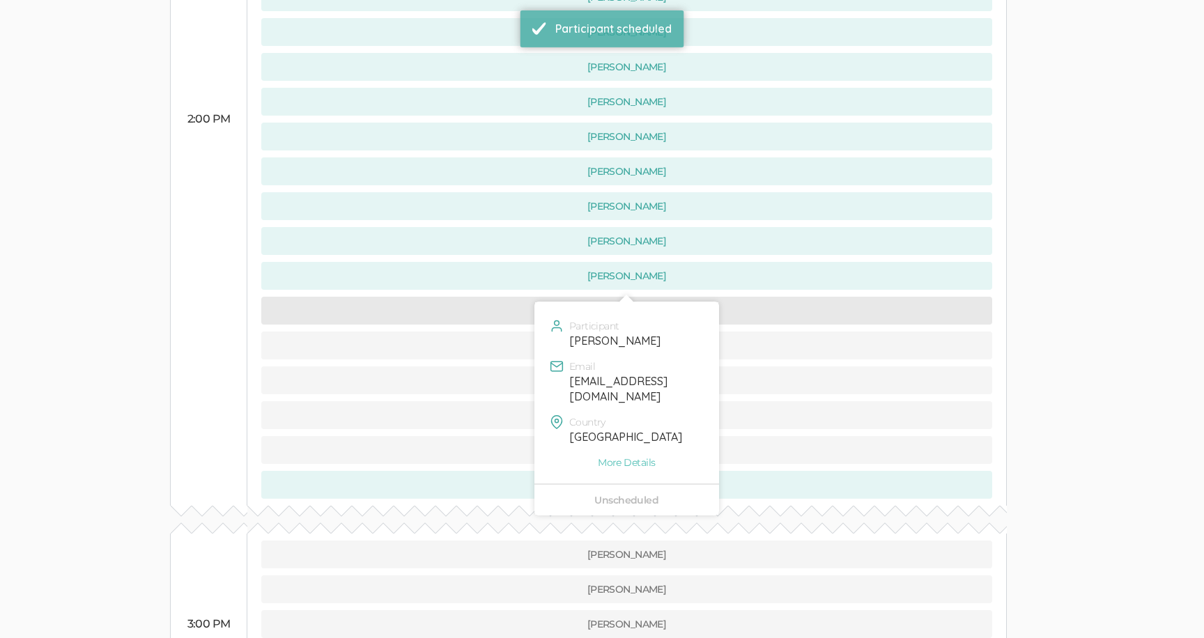
click at [506, 297] on button "[PERSON_NAME]" at bounding box center [626, 311] width 731 height 28
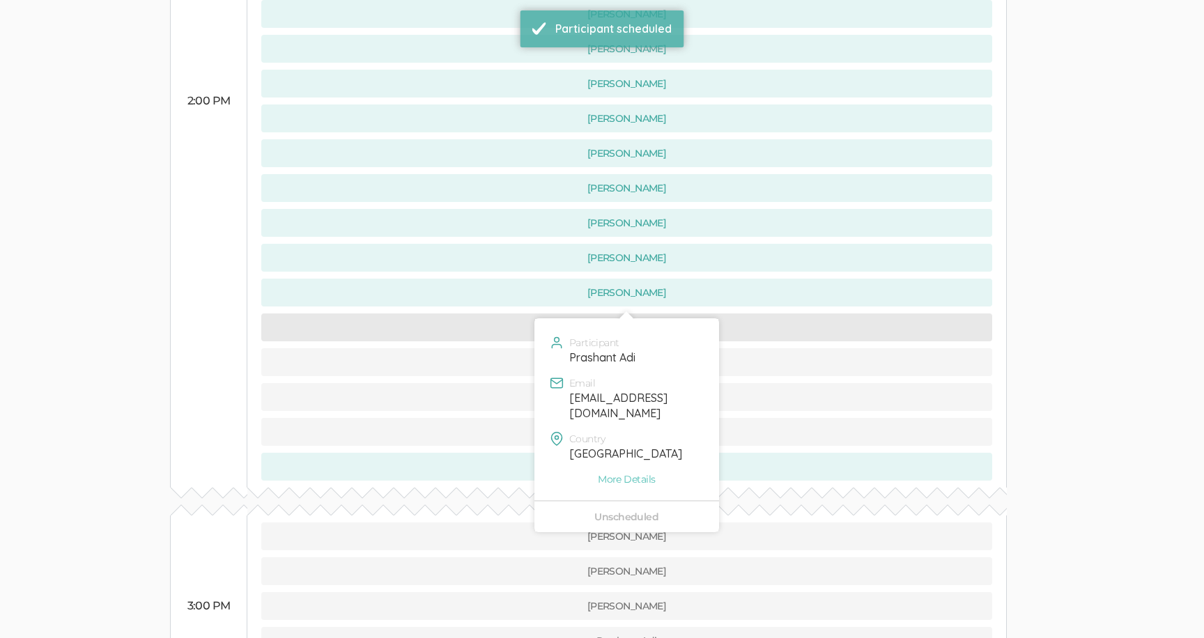
click at [516, 314] on button "Prashant Adi" at bounding box center [626, 328] width 731 height 28
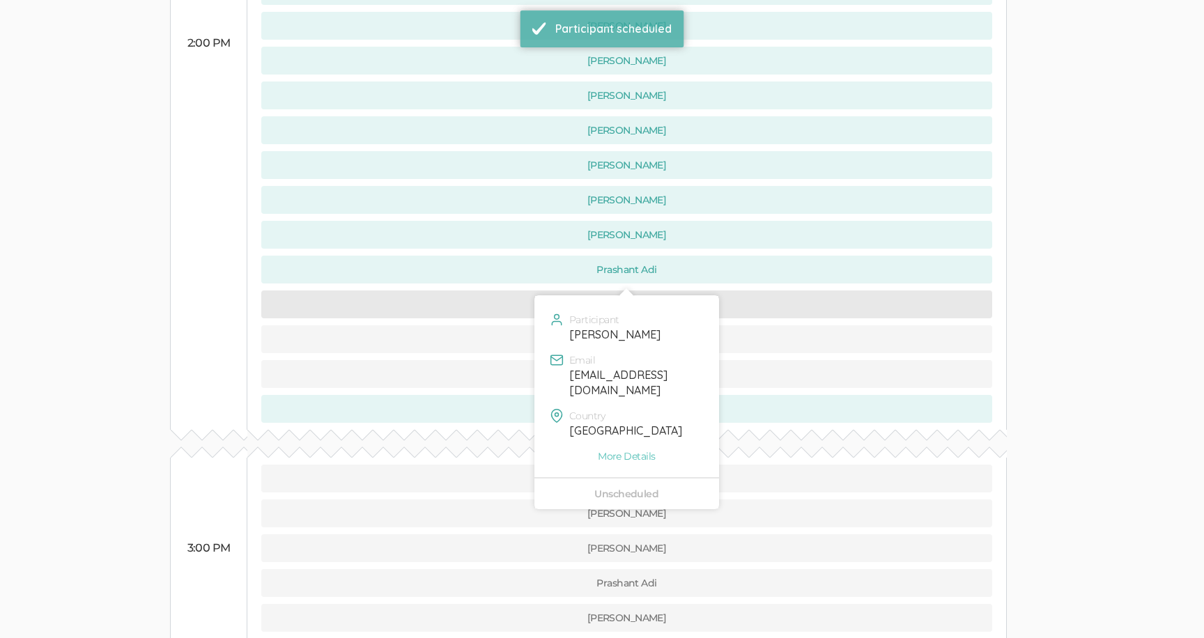
click at [521, 291] on button "[PERSON_NAME]" at bounding box center [626, 305] width 731 height 28
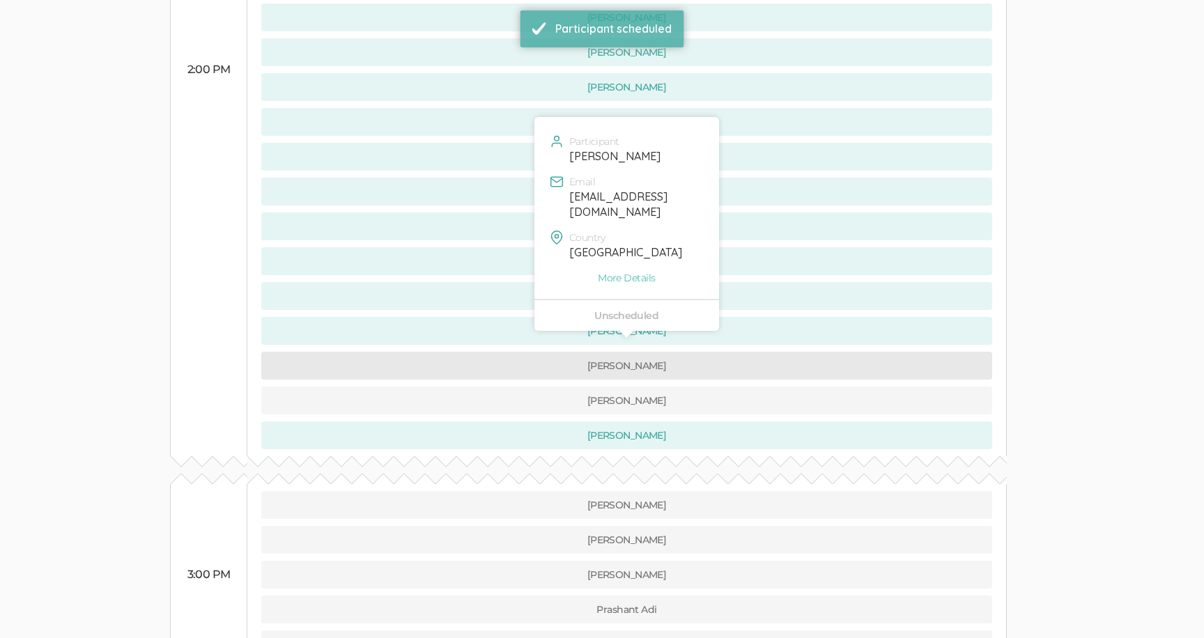
click at [521, 352] on button "[PERSON_NAME]" at bounding box center [626, 366] width 731 height 28
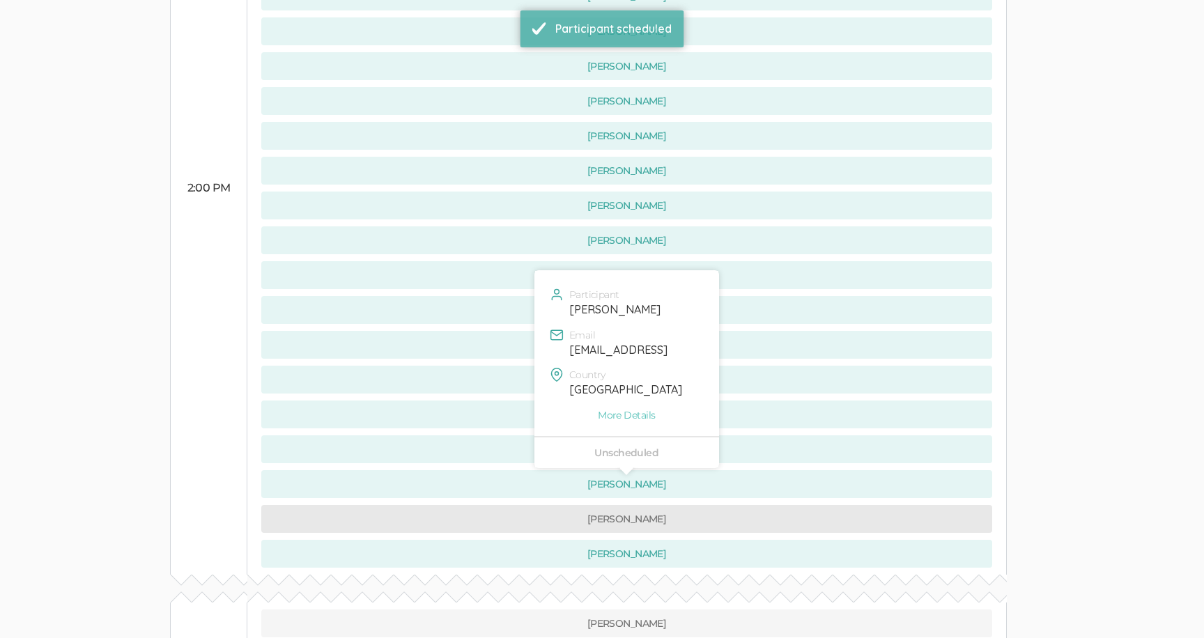
click at [531, 505] on button "[PERSON_NAME]" at bounding box center [626, 519] width 731 height 28
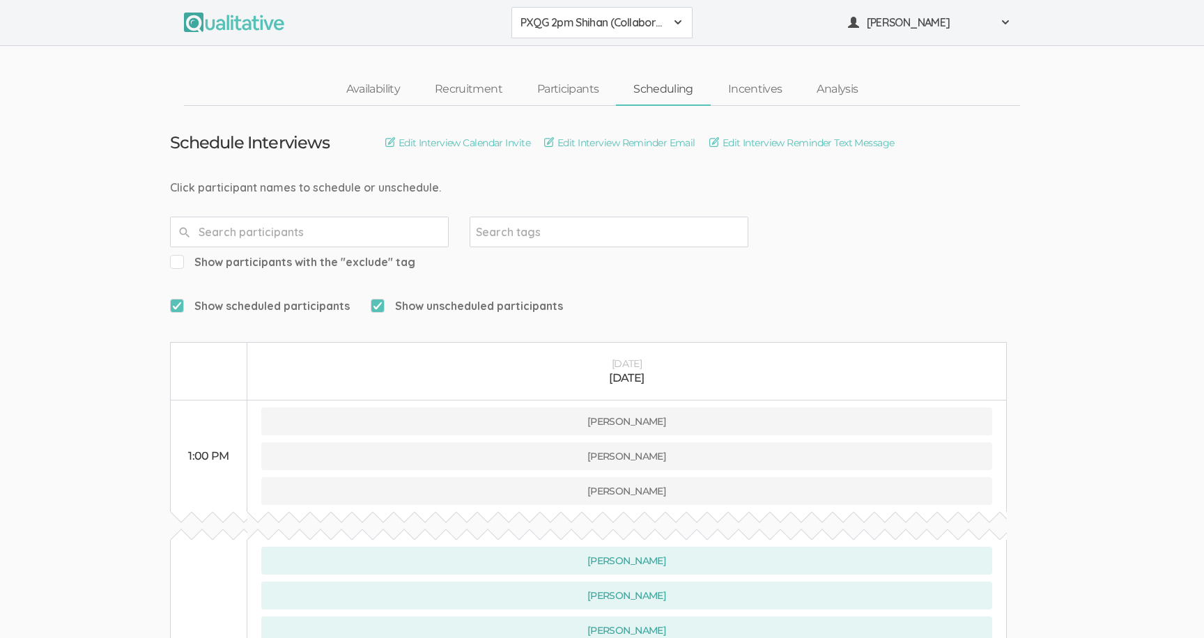
click at [519, 36] on button "PXQG 2pm Shihan (Collaborative)" at bounding box center [602, 22] width 181 height 31
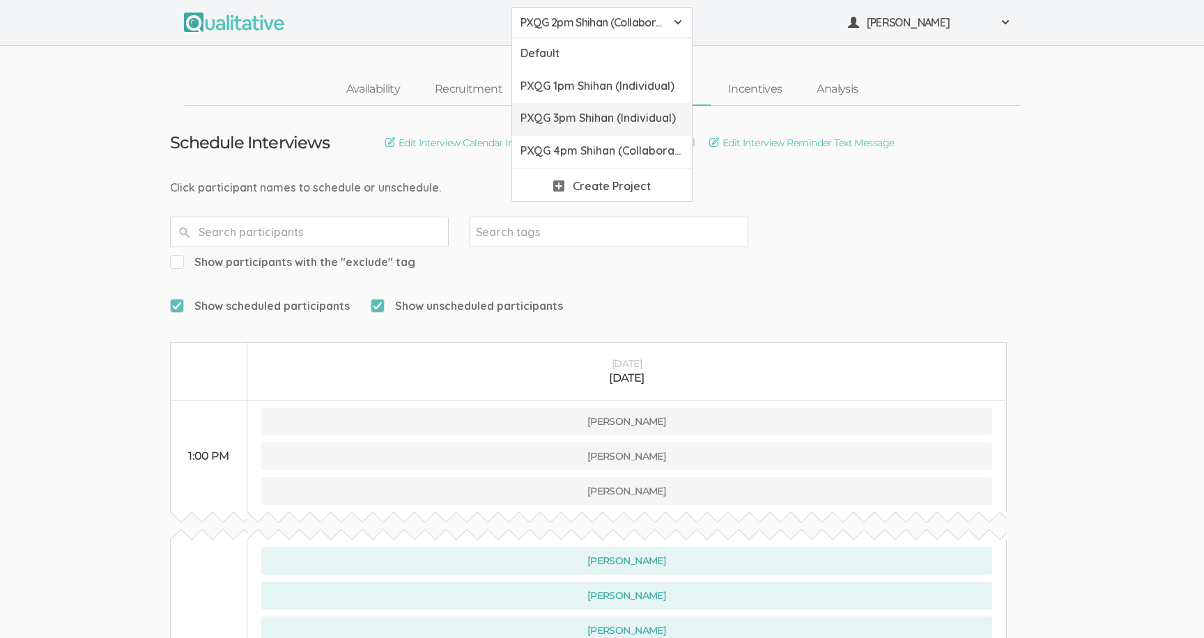
click at [558, 127] on link "PXQG 3pm Shihan (Individual)" at bounding box center [602, 119] width 180 height 33
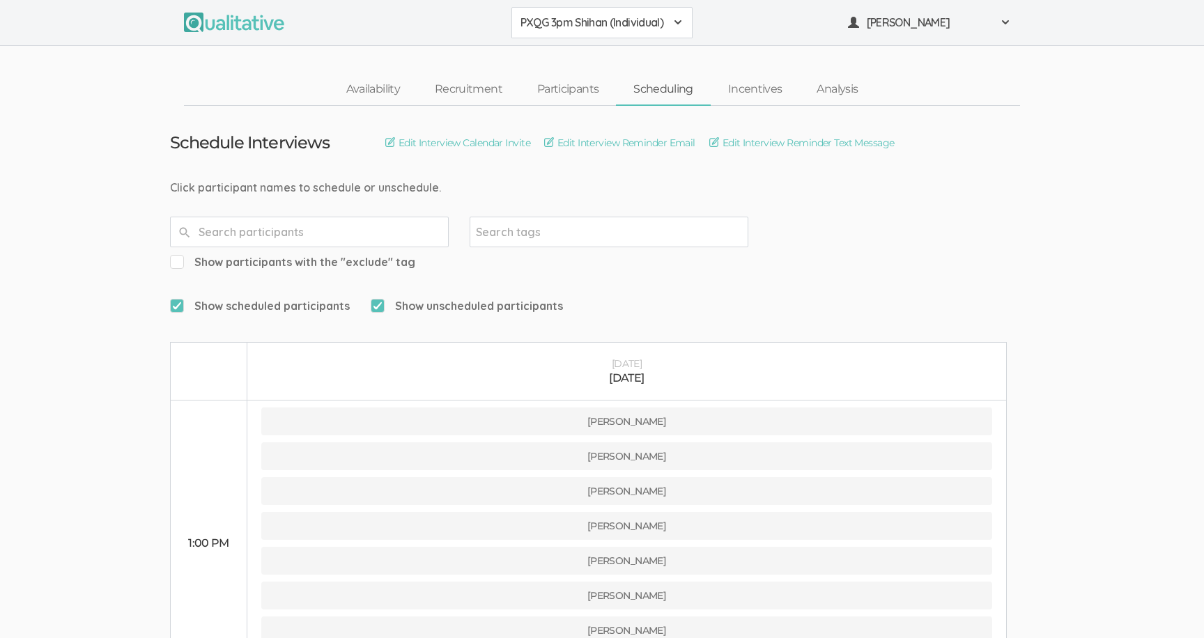
click at [536, 183] on div "Click participant names to schedule or unschedule." at bounding box center [602, 188] width 864 height 16
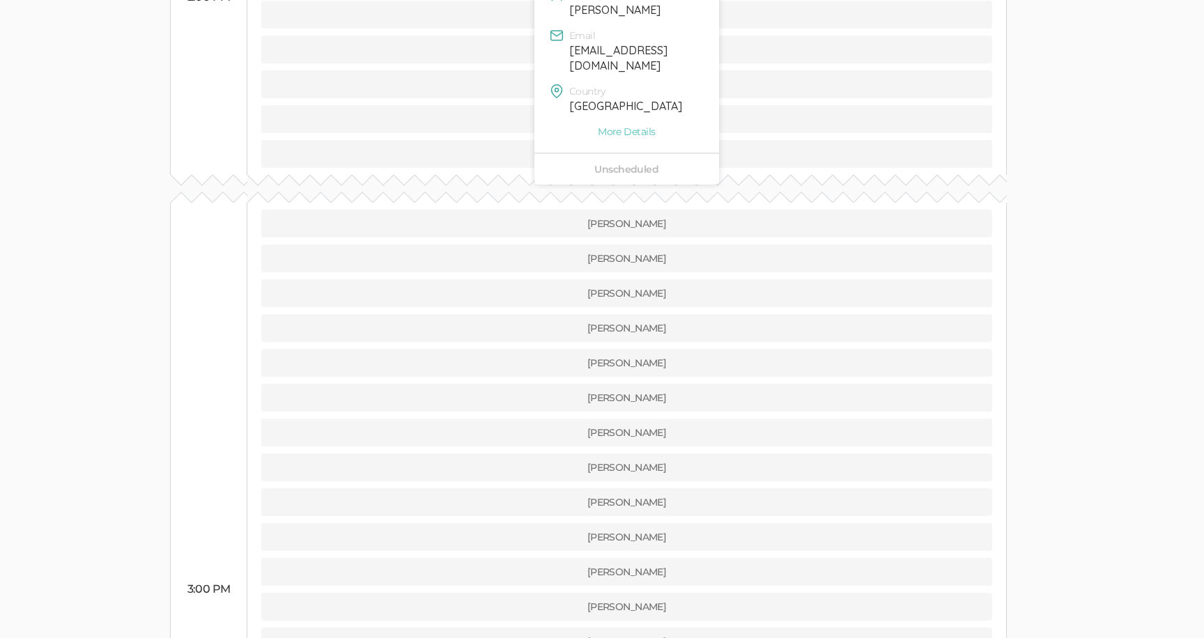
scroll to position [897, 0]
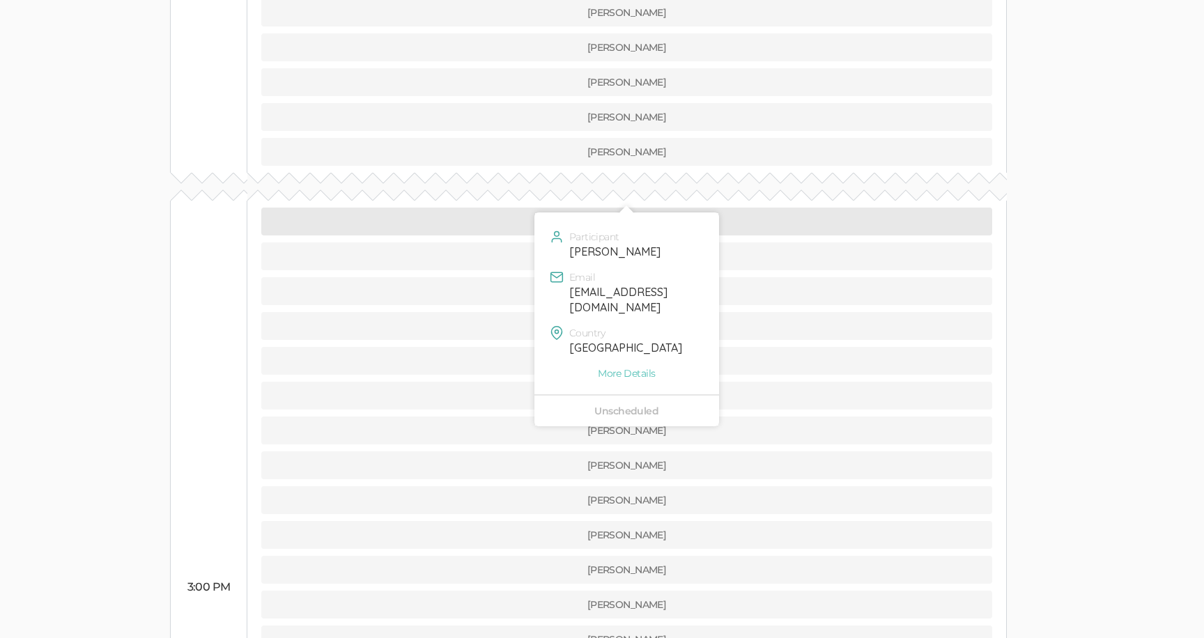
click at [533, 208] on button "[PERSON_NAME]" at bounding box center [626, 222] width 731 height 28
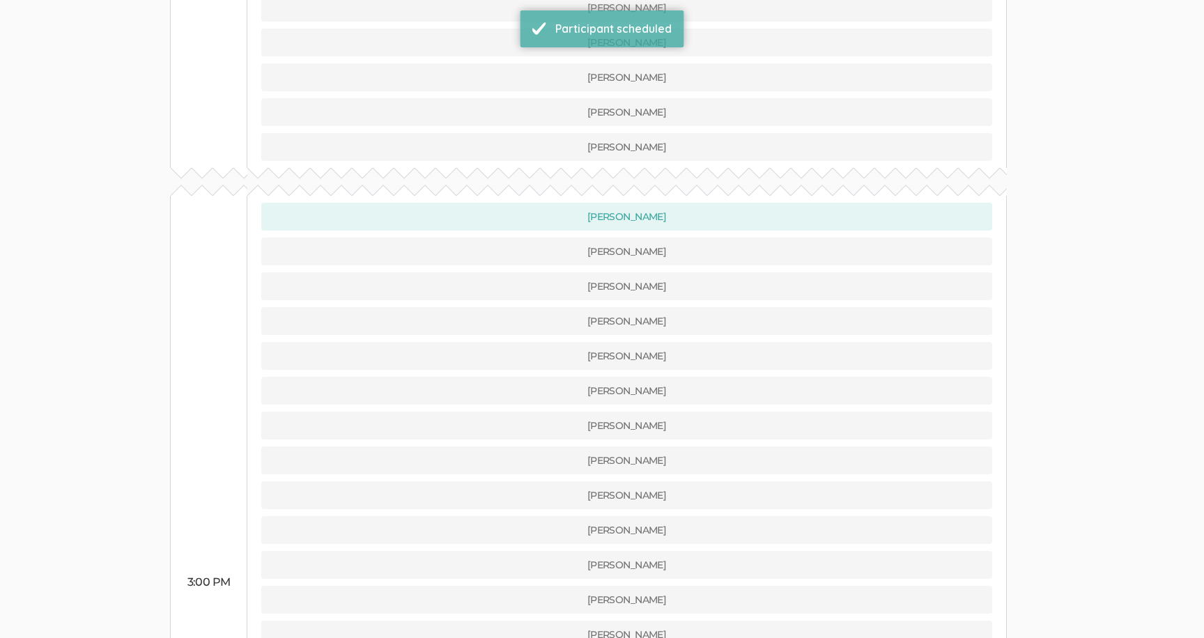
scroll to position [921, 0]
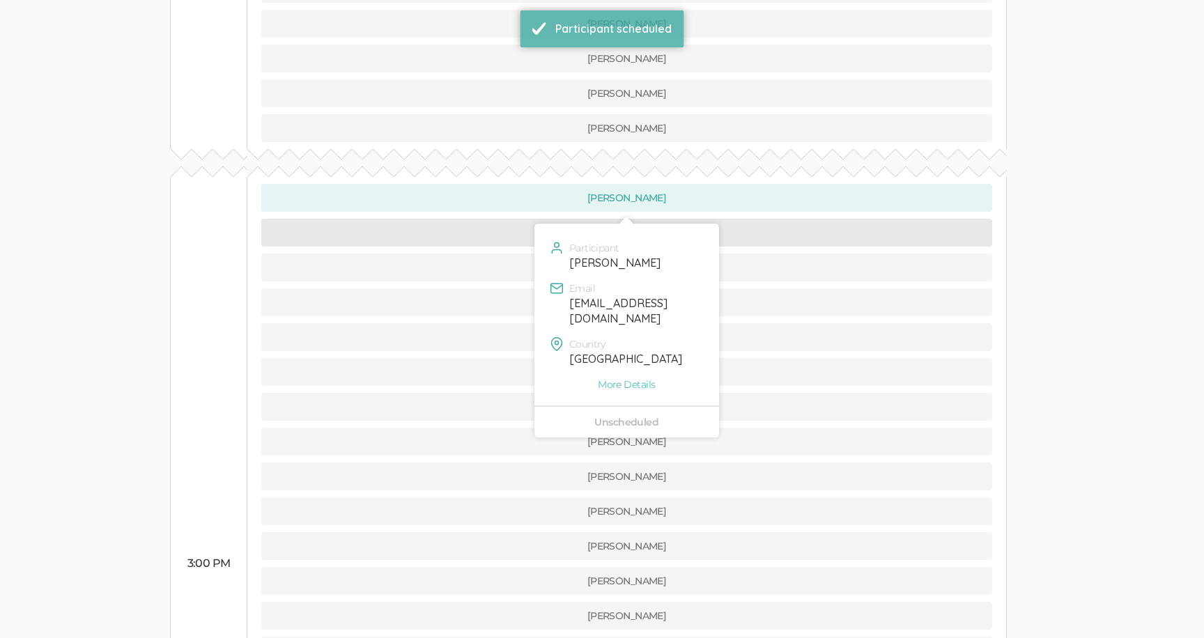
click at [528, 219] on button "[PERSON_NAME]" at bounding box center [626, 233] width 731 height 28
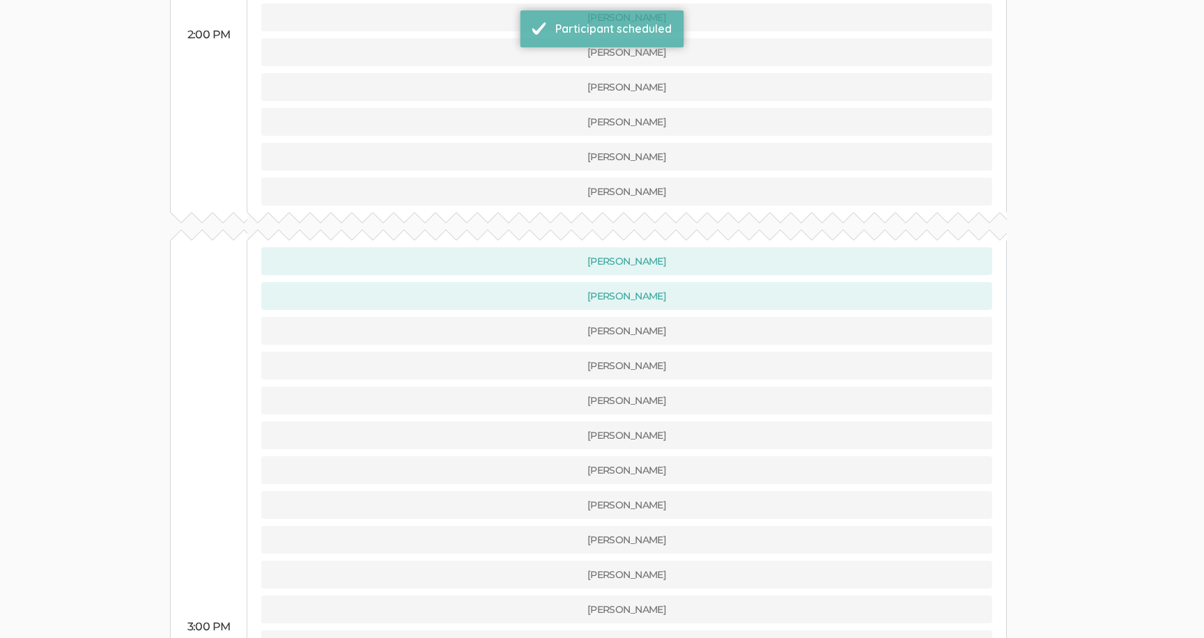
scroll to position [868, 0]
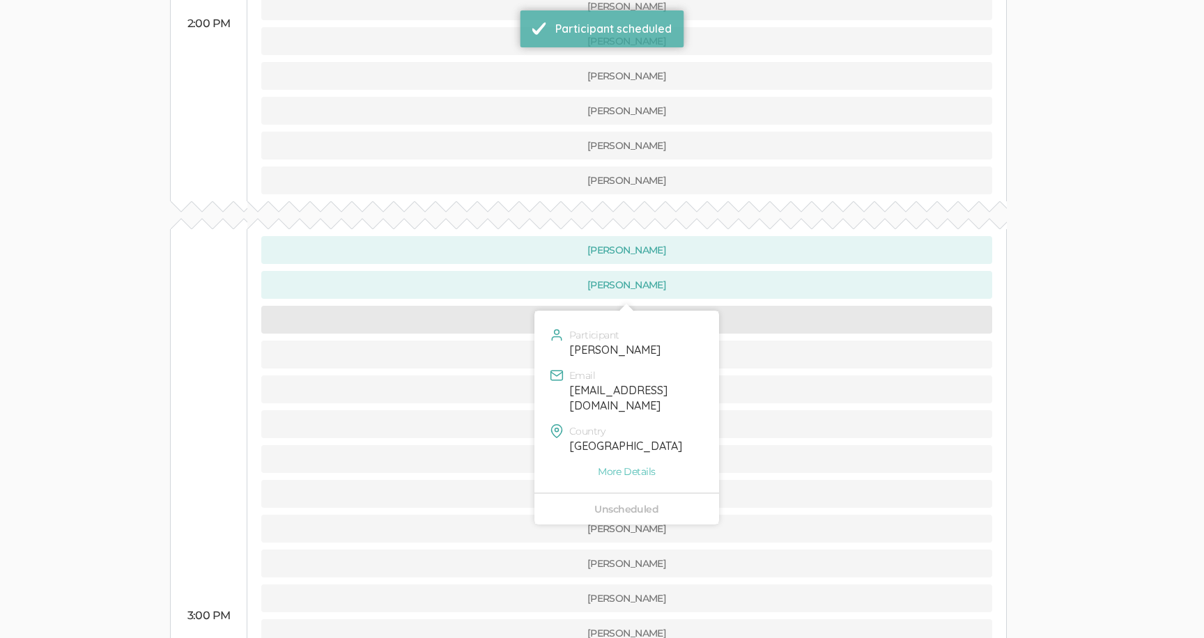
click at [530, 306] on button "[PERSON_NAME]" at bounding box center [626, 320] width 731 height 28
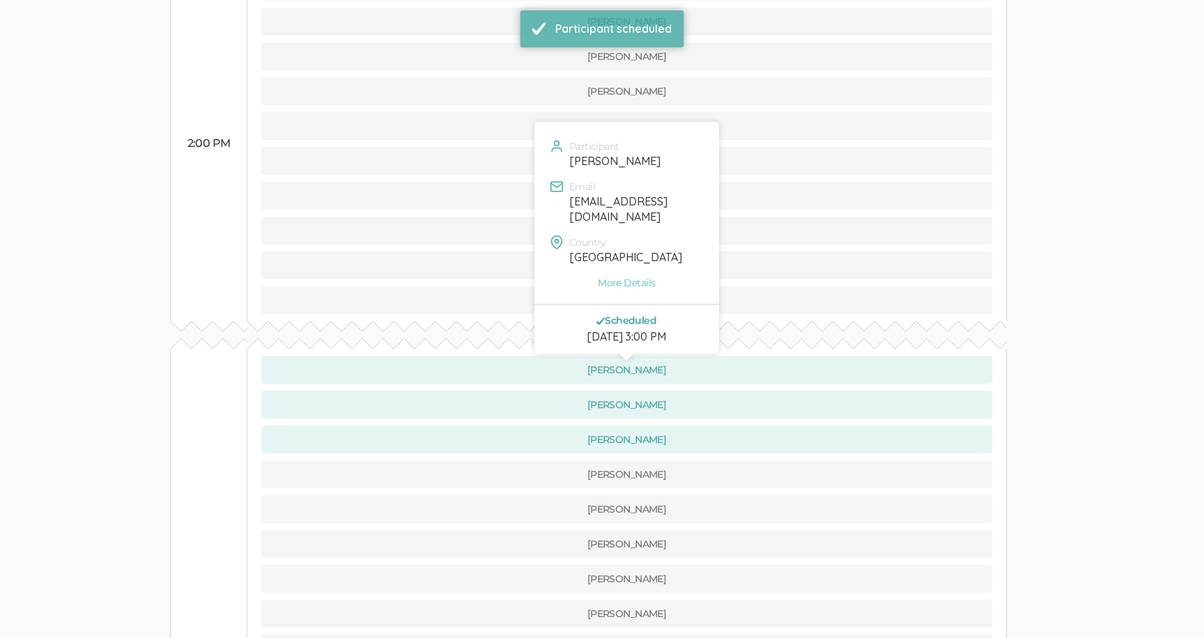
scroll to position [835, 0]
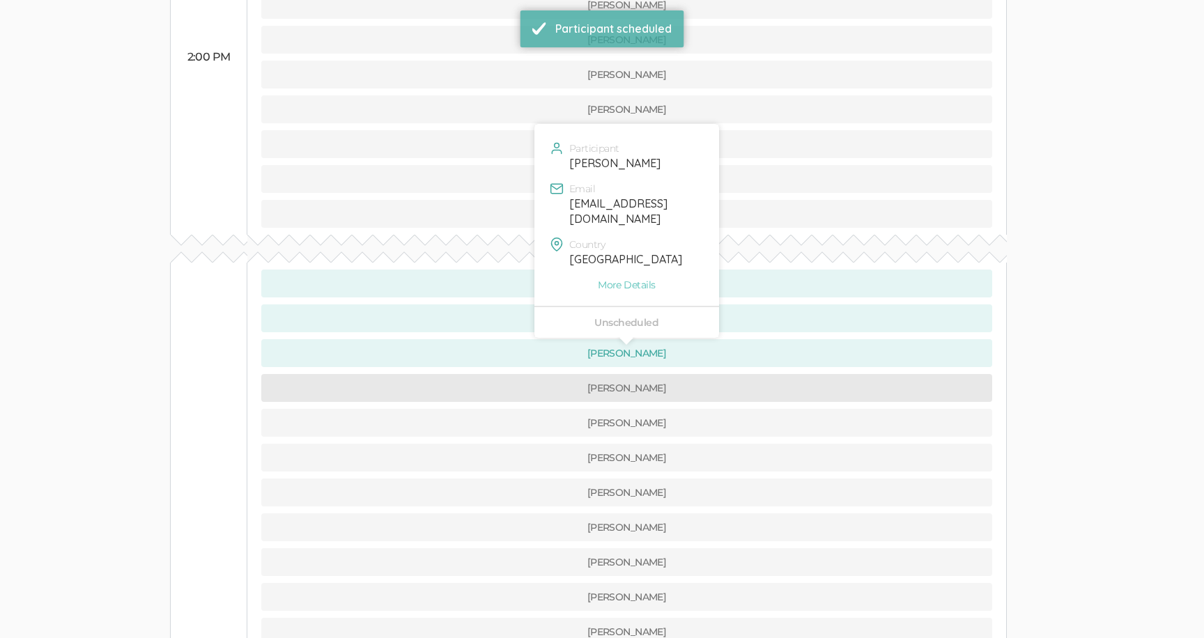
click at [529, 374] on button "[PERSON_NAME]" at bounding box center [626, 388] width 731 height 28
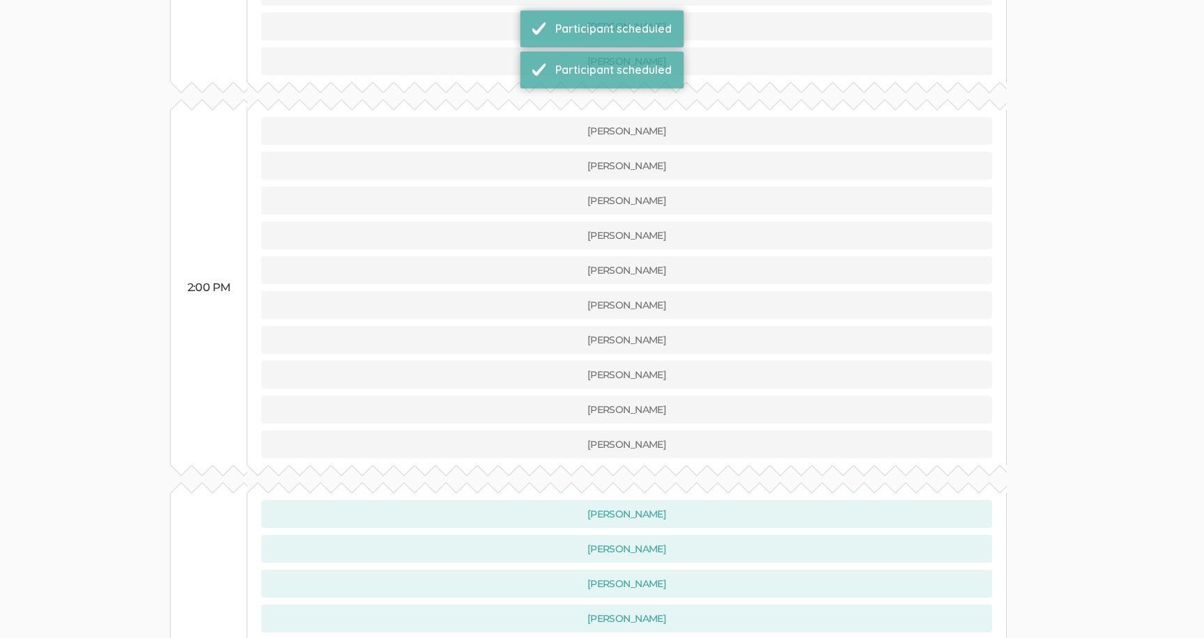
scroll to position [829, 0]
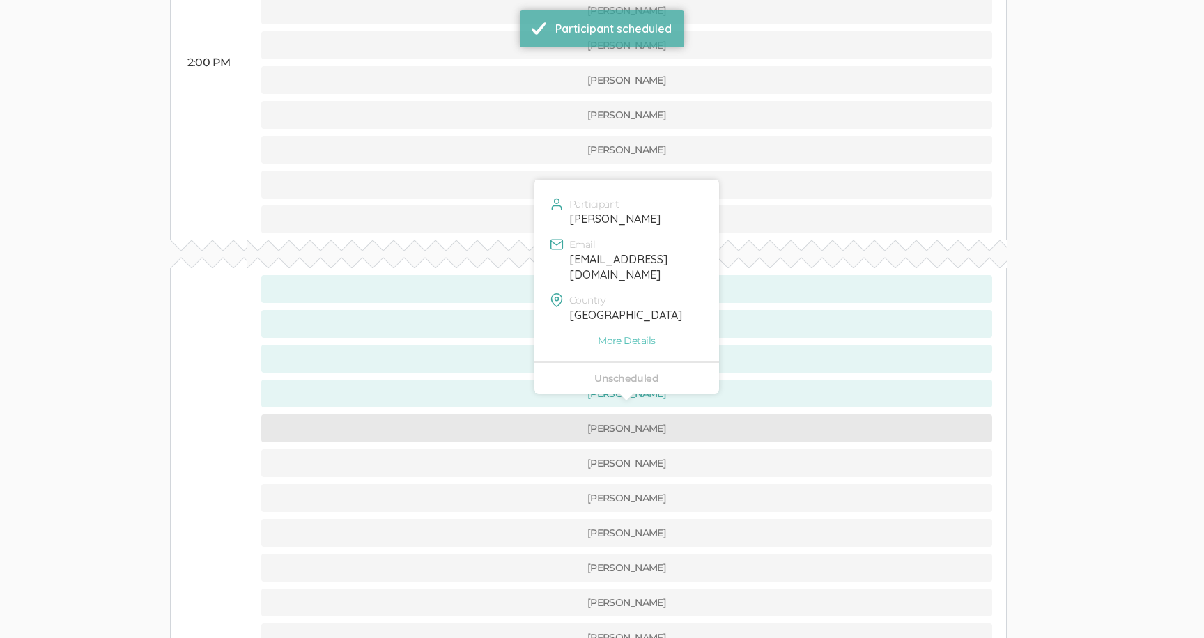
click at [526, 415] on button "[PERSON_NAME]" at bounding box center [626, 429] width 731 height 28
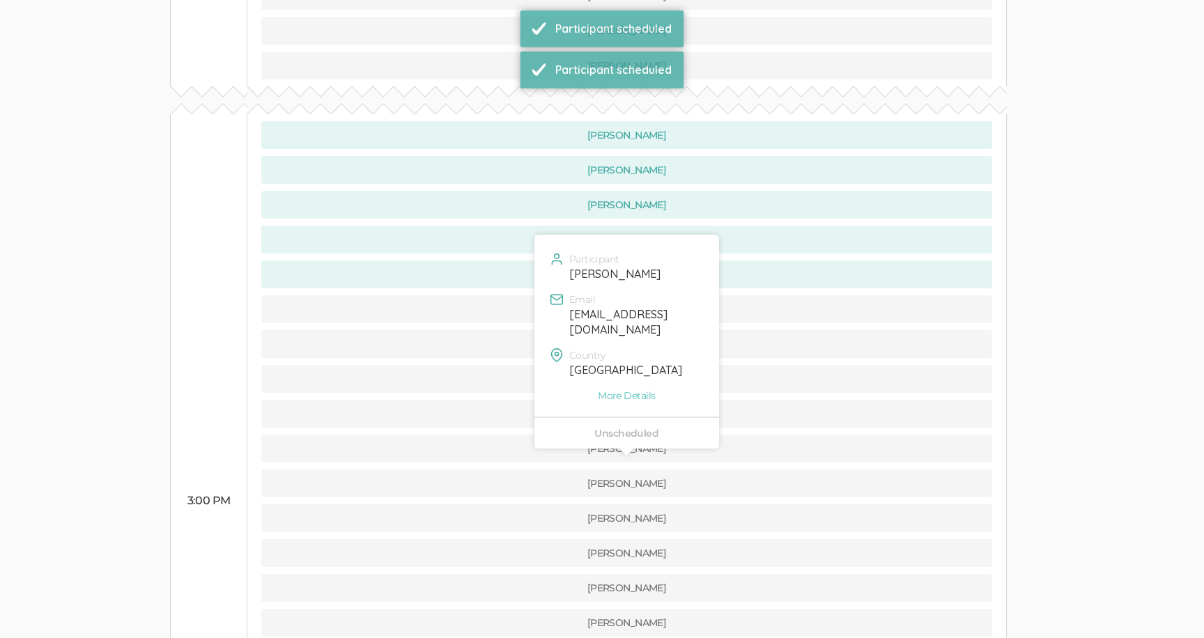
scroll to position [1013, 0]
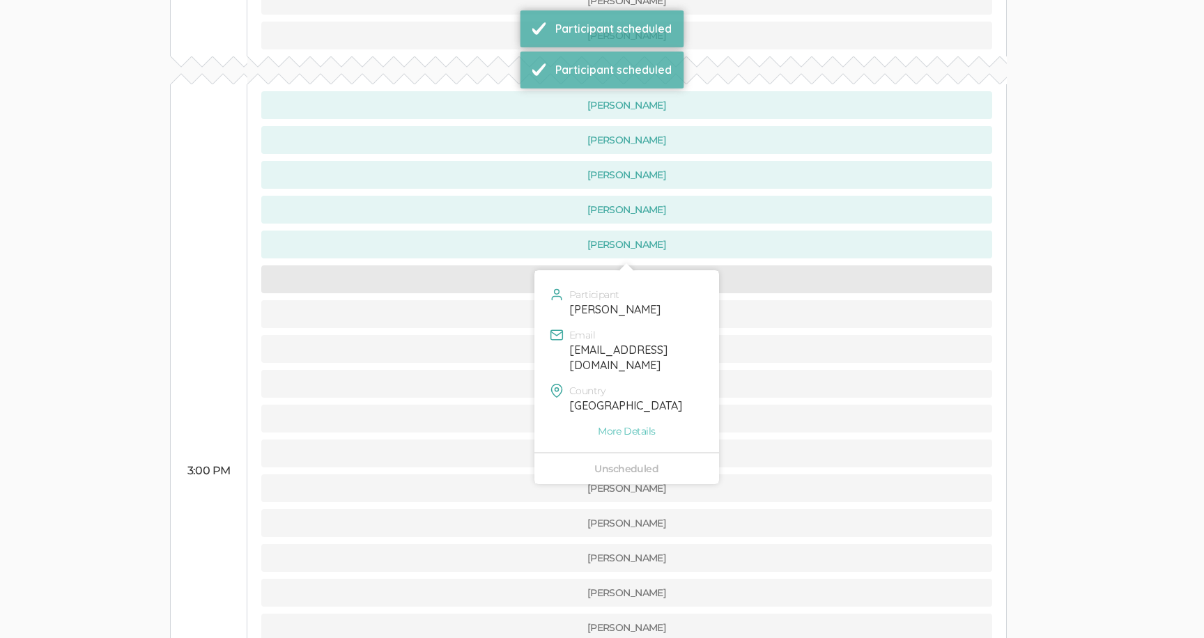
click at [523, 266] on button "[PERSON_NAME]" at bounding box center [626, 280] width 731 height 28
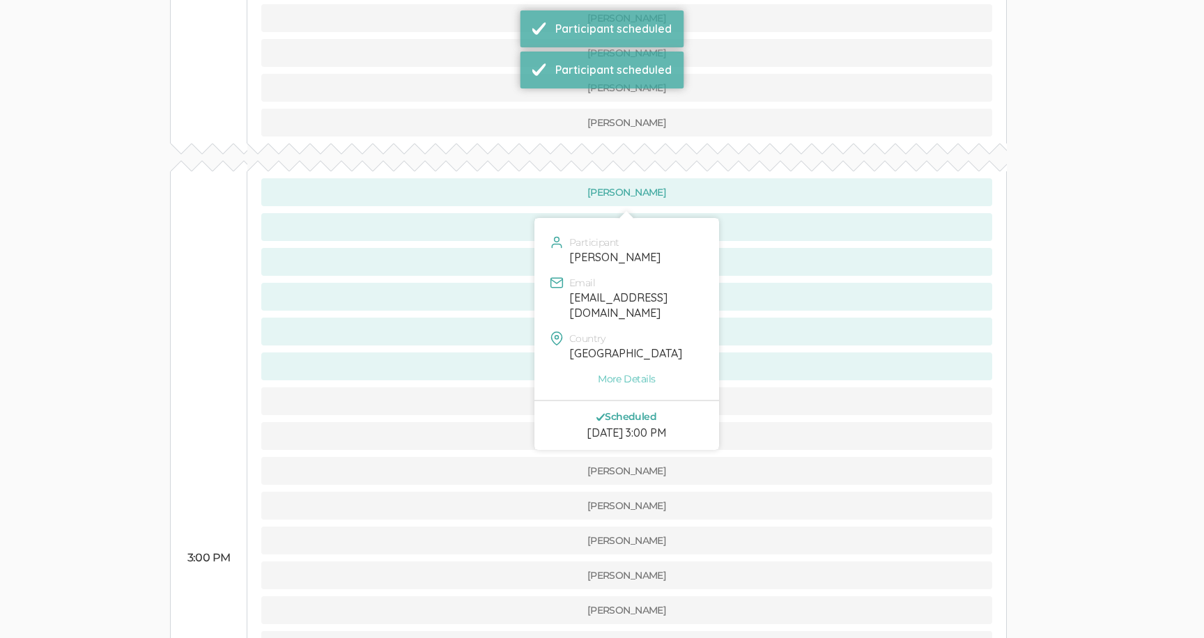
scroll to position [1021, 0]
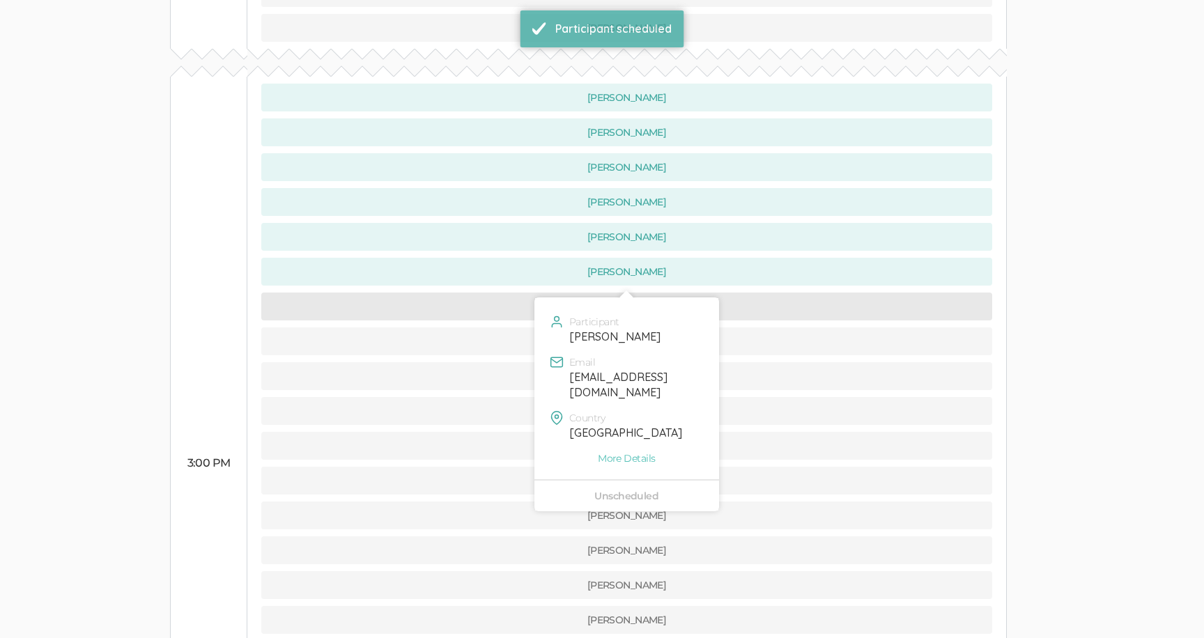
click at [523, 293] on button "[PERSON_NAME]" at bounding box center [626, 307] width 731 height 28
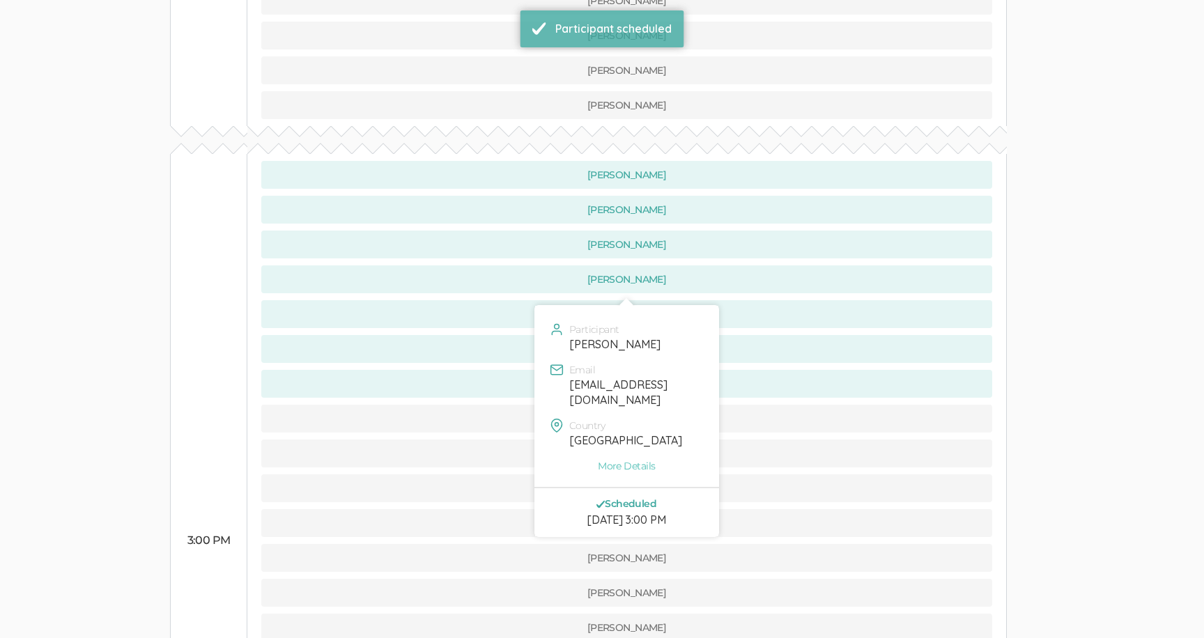
scroll to position [951, 0]
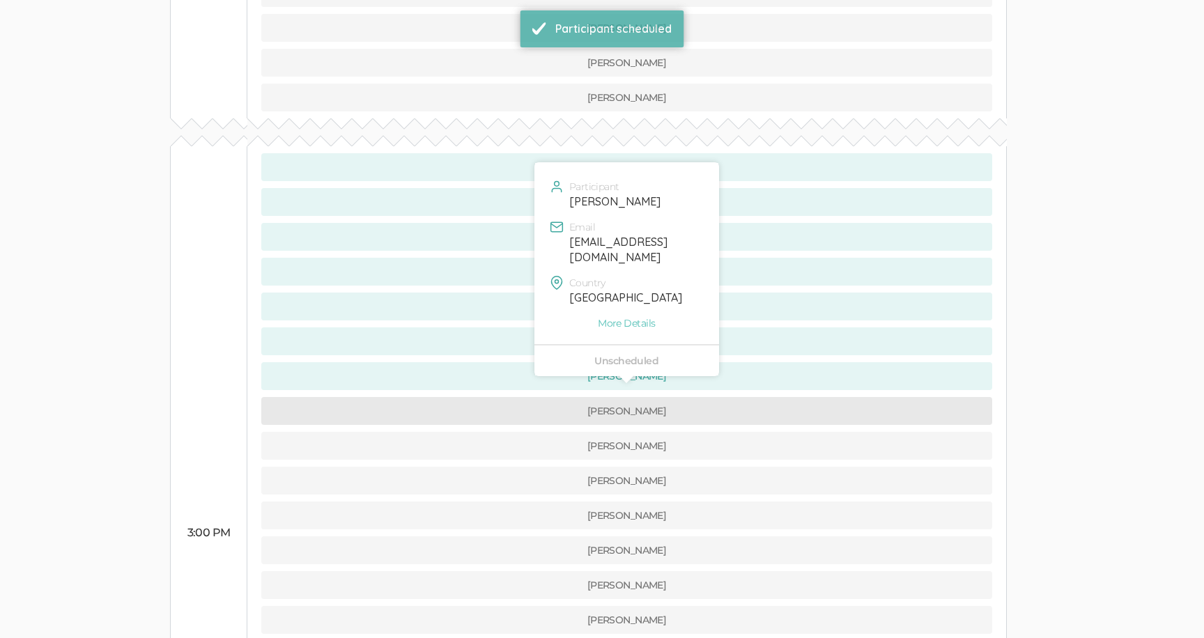
click at [527, 397] on button "[PERSON_NAME]" at bounding box center [626, 411] width 731 height 28
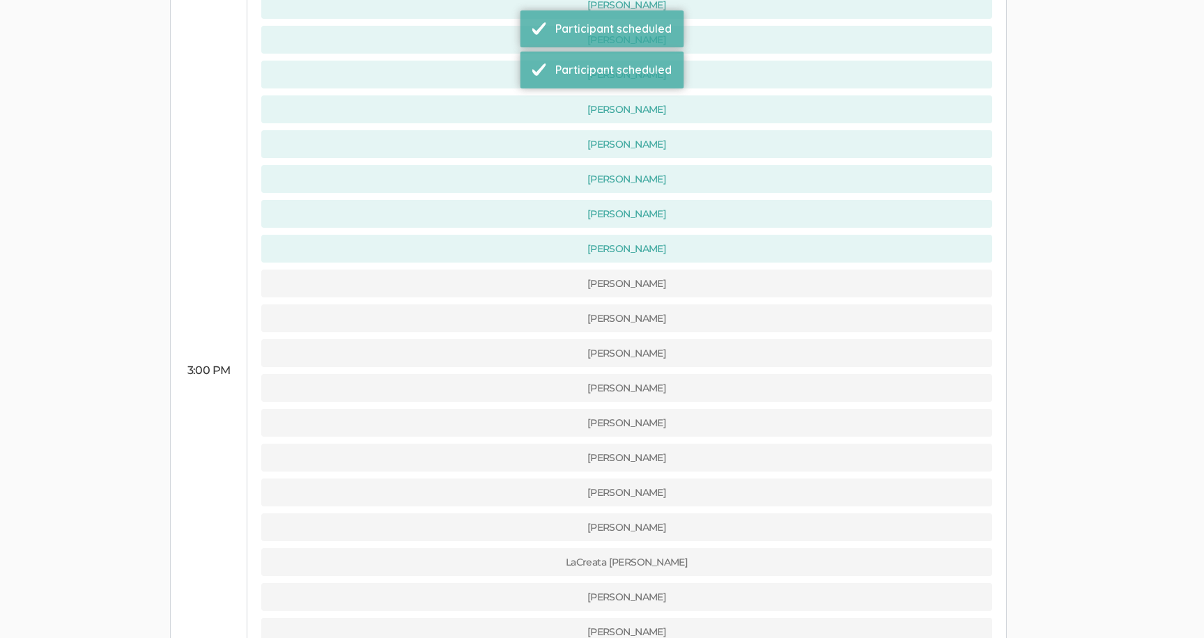
scroll to position [1139, 0]
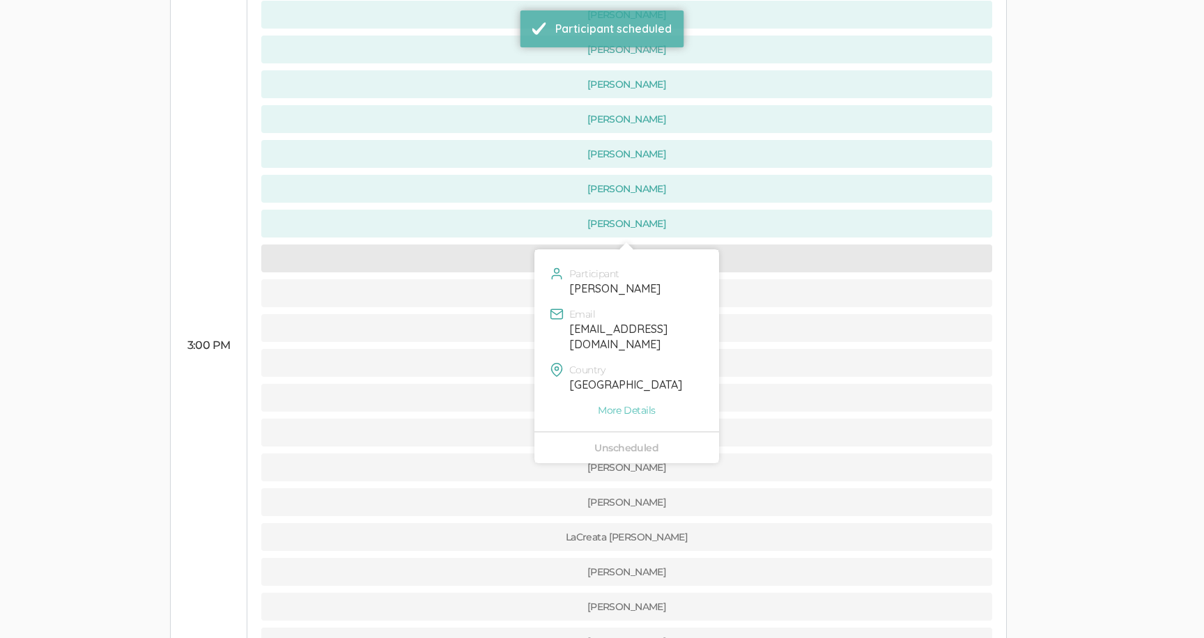
click at [526, 245] on button "[PERSON_NAME]" at bounding box center [626, 259] width 731 height 28
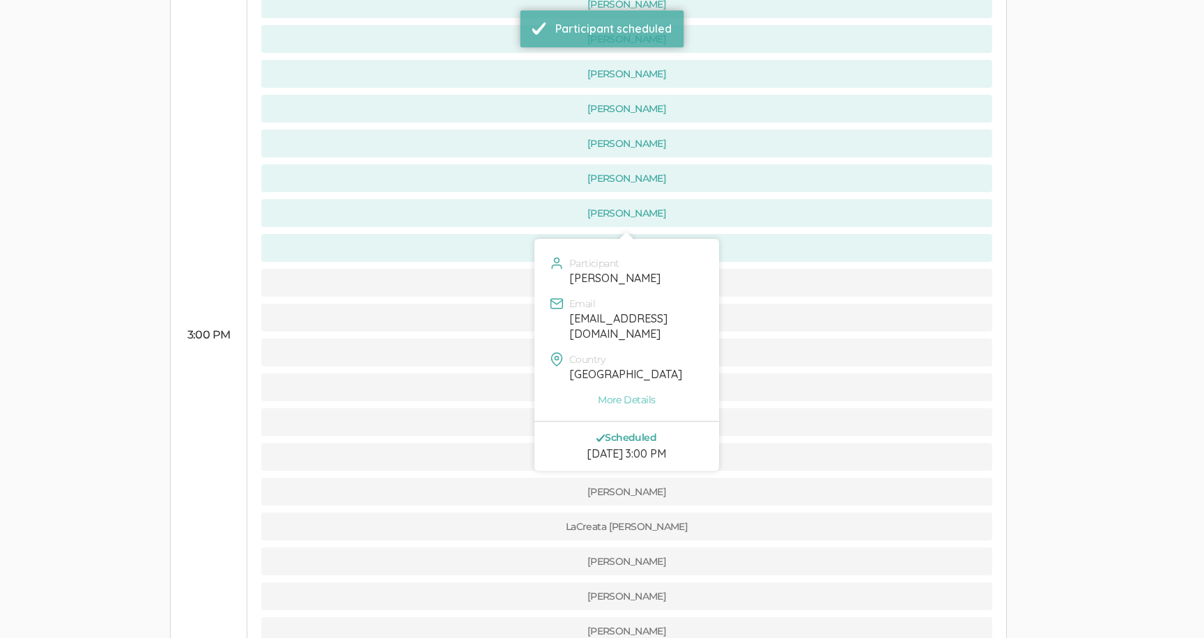
scroll to position [1157, 0]
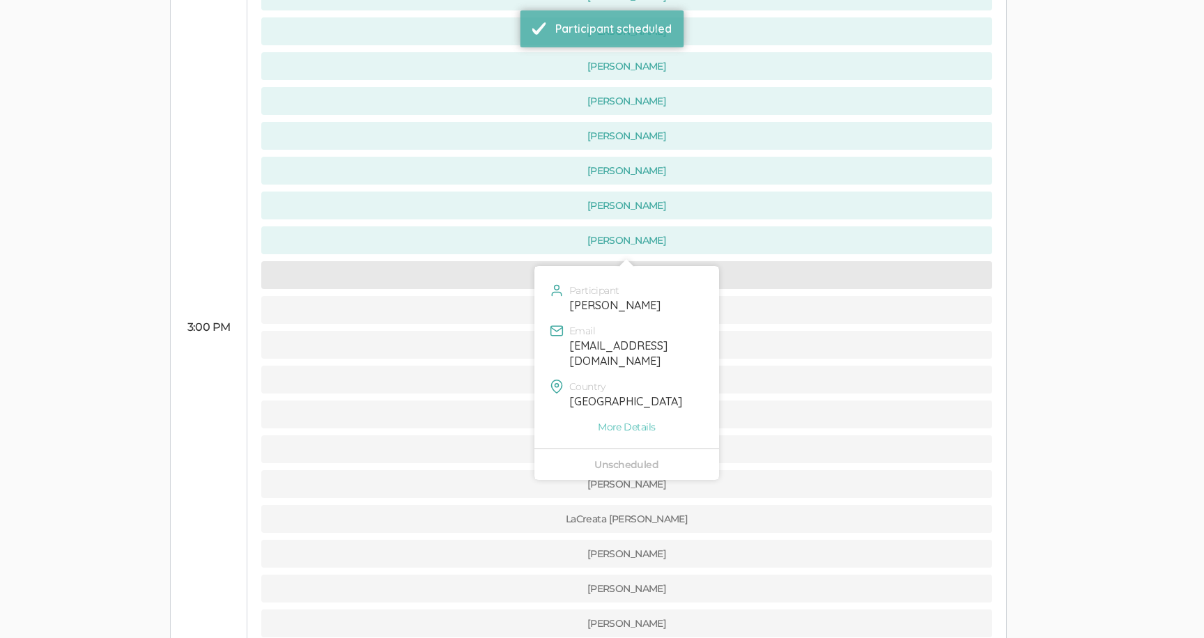
click at [532, 261] on button "[PERSON_NAME]" at bounding box center [626, 275] width 731 height 28
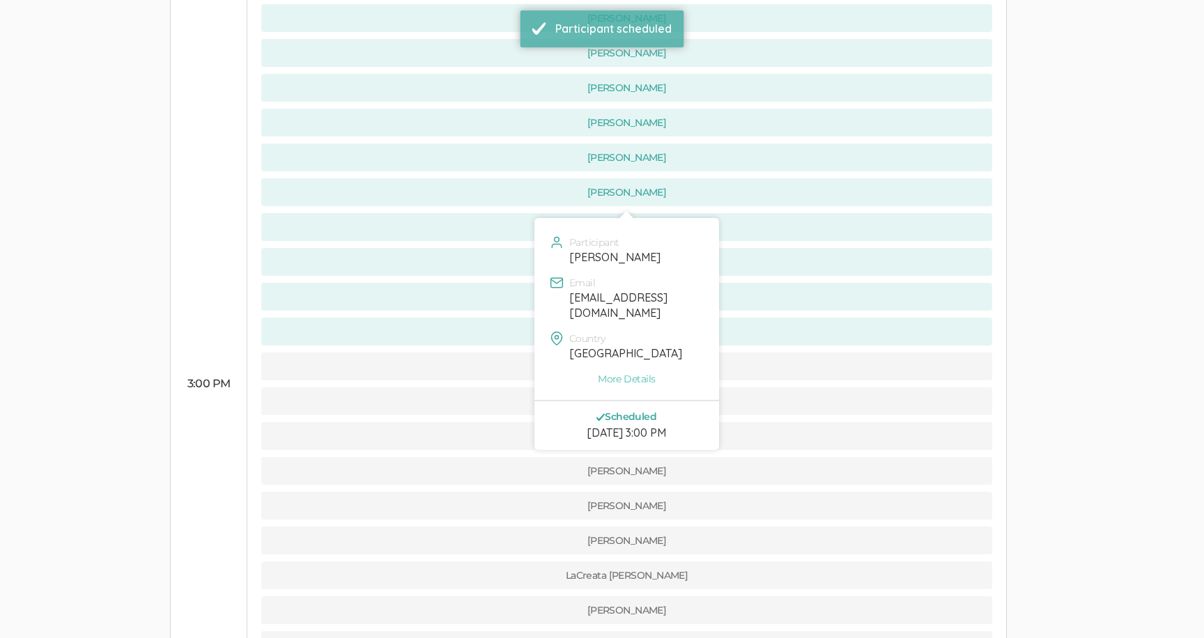
scroll to position [1142, 0]
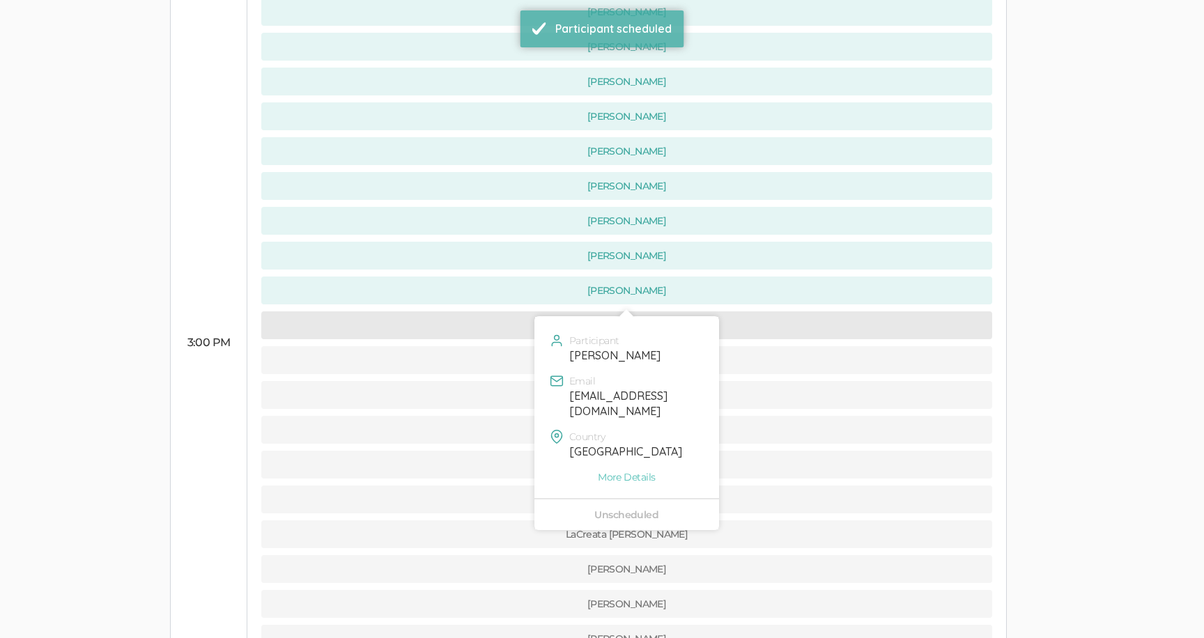
click at [532, 312] on button "[PERSON_NAME]" at bounding box center [626, 326] width 731 height 28
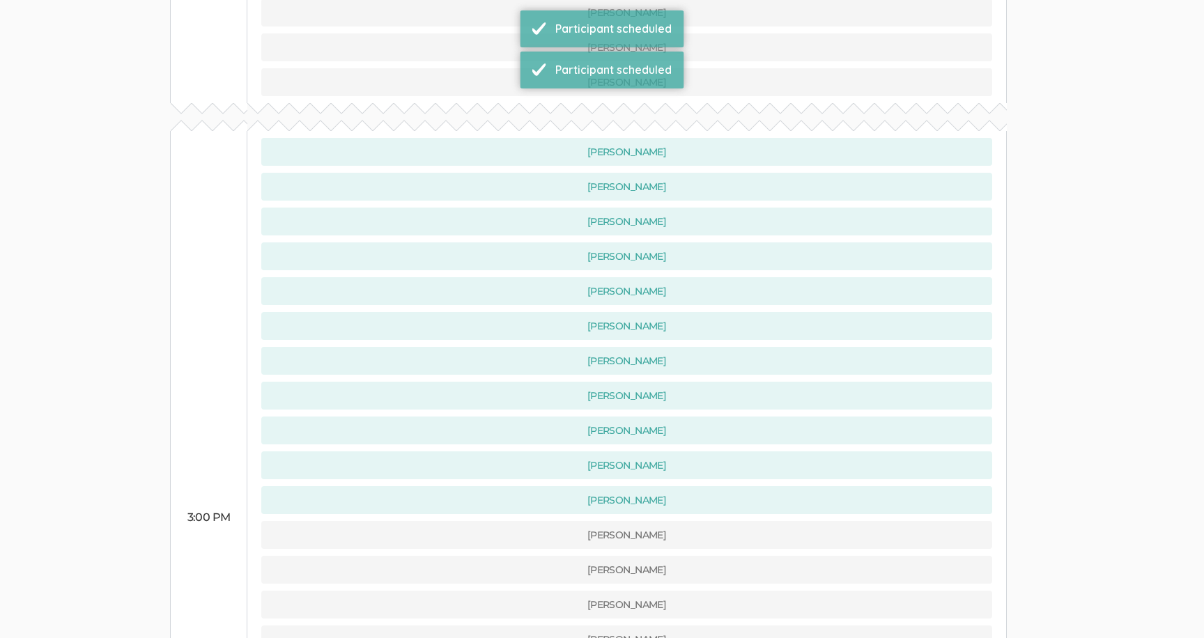
scroll to position [1101, 0]
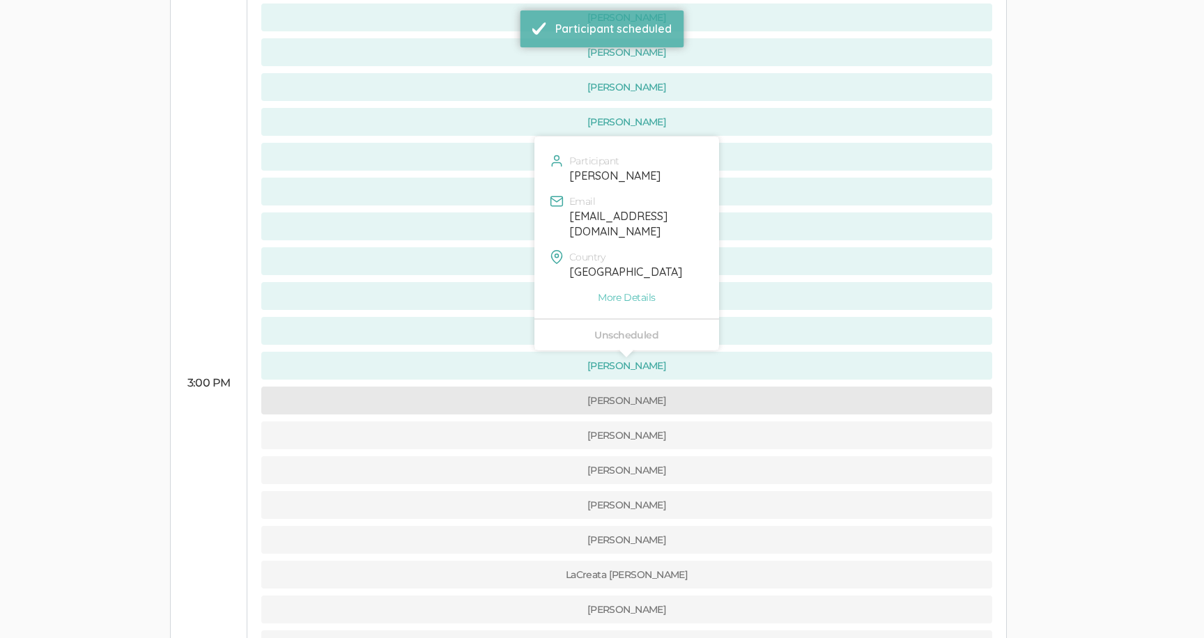
click at [537, 387] on button "[PERSON_NAME]" at bounding box center [626, 401] width 731 height 28
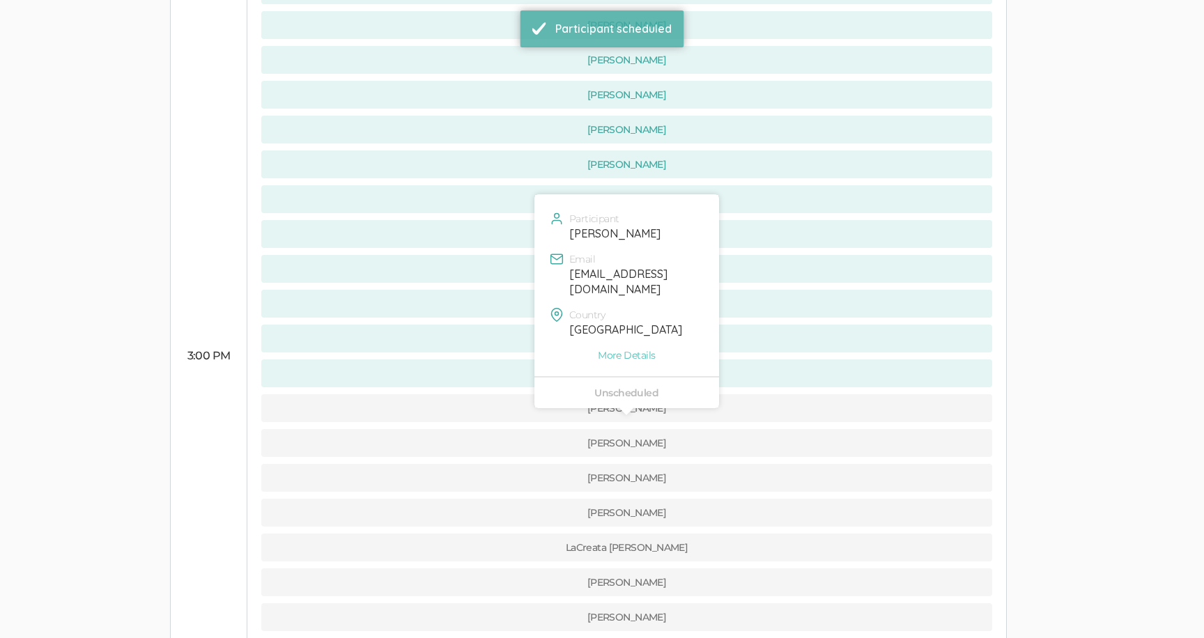
scroll to position [1130, 0]
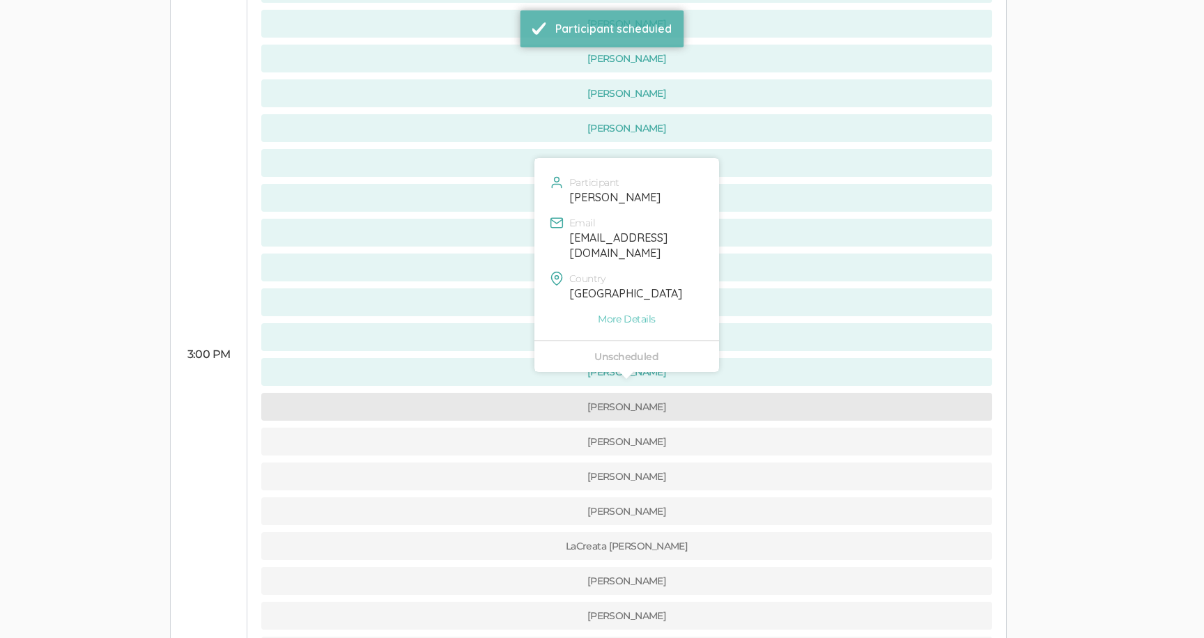
click at [529, 393] on button "[PERSON_NAME]" at bounding box center [626, 407] width 731 height 28
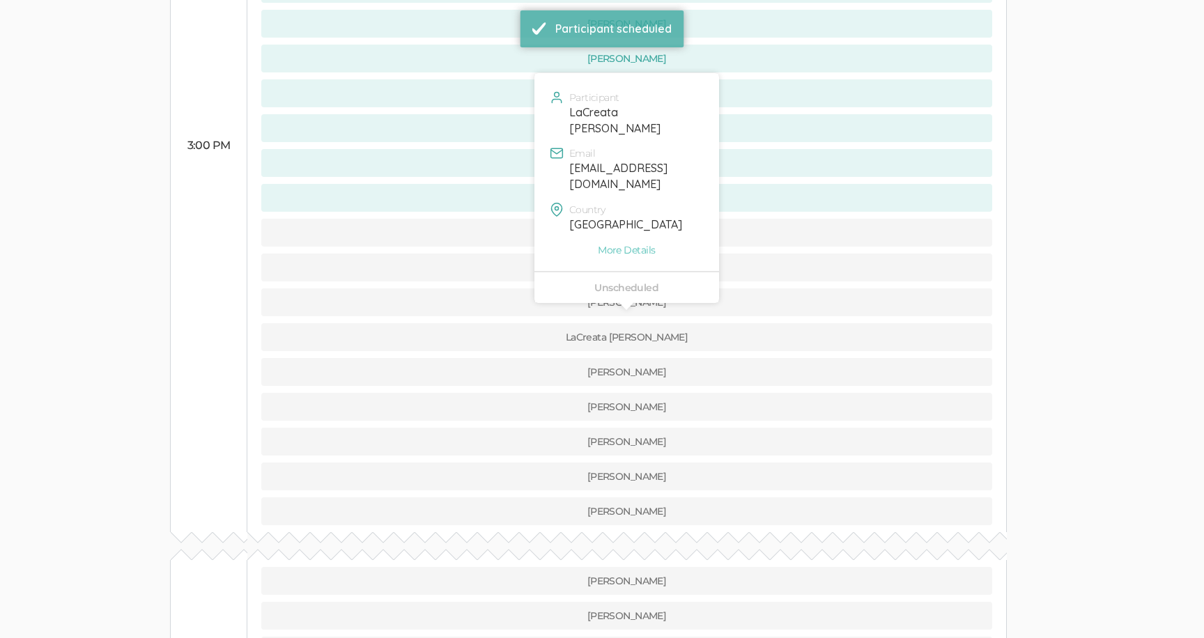
scroll to position [1378, 0]
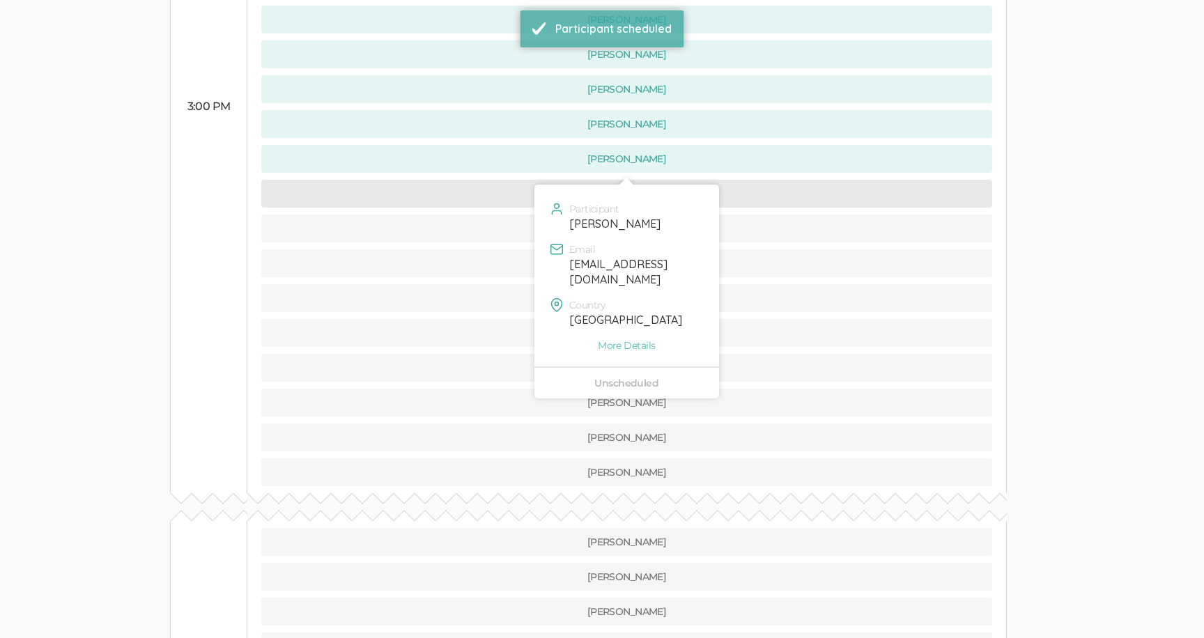
click at [503, 180] on button "[PERSON_NAME]" at bounding box center [626, 194] width 731 height 28
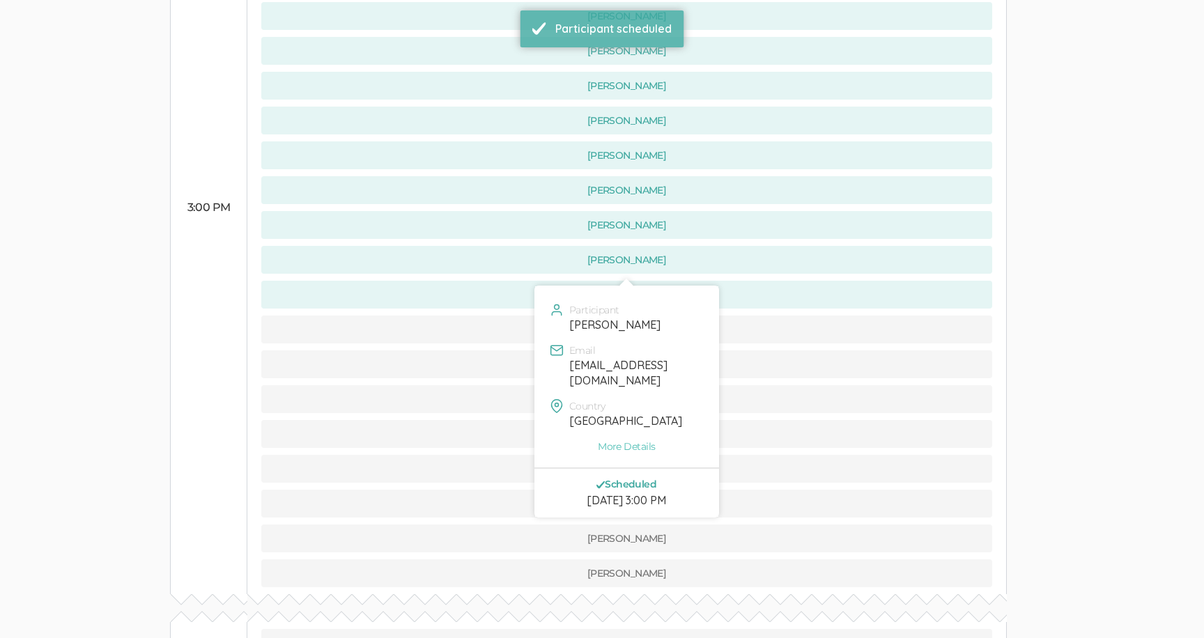
scroll to position [1356, 0]
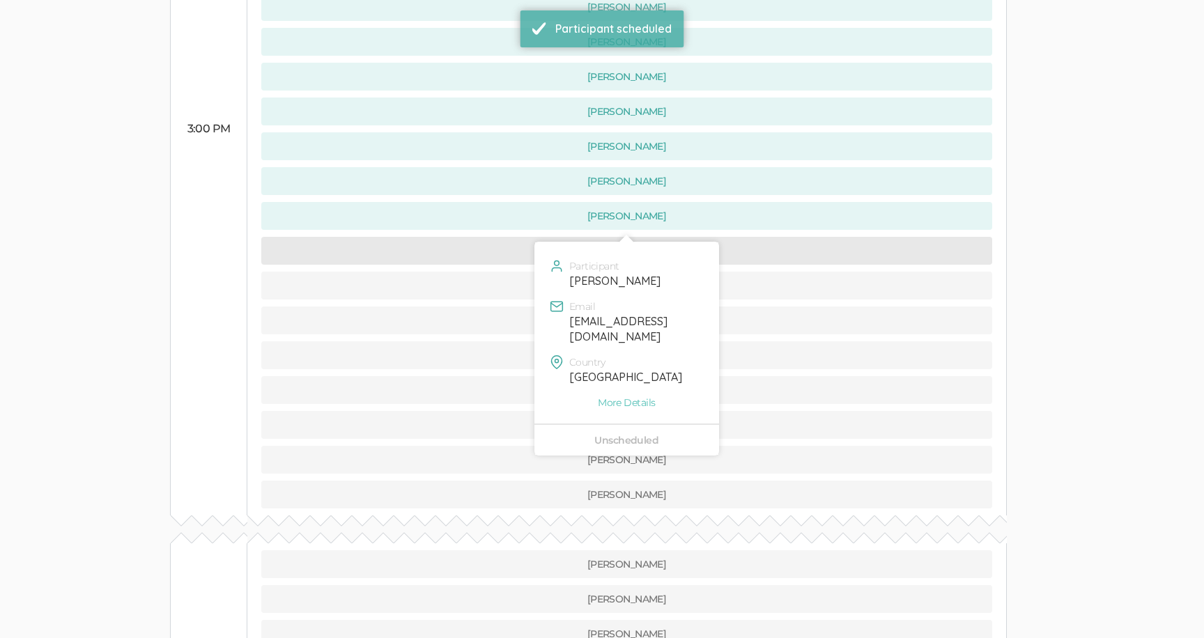
click at [517, 237] on button "[PERSON_NAME]" at bounding box center [626, 251] width 731 height 28
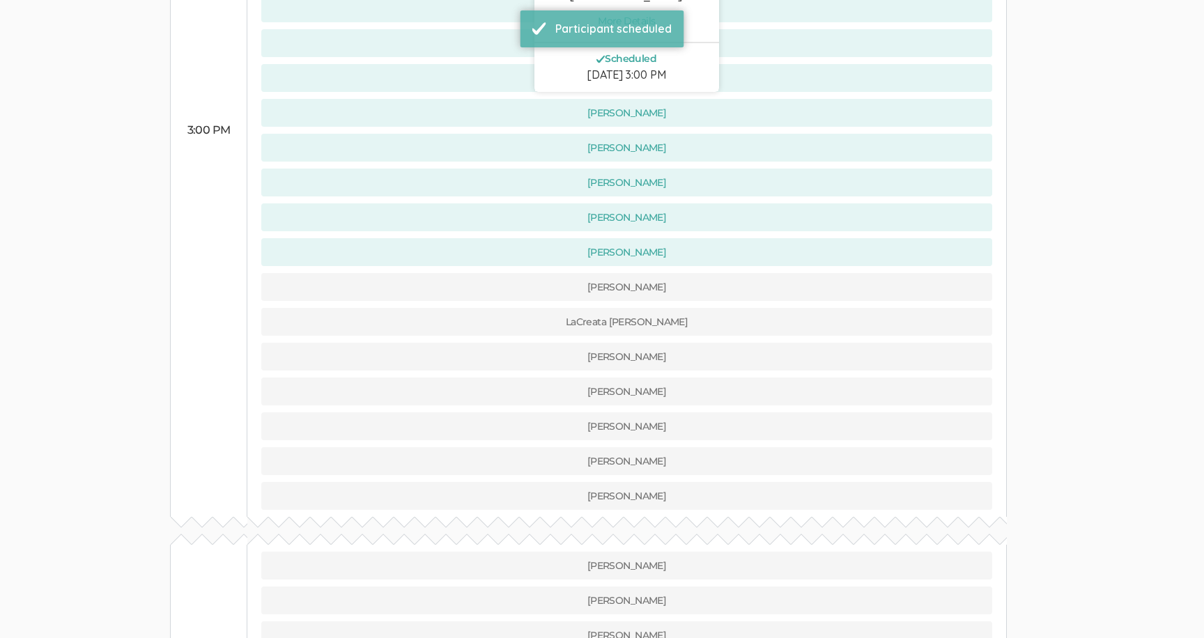
scroll to position [1383, 0]
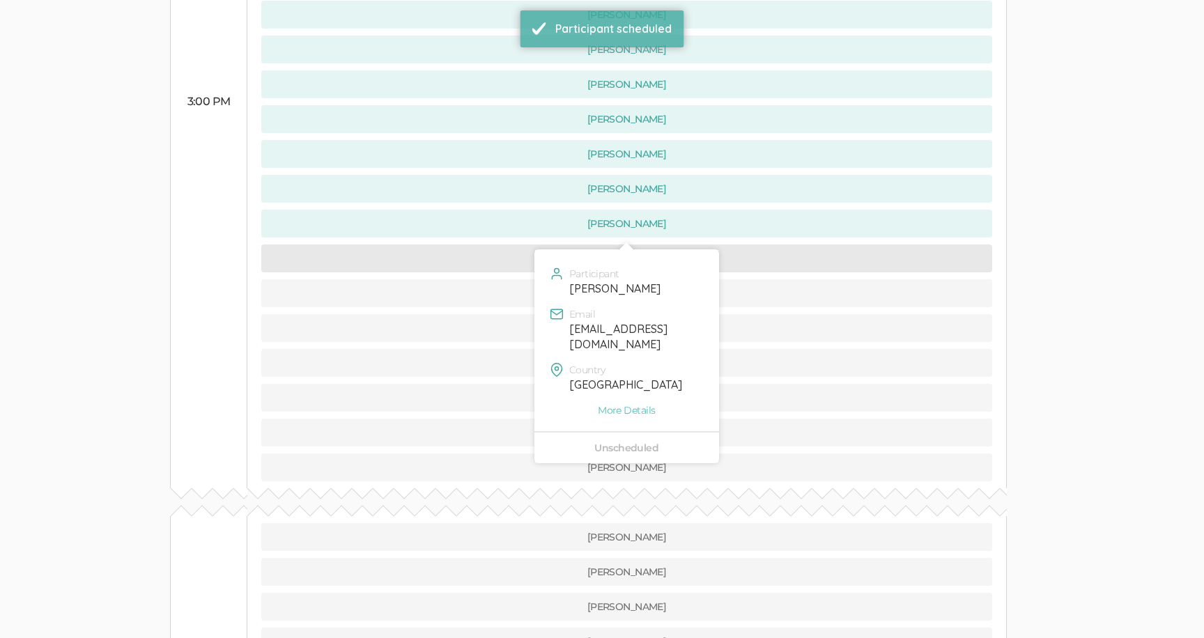
click at [523, 245] on button "[PERSON_NAME]" at bounding box center [626, 259] width 731 height 28
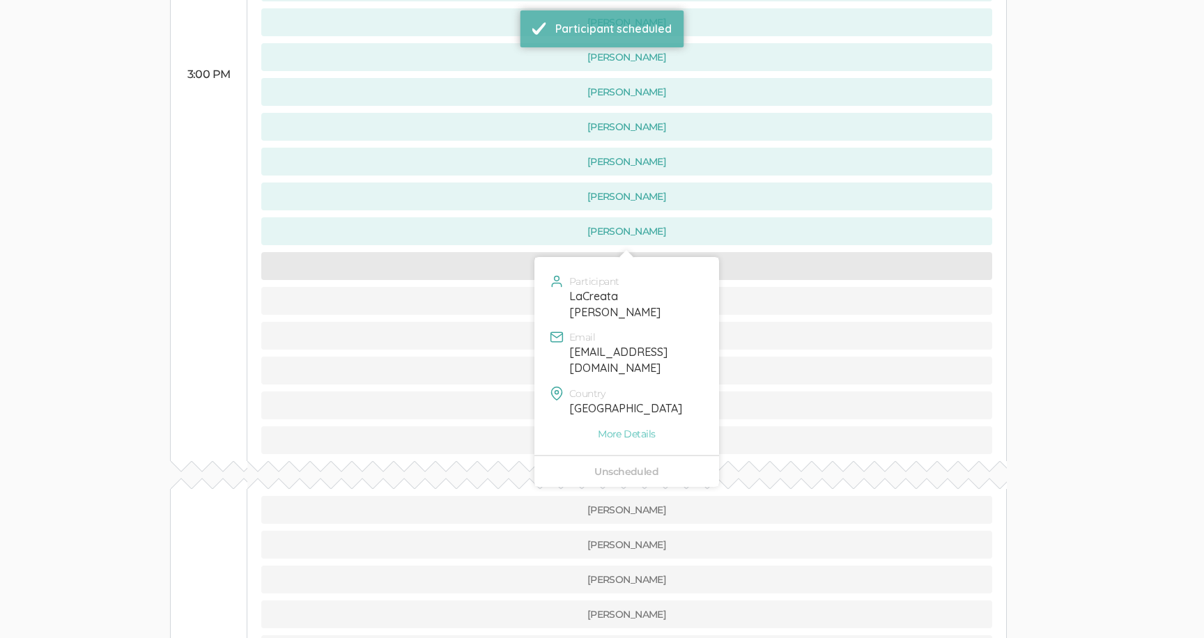
click at [529, 252] on button "LaCreata [PERSON_NAME]" at bounding box center [626, 266] width 731 height 28
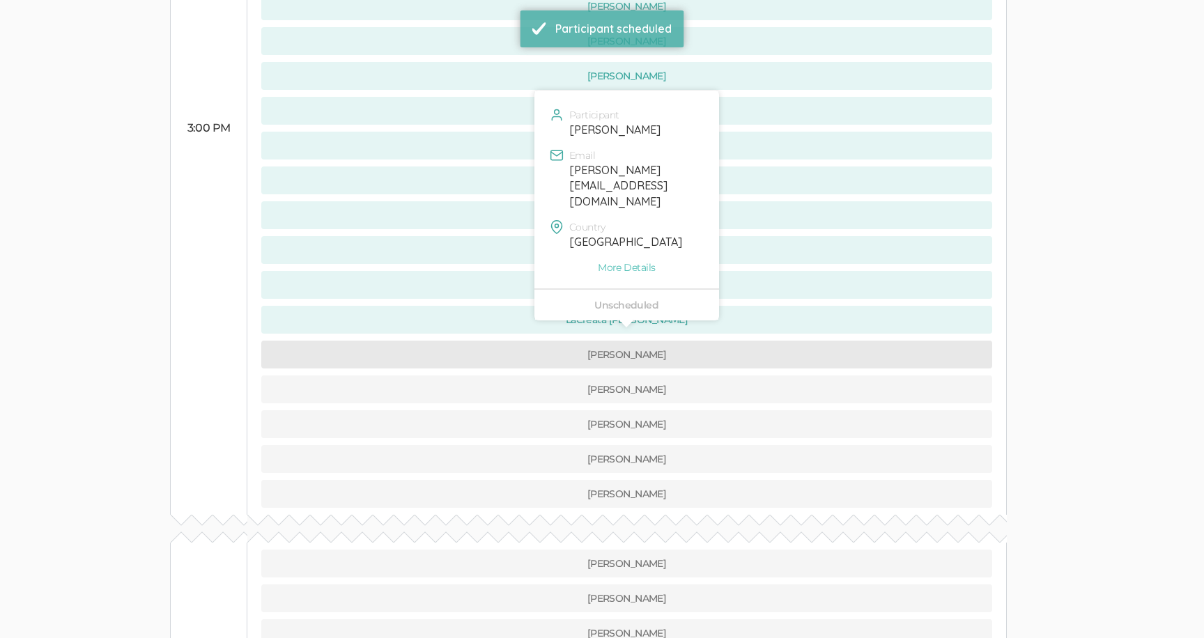
click at [530, 341] on button "[PERSON_NAME]" at bounding box center [626, 355] width 731 height 28
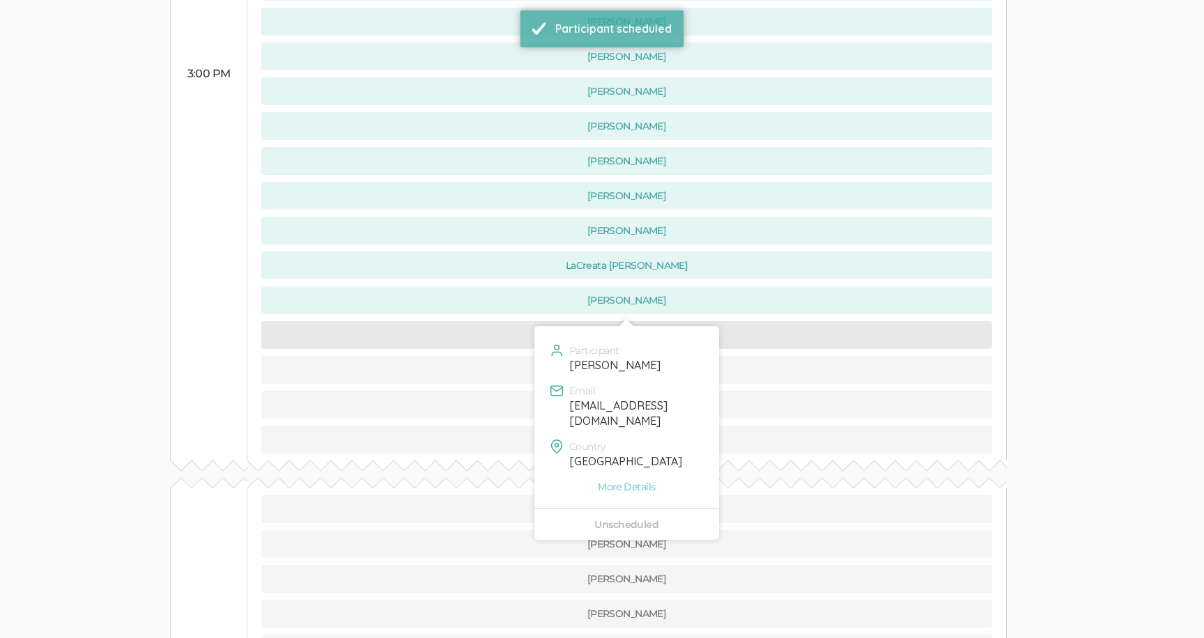
click at [509, 321] on button "[PERSON_NAME]" at bounding box center [626, 335] width 731 height 28
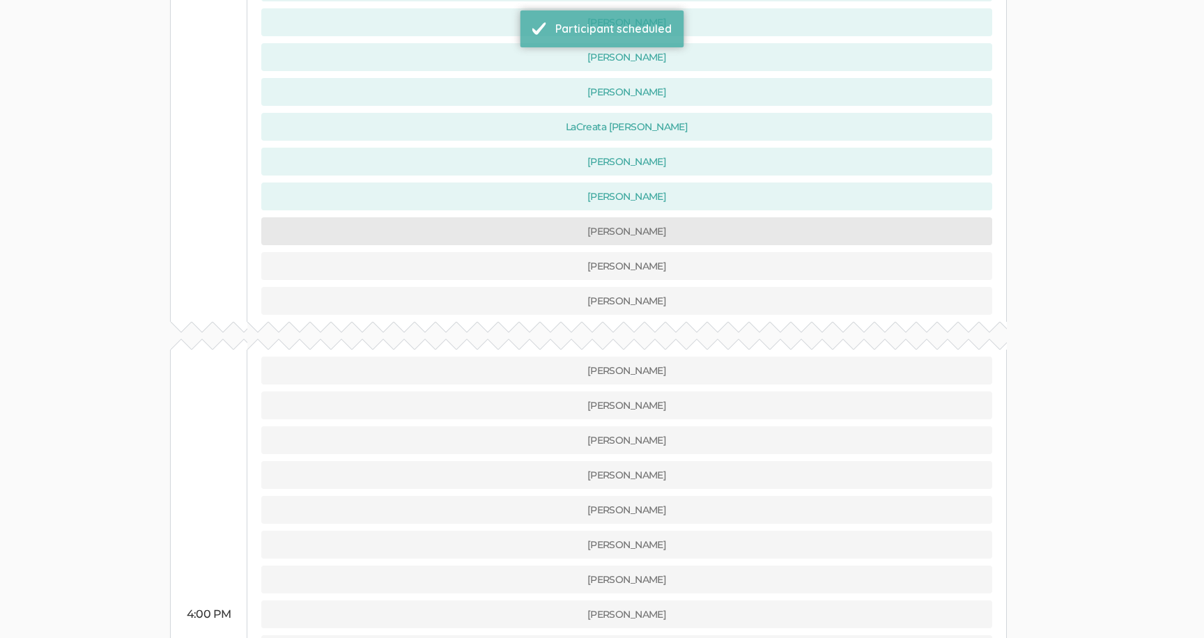
click at [500, 217] on button "[PERSON_NAME]" at bounding box center [626, 231] width 731 height 28
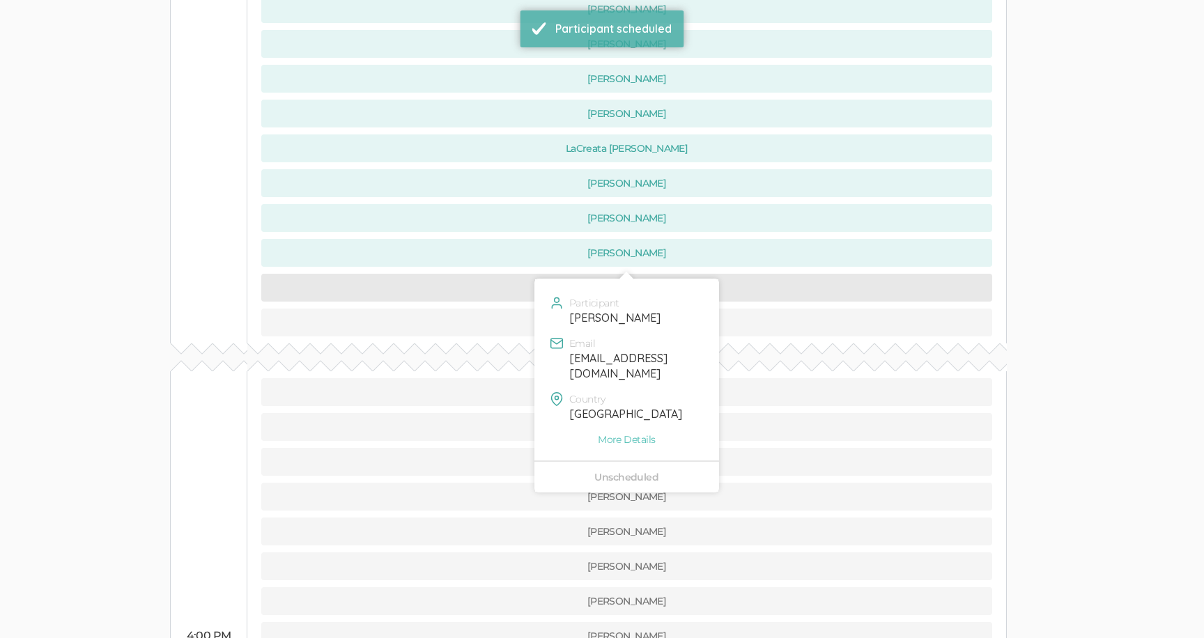
click at [506, 274] on button "[PERSON_NAME]" at bounding box center [626, 288] width 731 height 28
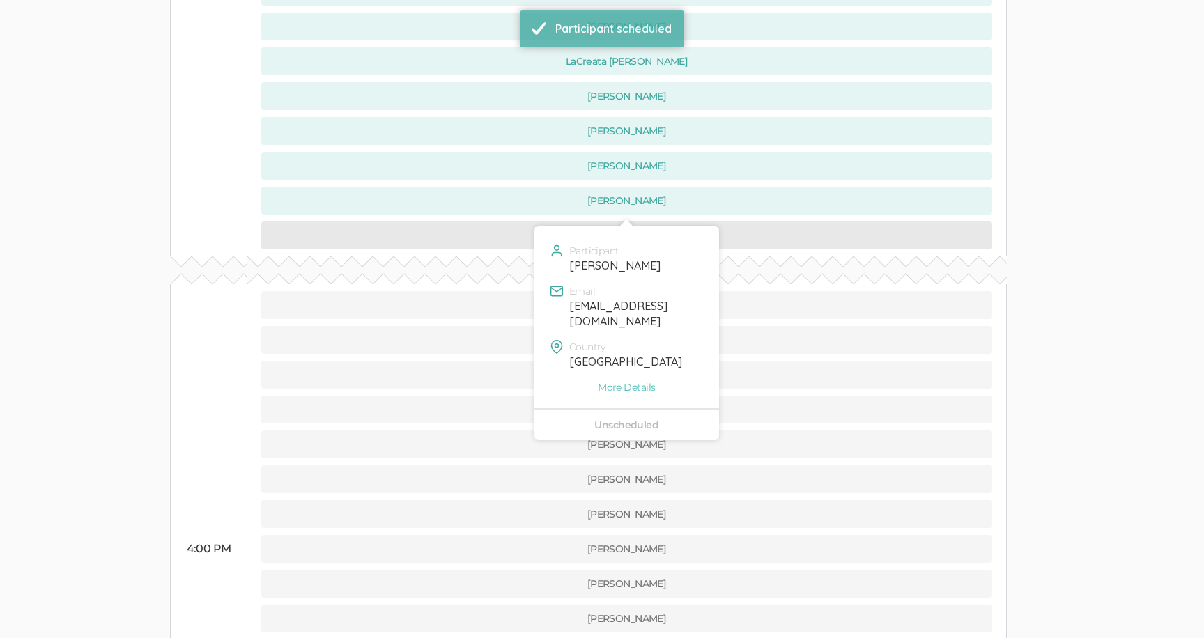
click at [509, 222] on button "[PERSON_NAME]" at bounding box center [626, 236] width 731 height 28
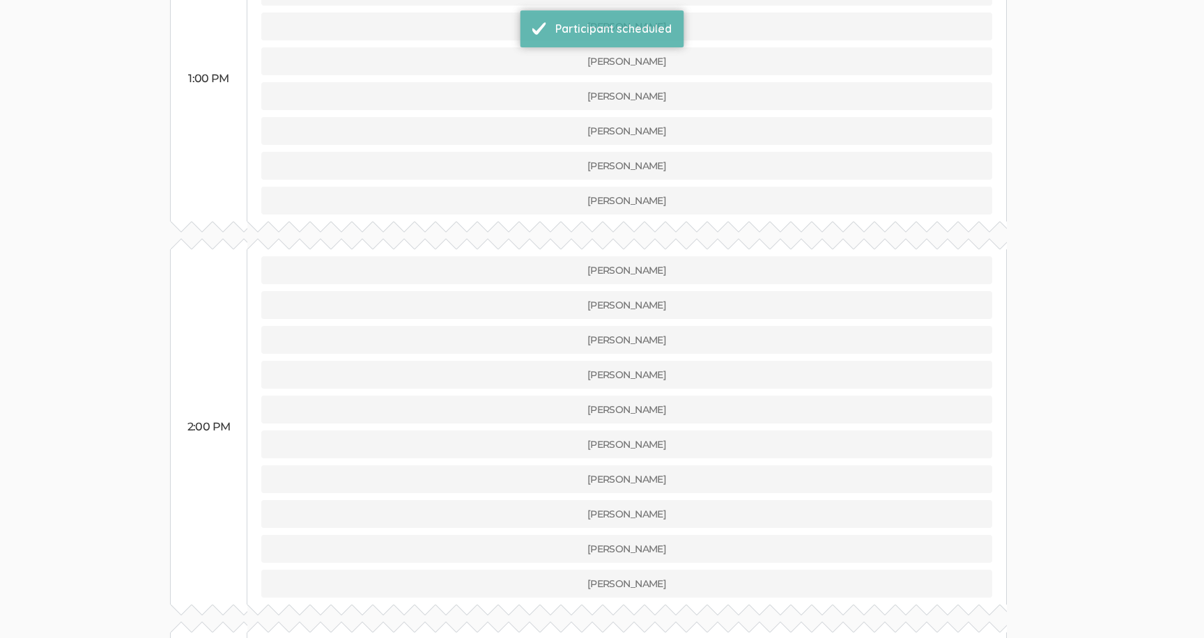
scroll to position [125, 0]
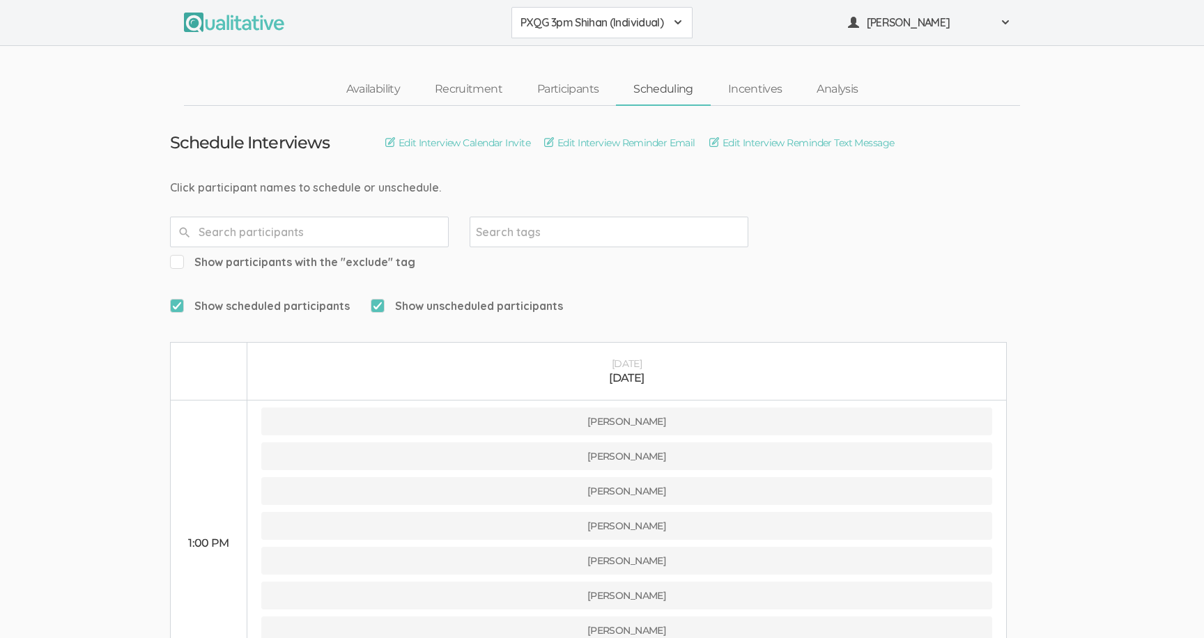
click at [531, 28] on span "PXQG 3pm Shihan (Individual)" at bounding box center [593, 23] width 145 height 16
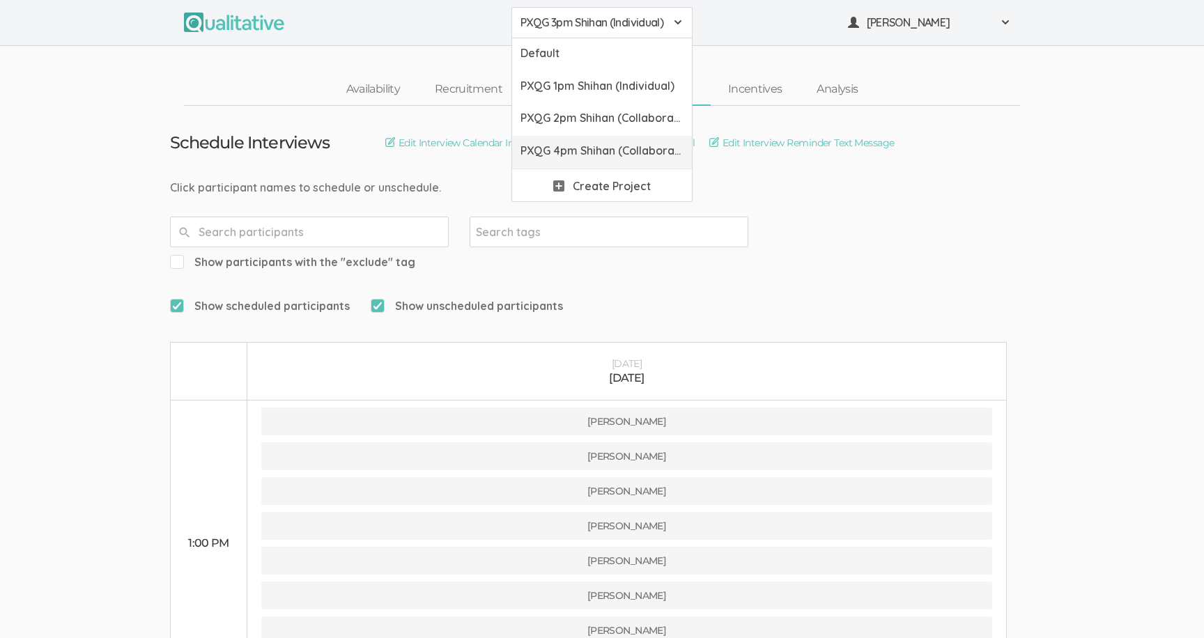
click at [561, 147] on span "PXQG 4pm Shihan (Collaborative)" at bounding box center [602, 151] width 163 height 16
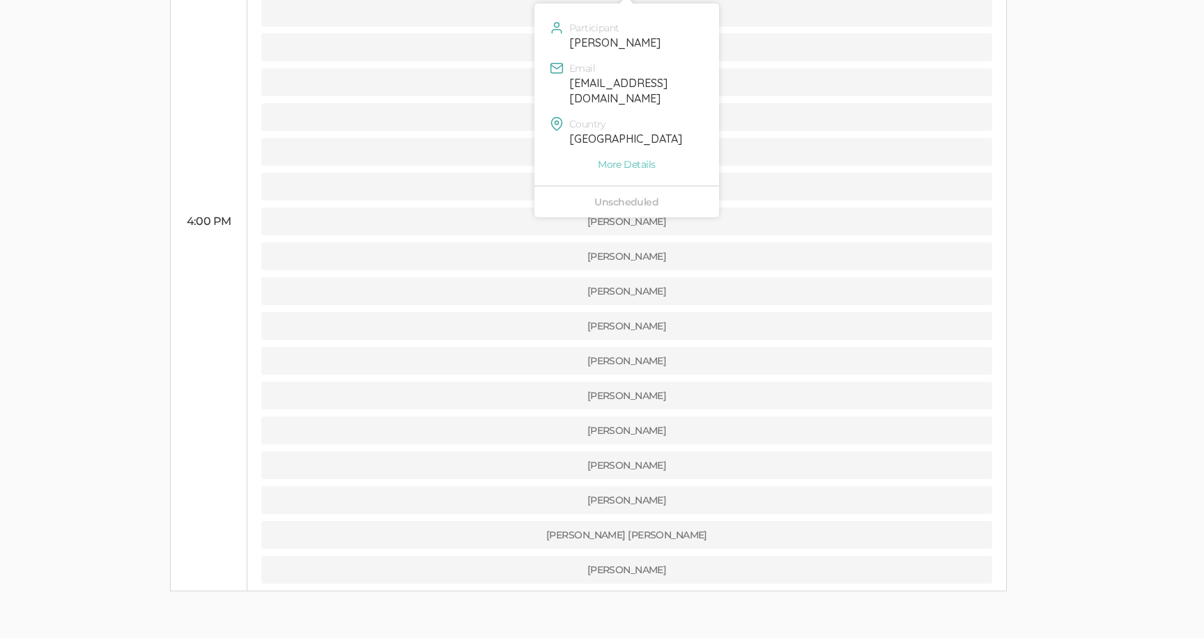
scroll to position [1168, 0]
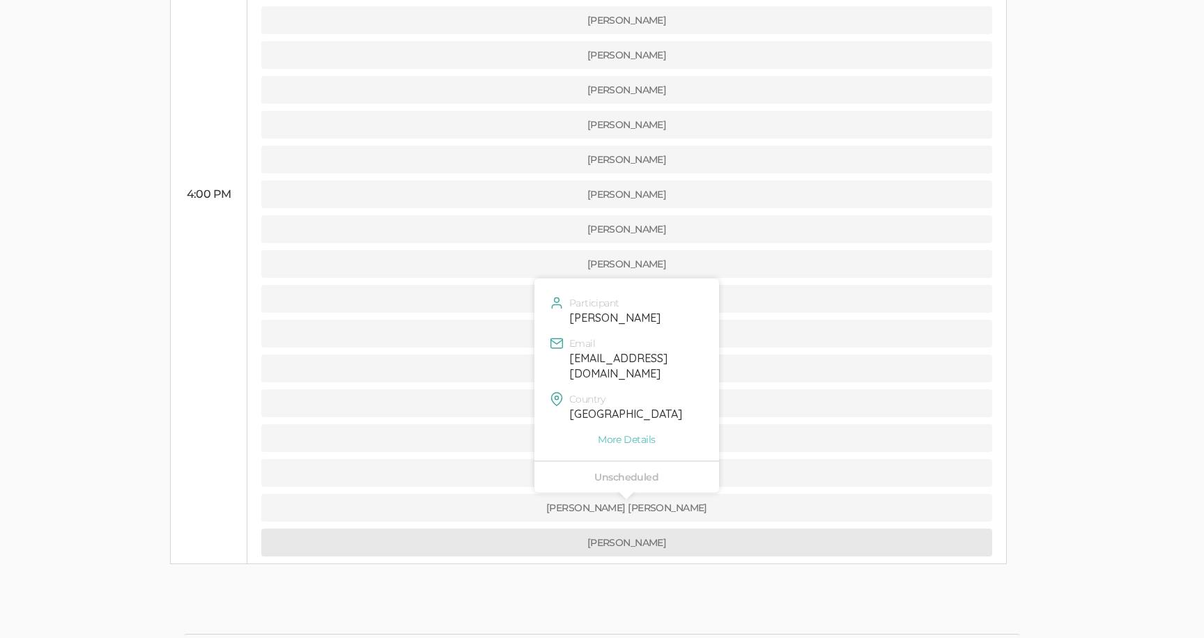
click at [507, 529] on button "[PERSON_NAME]" at bounding box center [626, 543] width 731 height 28
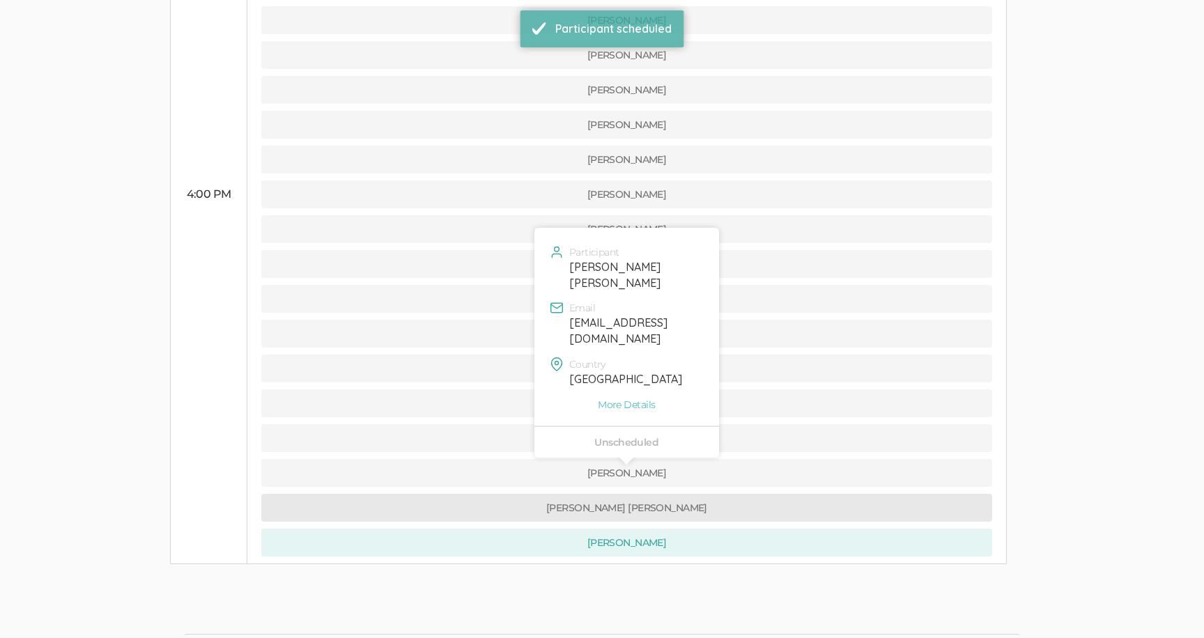
click at [503, 494] on button "[PERSON_NAME] [PERSON_NAME]" at bounding box center [626, 508] width 731 height 28
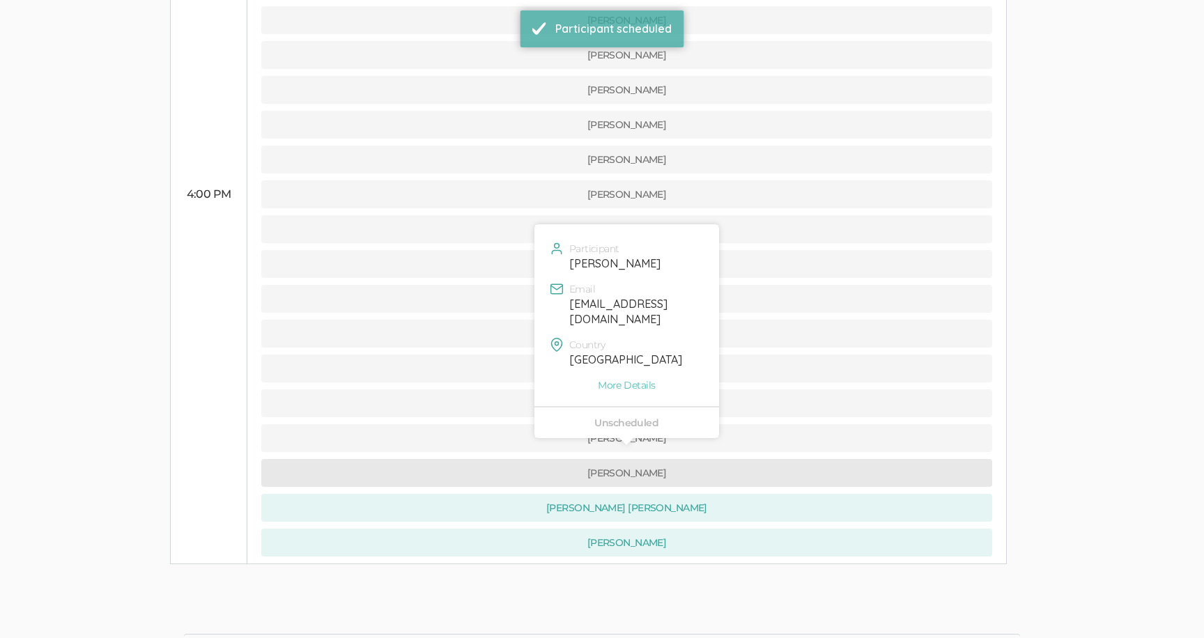
click at [516, 459] on button "[PERSON_NAME]" at bounding box center [626, 473] width 731 height 28
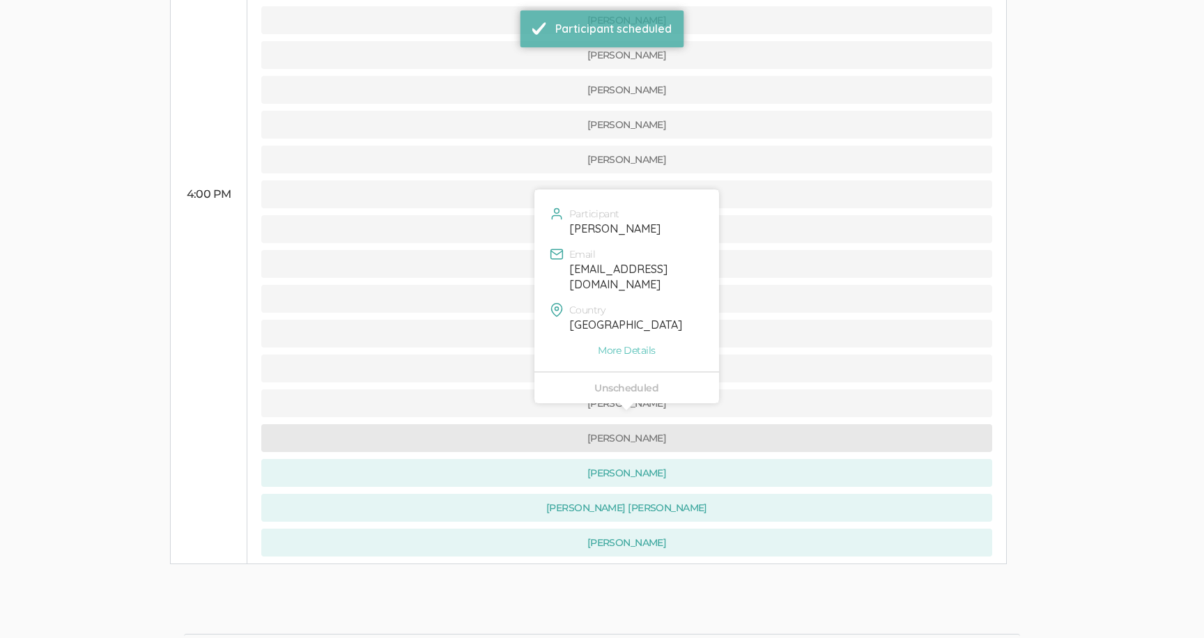
click at [512, 424] on button "[PERSON_NAME]" at bounding box center [626, 438] width 731 height 28
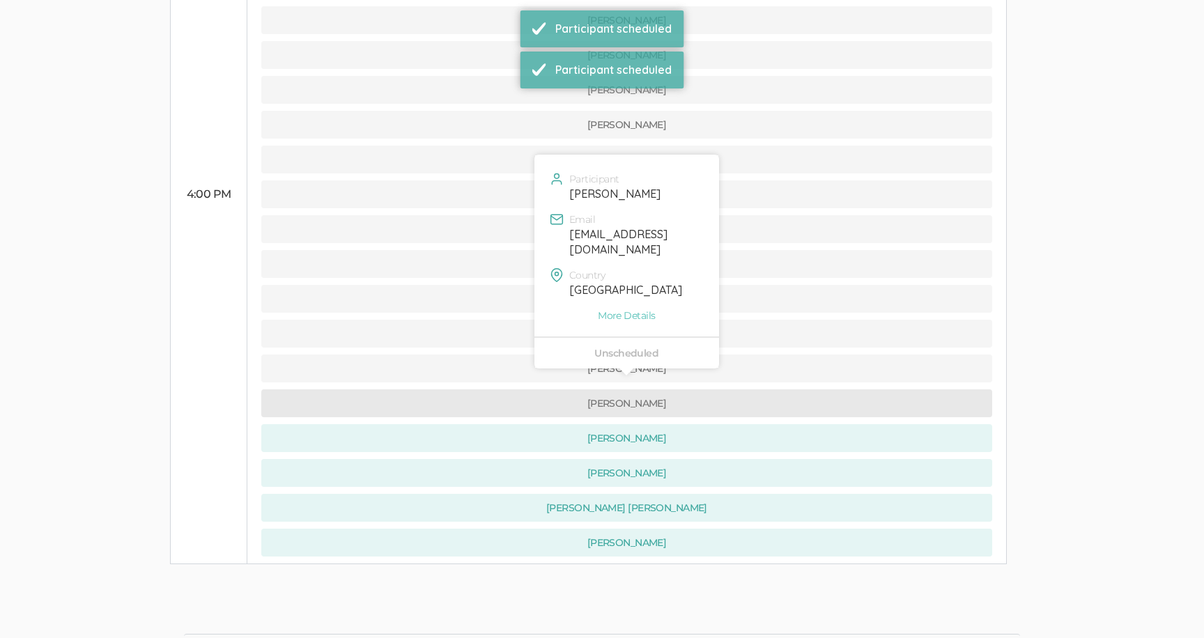
click at [507, 390] on button "[PERSON_NAME]" at bounding box center [626, 404] width 731 height 28
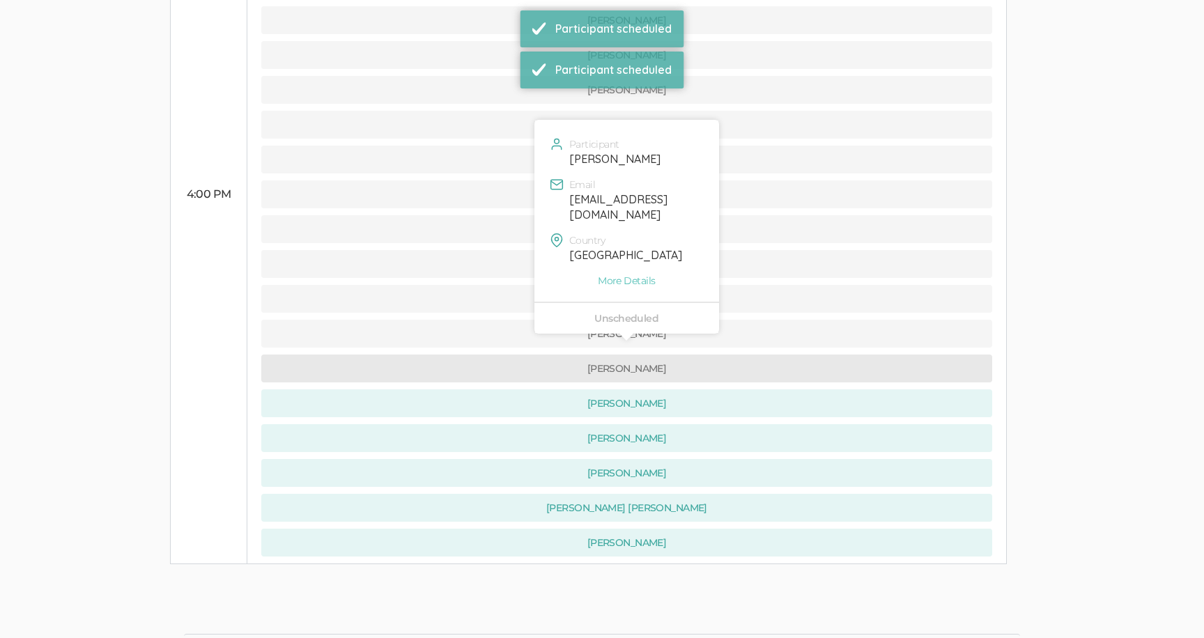
click at [503, 355] on button "[PERSON_NAME]" at bounding box center [626, 369] width 731 height 28
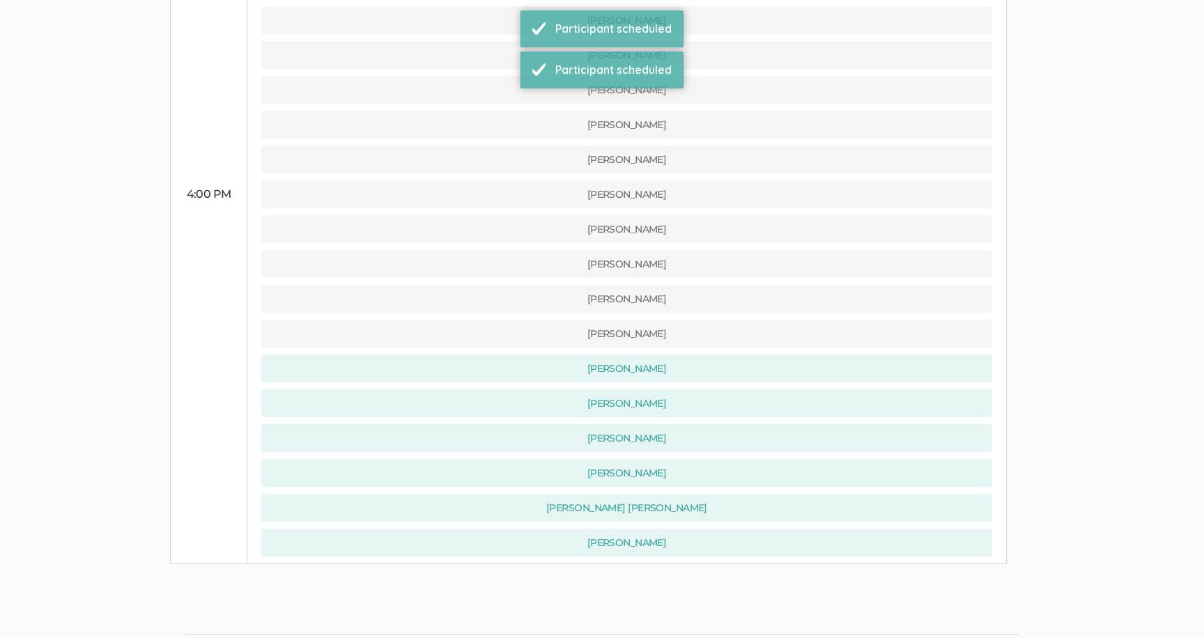
scroll to position [0, 0]
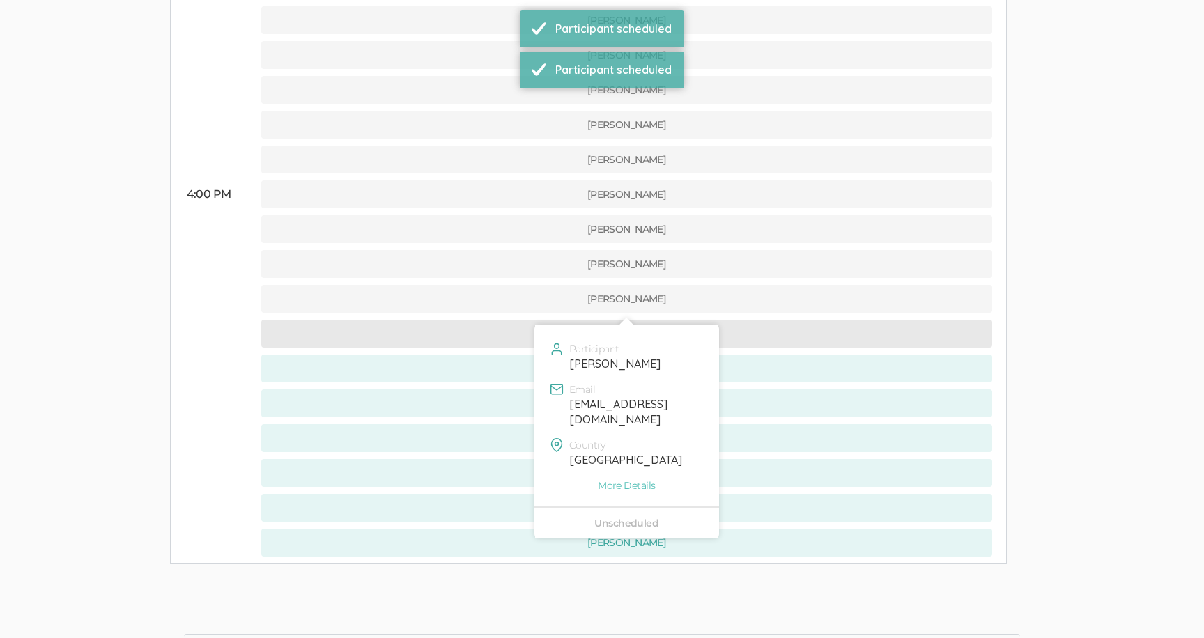
click at [507, 320] on button "[PERSON_NAME]" at bounding box center [626, 334] width 731 height 28
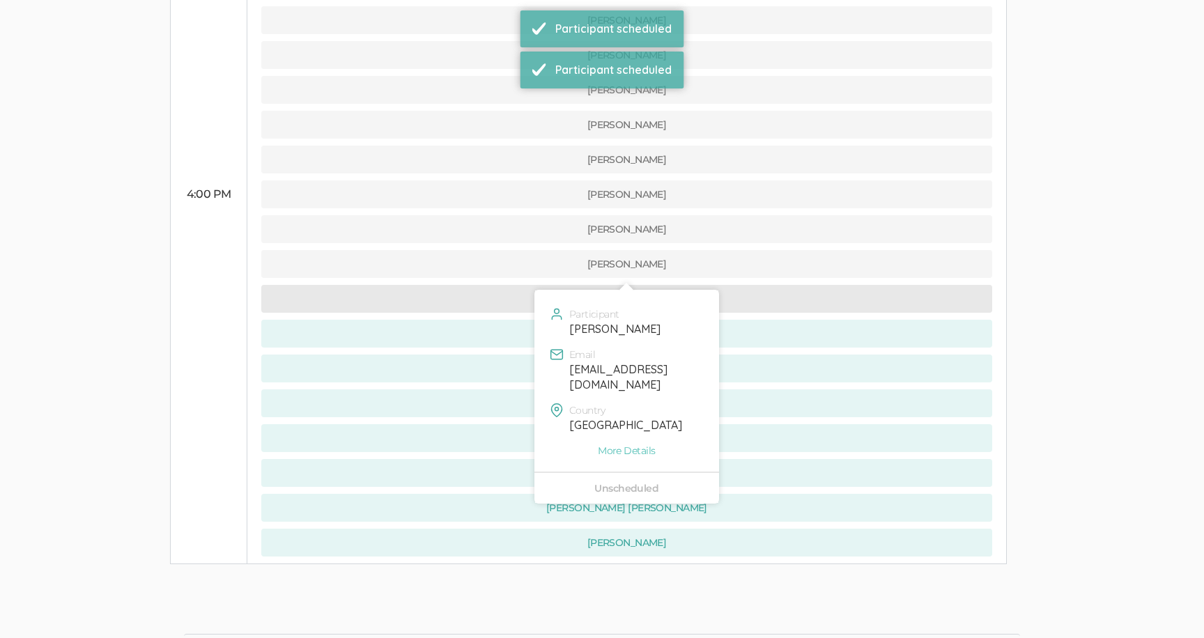
click at [507, 285] on button "[PERSON_NAME]" at bounding box center [626, 299] width 731 height 28
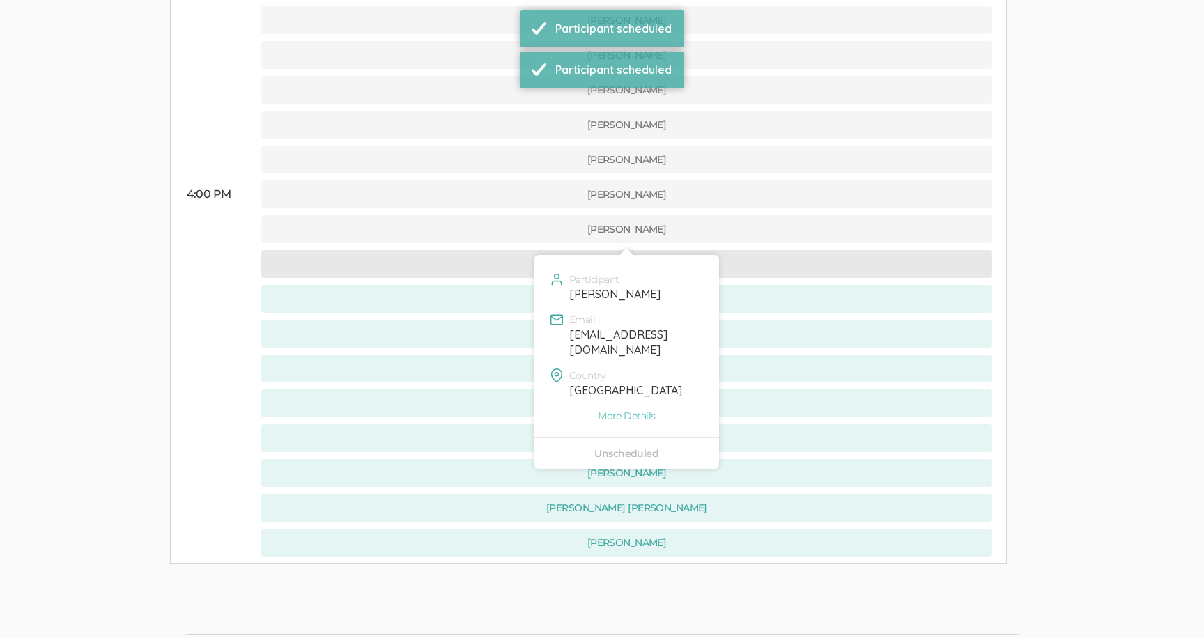
click at [505, 250] on button "[PERSON_NAME]" at bounding box center [626, 264] width 731 height 28
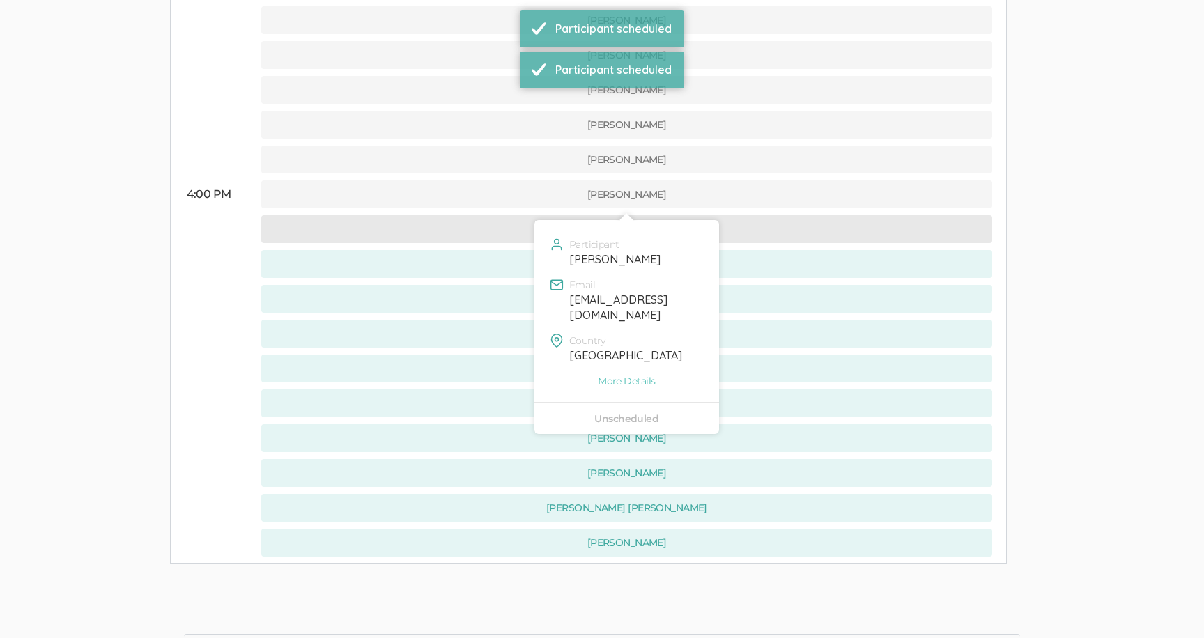
click at [500, 215] on button "[PERSON_NAME]" at bounding box center [626, 229] width 731 height 28
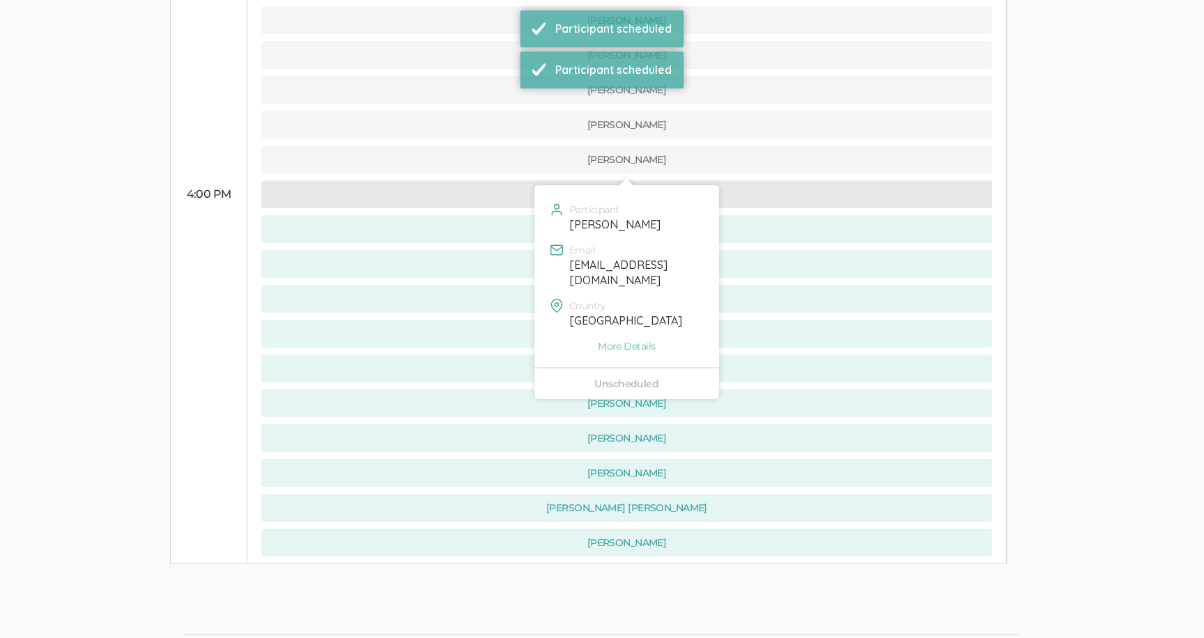
click at [502, 181] on button "[PERSON_NAME]" at bounding box center [626, 195] width 731 height 28
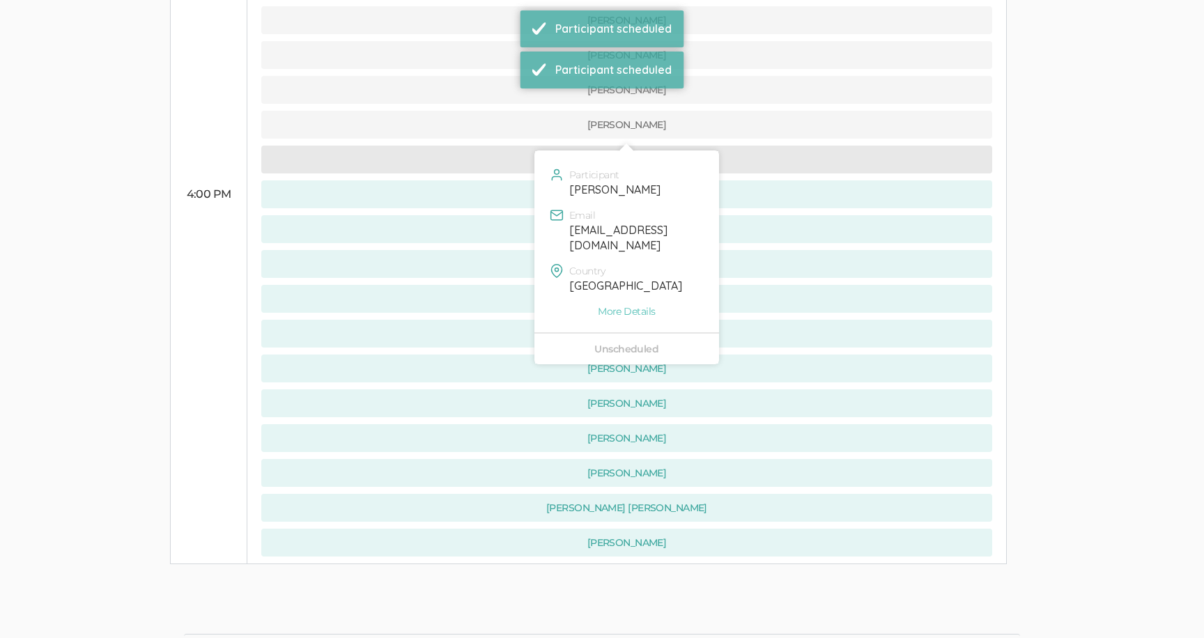
click at [505, 146] on button "[PERSON_NAME]" at bounding box center [626, 160] width 731 height 28
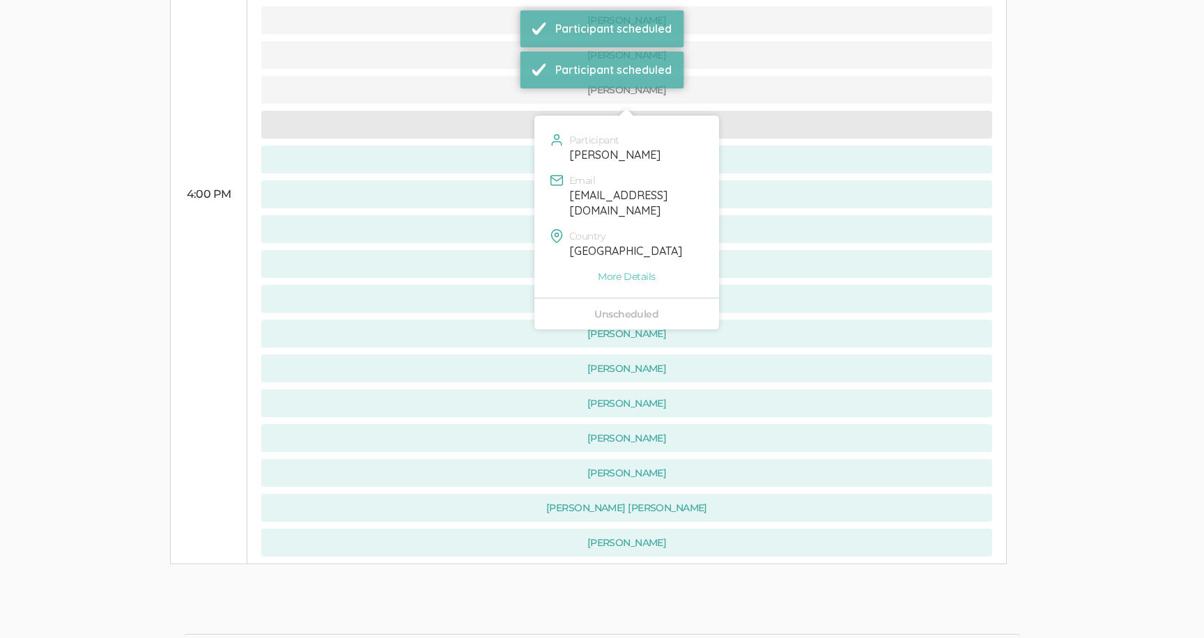
click at [501, 111] on button "[PERSON_NAME]" at bounding box center [626, 125] width 731 height 28
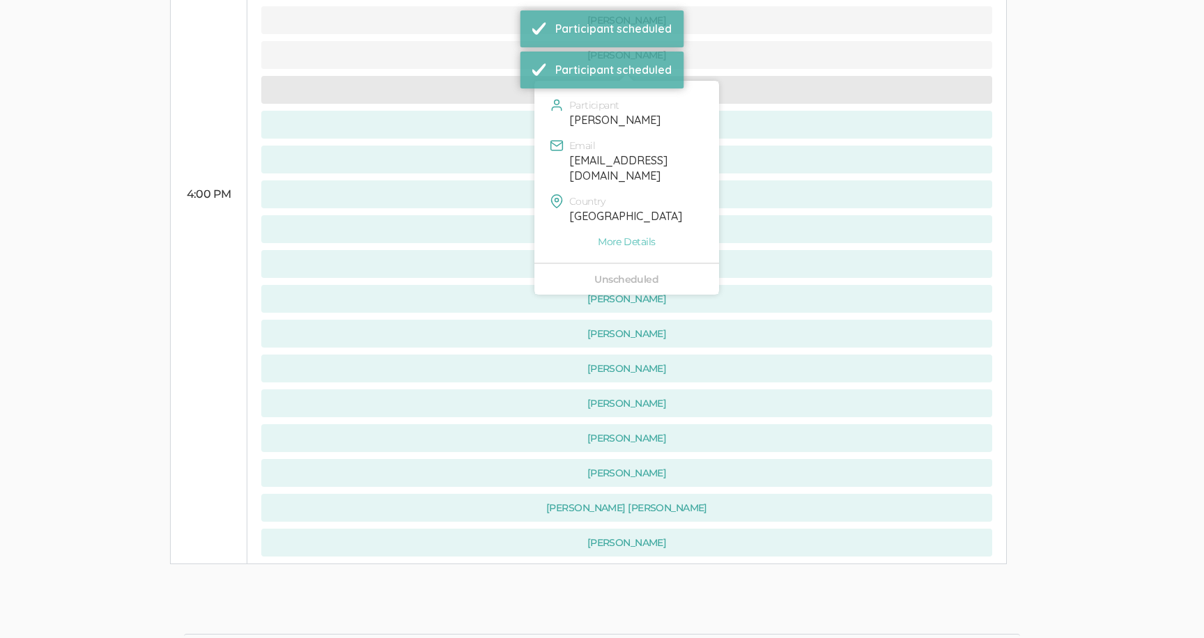
click at [496, 76] on button "[PERSON_NAME]" at bounding box center [626, 90] width 731 height 28
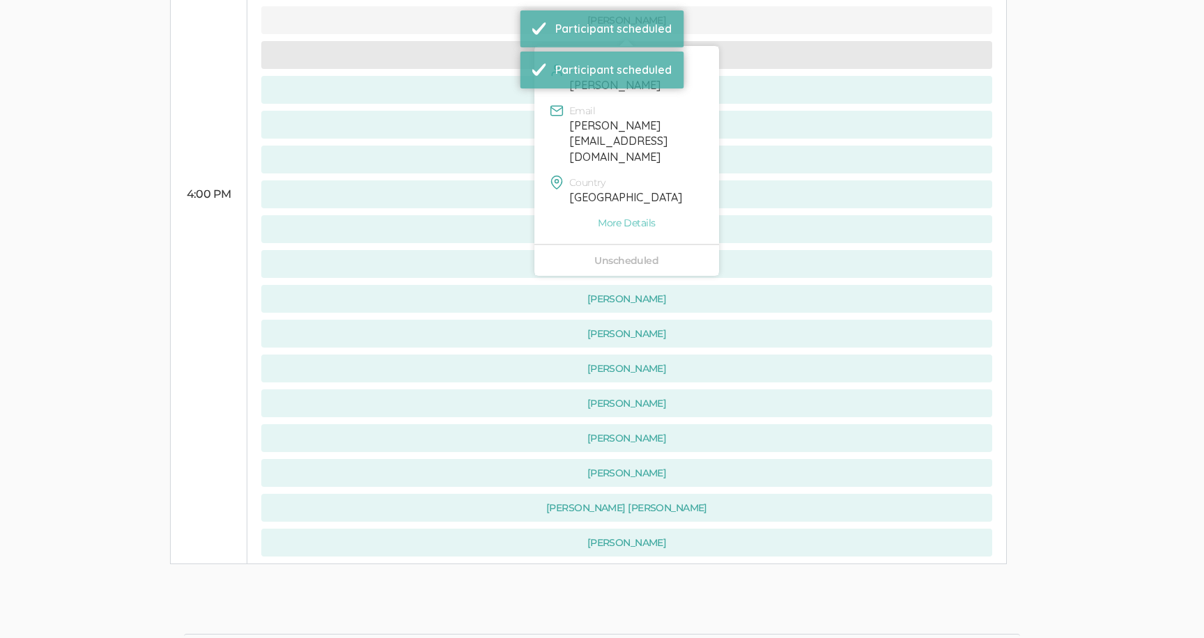
click at [494, 41] on button "[PERSON_NAME]" at bounding box center [626, 55] width 731 height 28
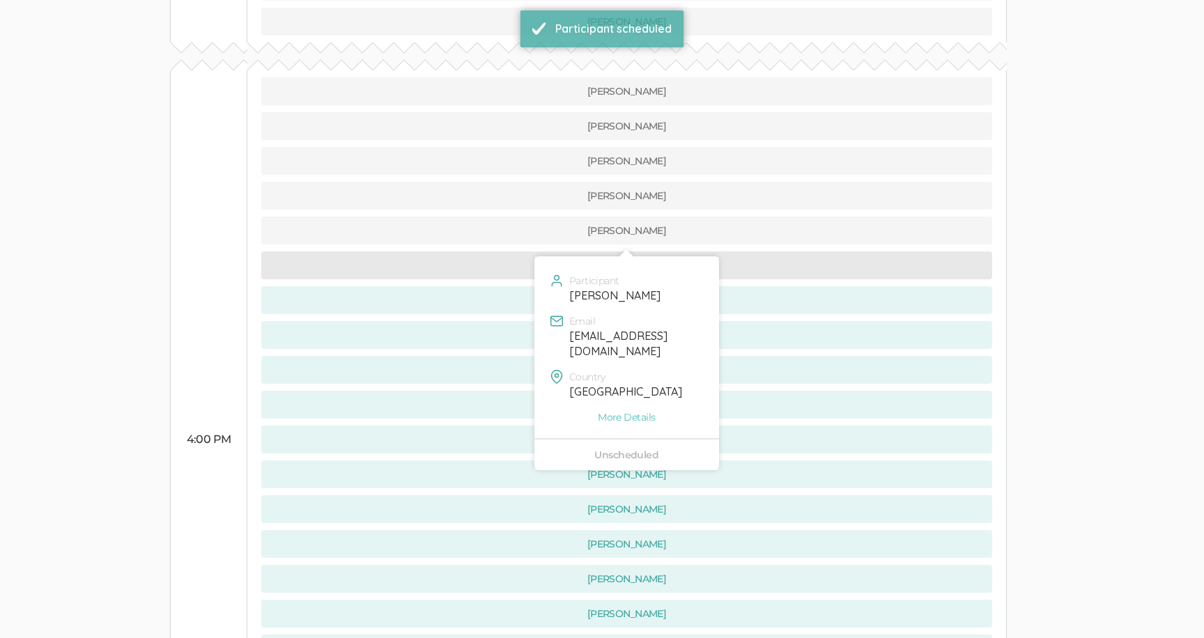
click at [517, 252] on button "[PERSON_NAME]" at bounding box center [626, 266] width 731 height 28
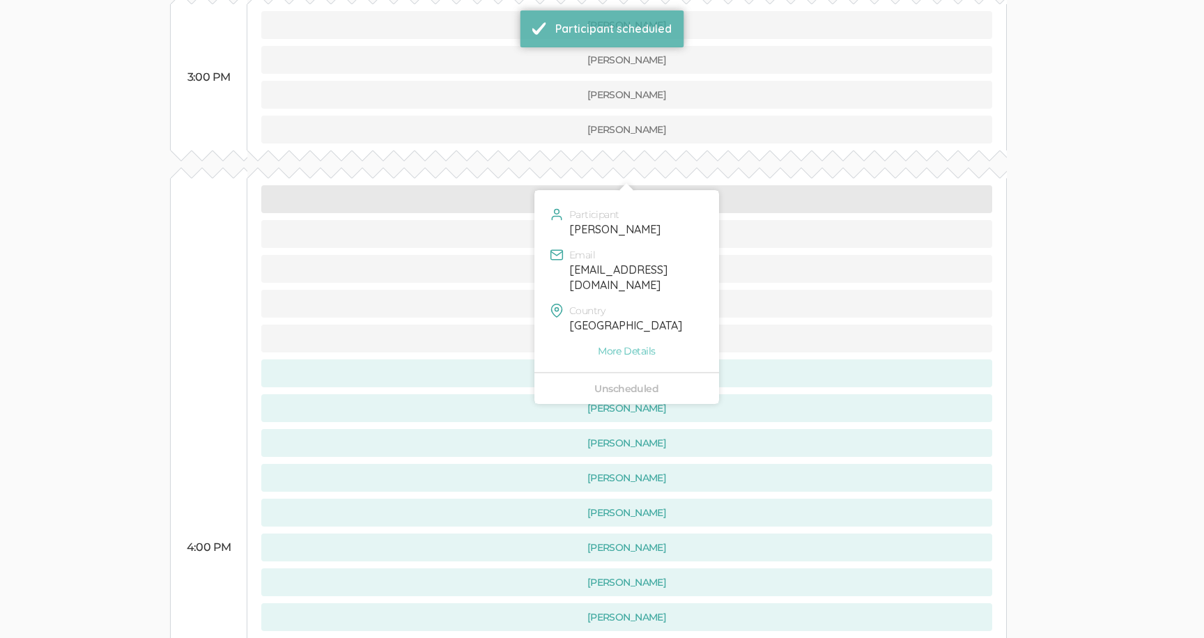
click at [506, 185] on button "[PERSON_NAME]" at bounding box center [626, 199] width 731 height 28
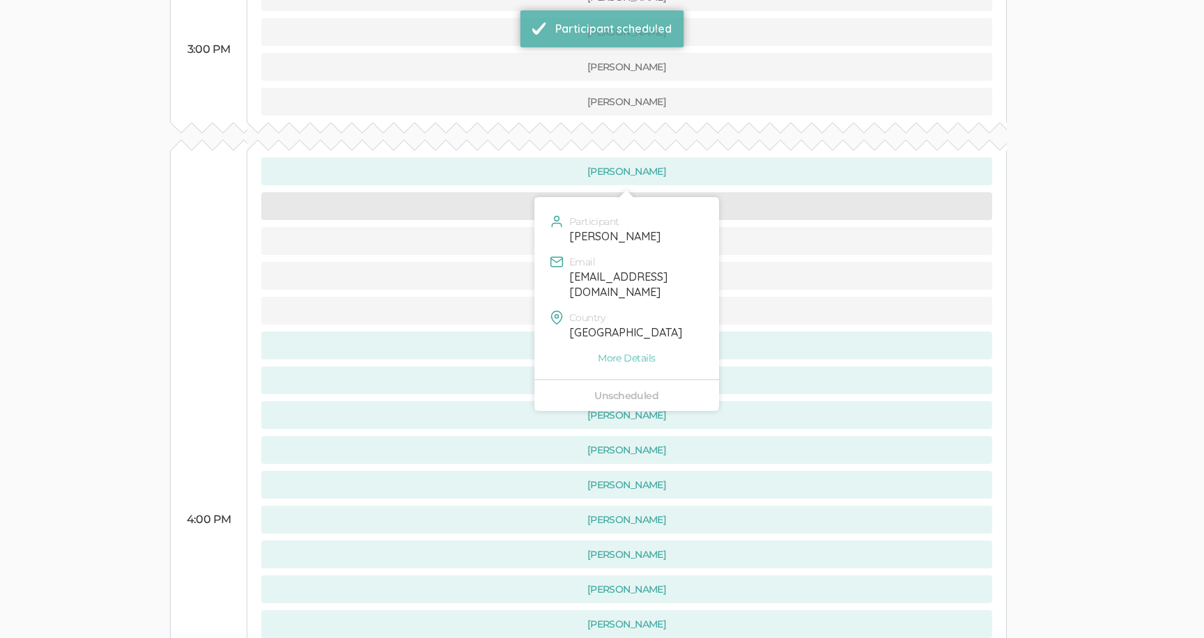
click at [508, 192] on button "[PERSON_NAME]" at bounding box center [626, 206] width 731 height 28
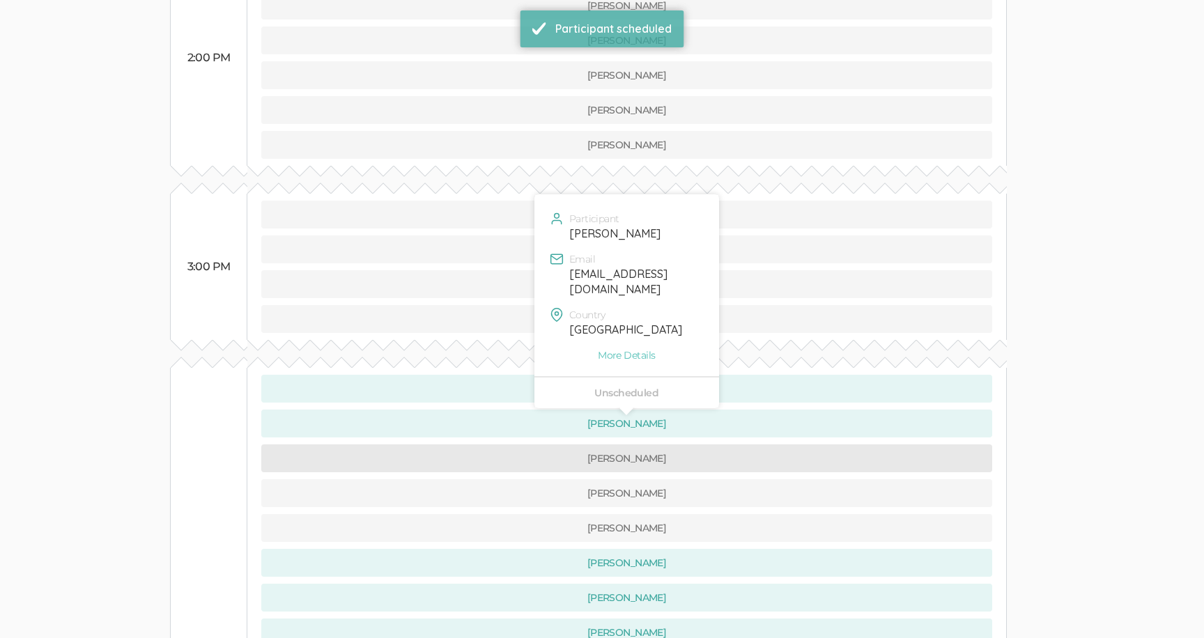
click at [501, 445] on button "[PERSON_NAME]" at bounding box center [626, 459] width 731 height 28
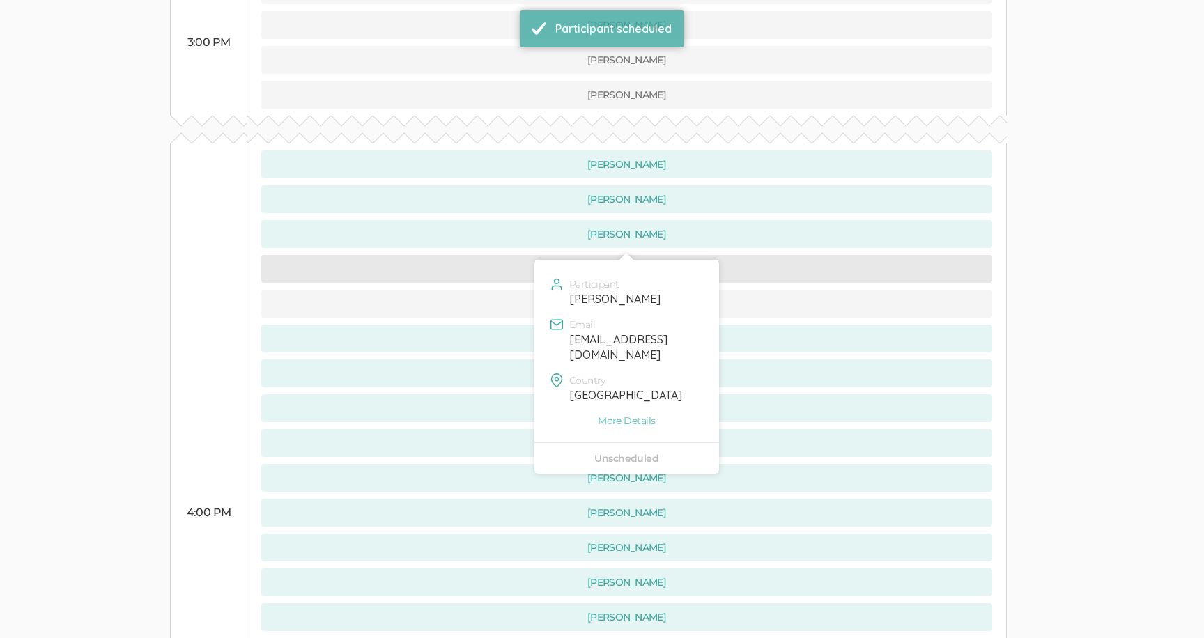
click at [492, 255] on button "[PERSON_NAME]" at bounding box center [626, 269] width 731 height 28
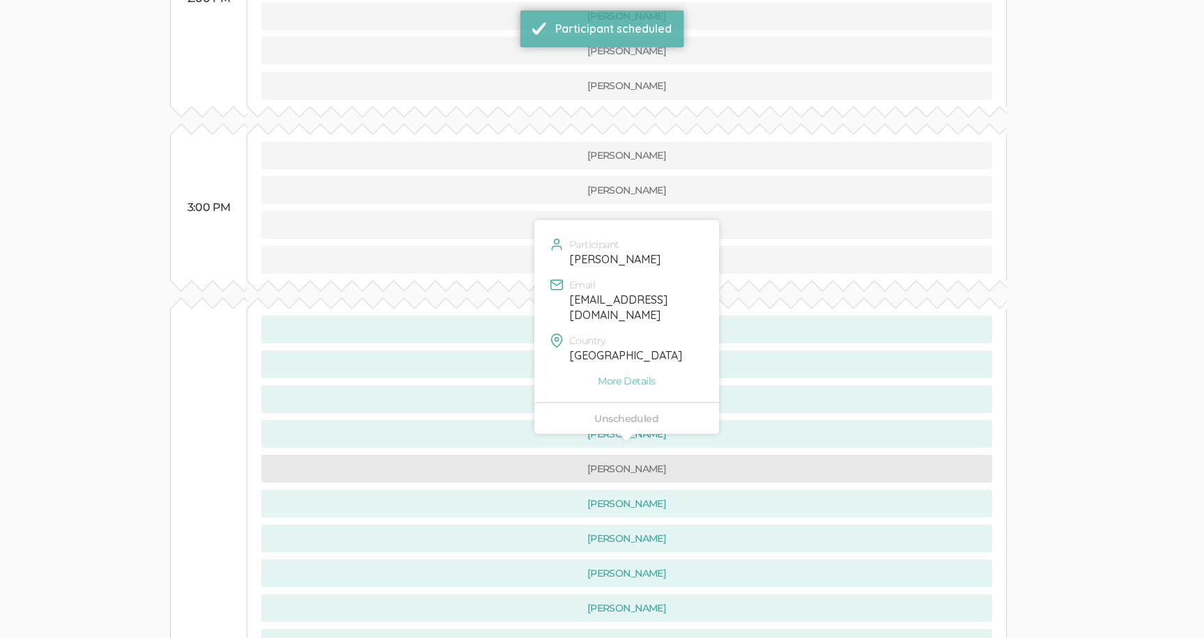
click at [528, 455] on button "[PERSON_NAME]" at bounding box center [626, 469] width 731 height 28
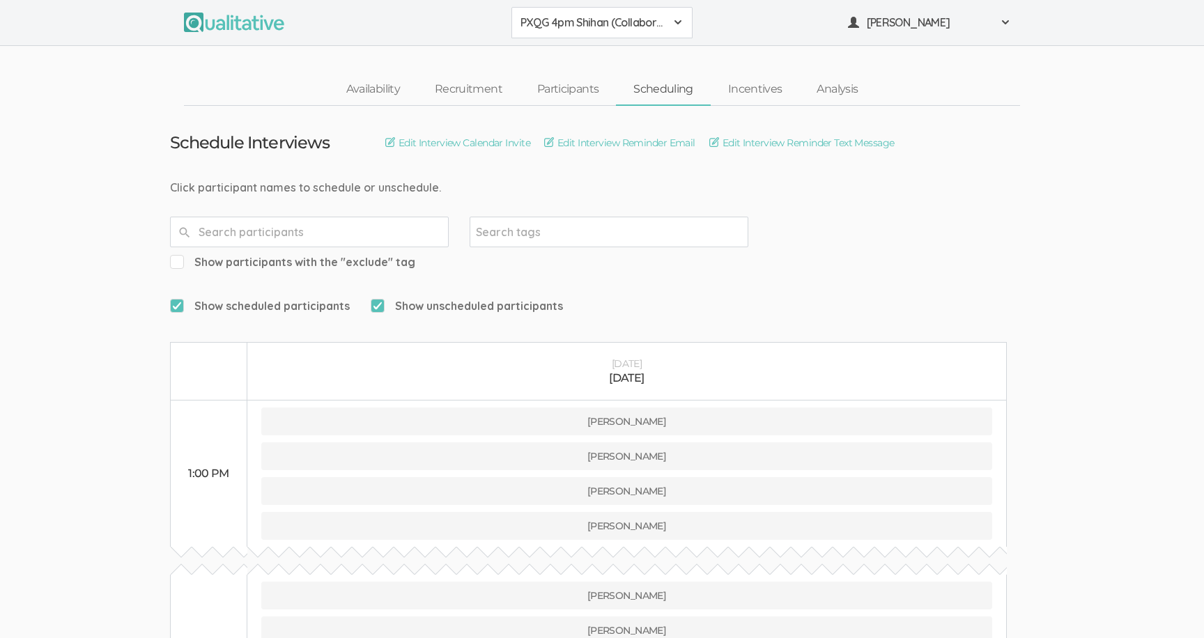
click at [558, 24] on span "PXQG 4pm Shihan (Collaborative)" at bounding box center [593, 23] width 145 height 16
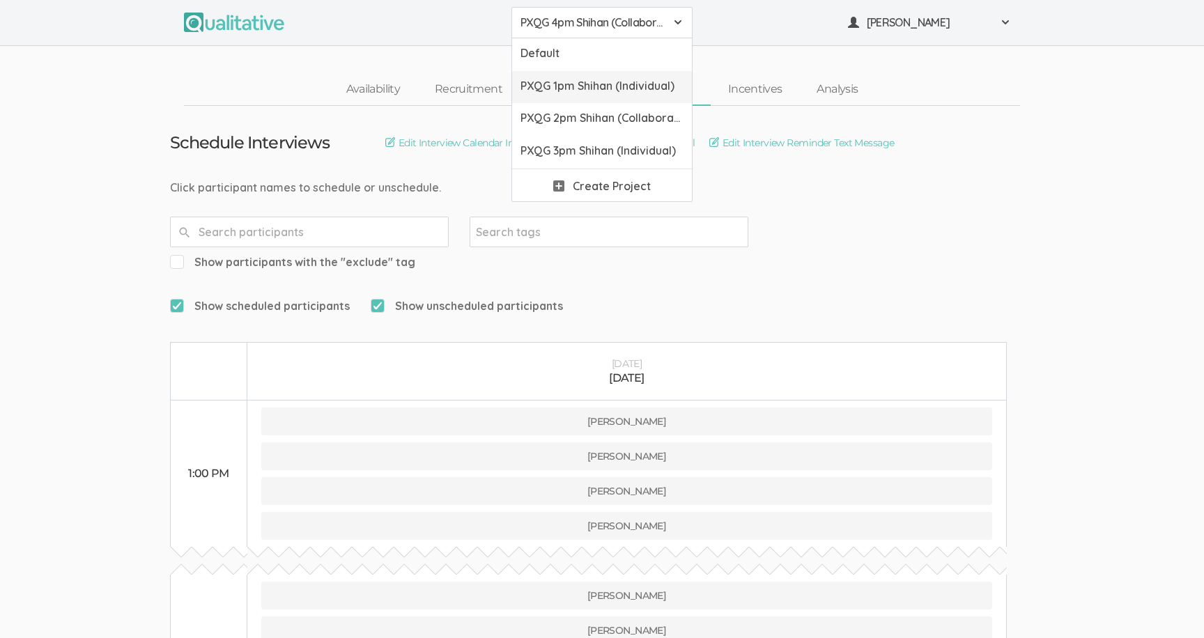
click at [577, 79] on span "PXQG 1pm Shihan (Individual)" at bounding box center [602, 86] width 163 height 16
